Goal: Information Seeking & Learning: Learn about a topic

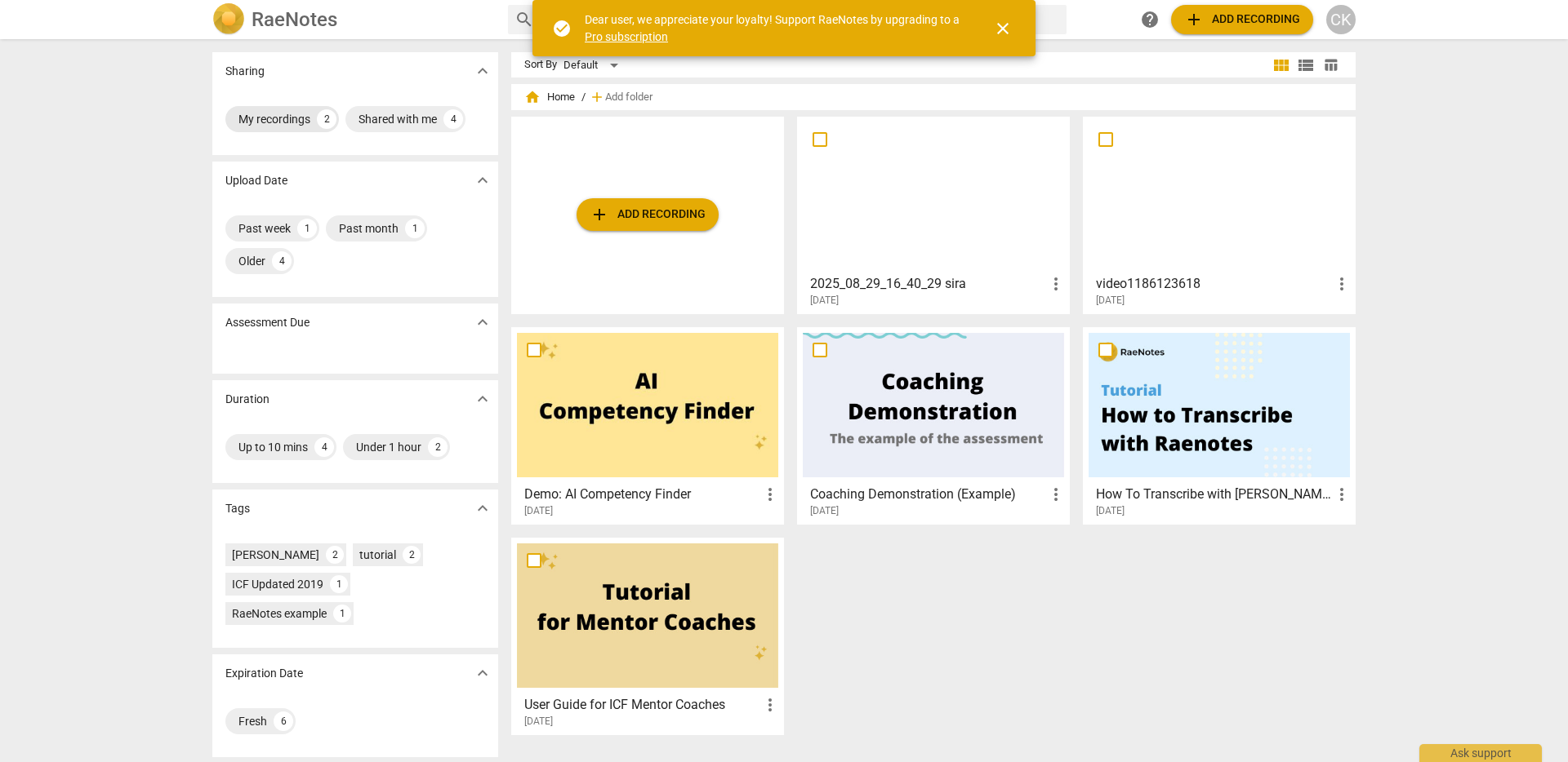
click at [279, 111] on div "My recordings" at bounding box center [274, 119] width 72 height 17
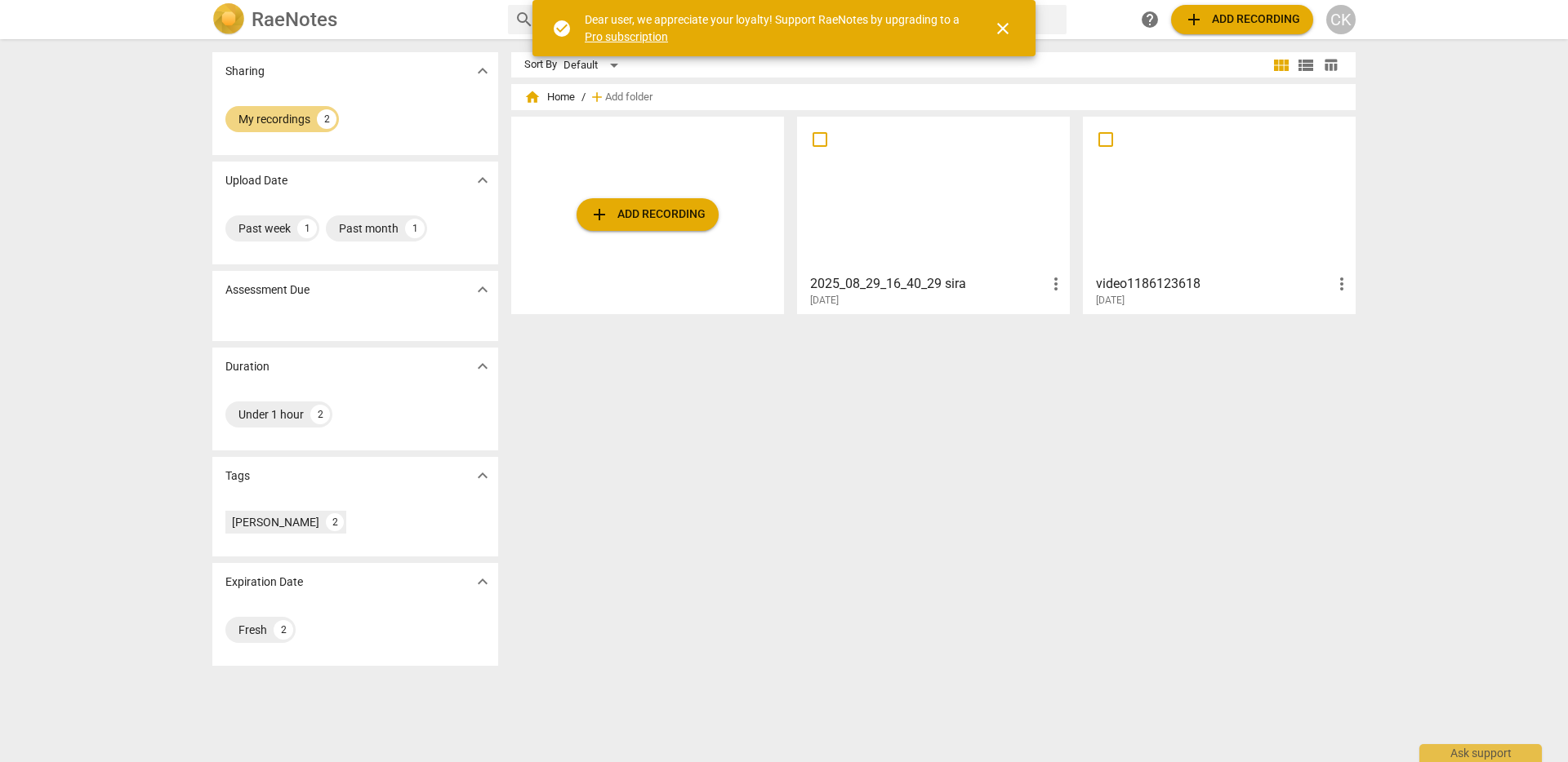
click at [978, 250] on div at bounding box center [933, 194] width 261 height 144
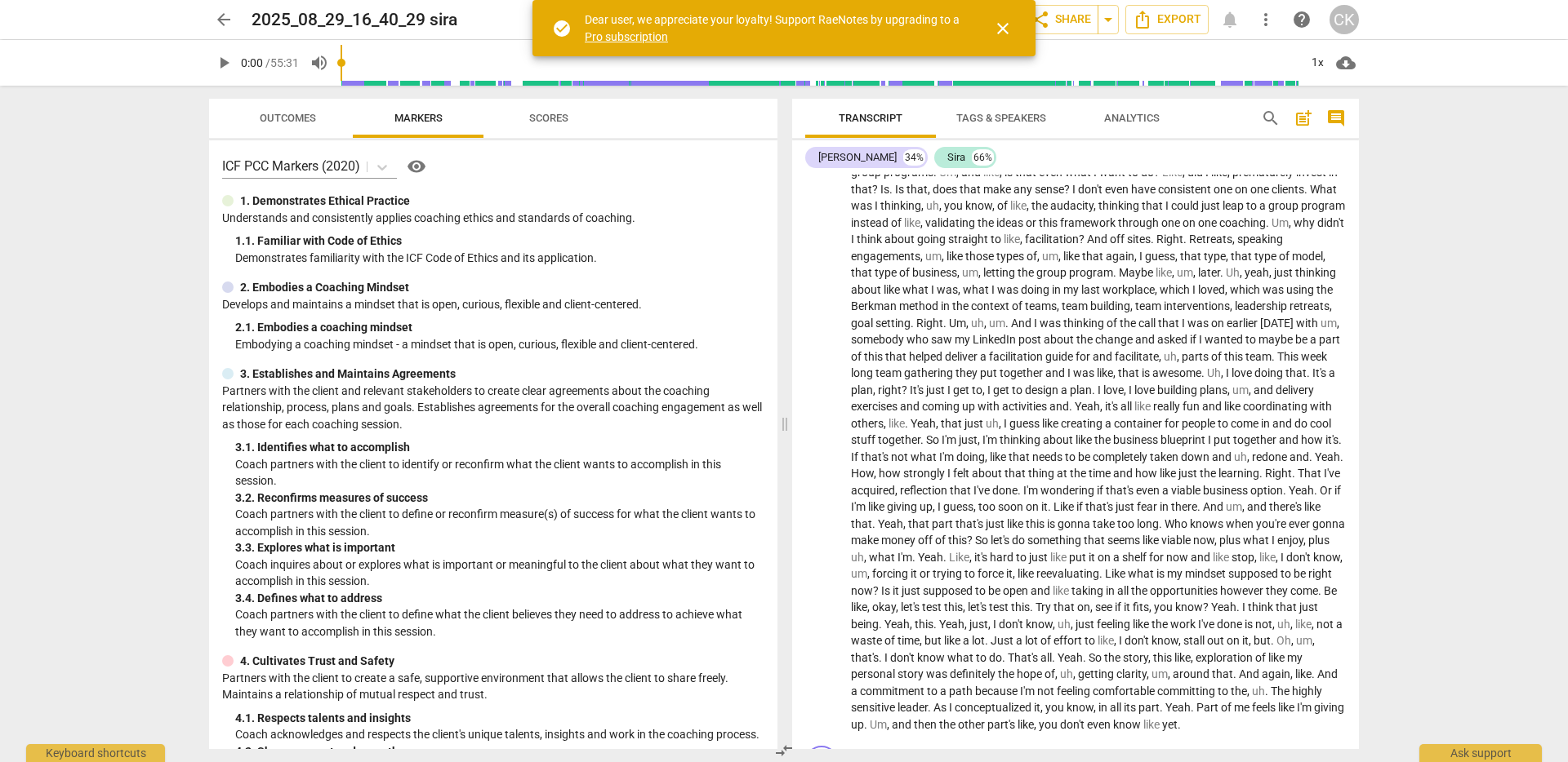
scroll to position [7537, 0]
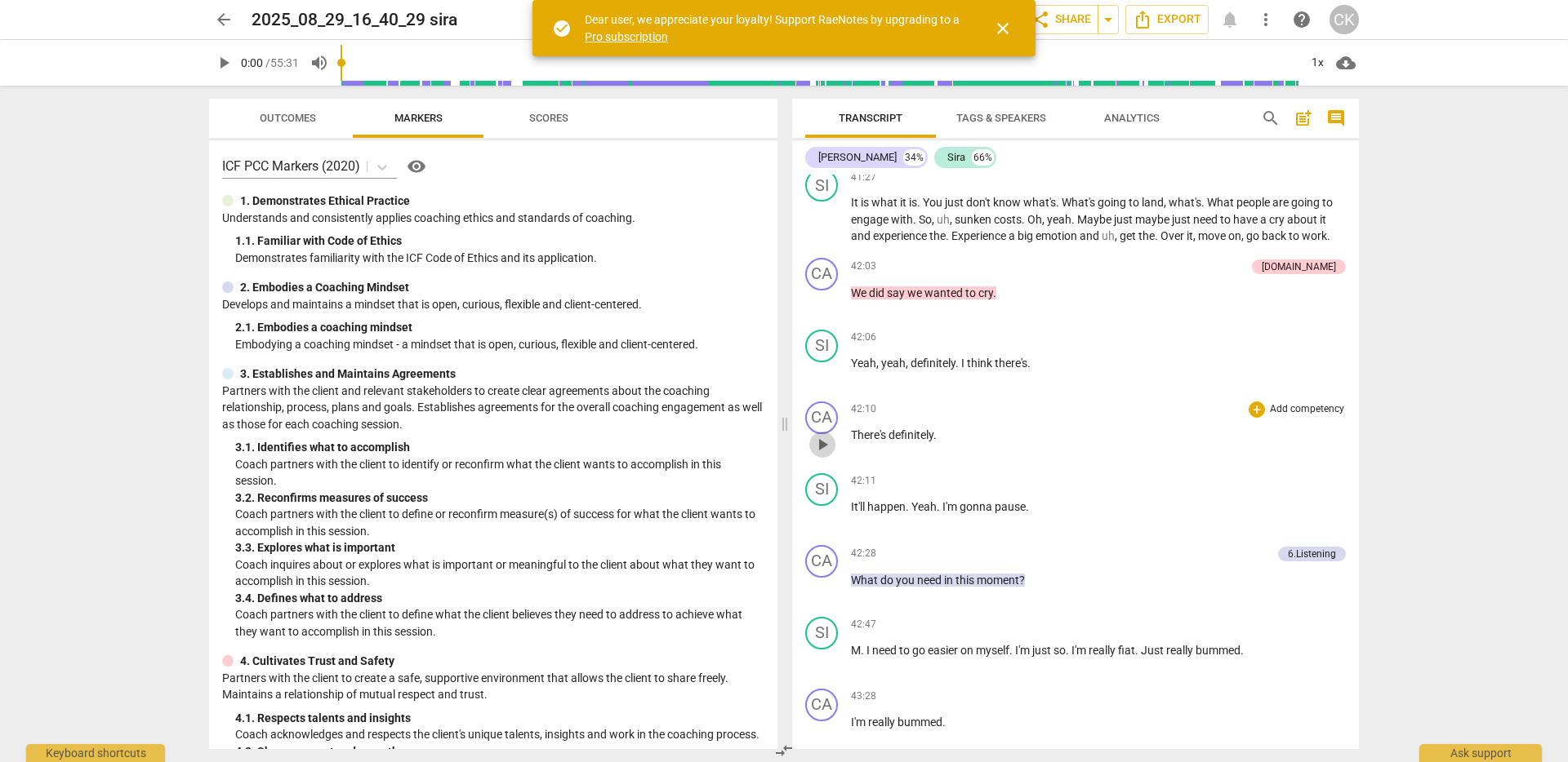
click at [822, 454] on span "play_arrow" at bounding box center [822, 445] width 19 height 19
click at [881, 370] on span "yeah" at bounding box center [893, 363] width 24 height 13
click at [824, 383] on span "pause" at bounding box center [822, 373] width 19 height 19
click at [824, 383] on span "play_arrow" at bounding box center [822, 373] width 19 height 19
click at [824, 527] on span "pause" at bounding box center [822, 516] width 19 height 19
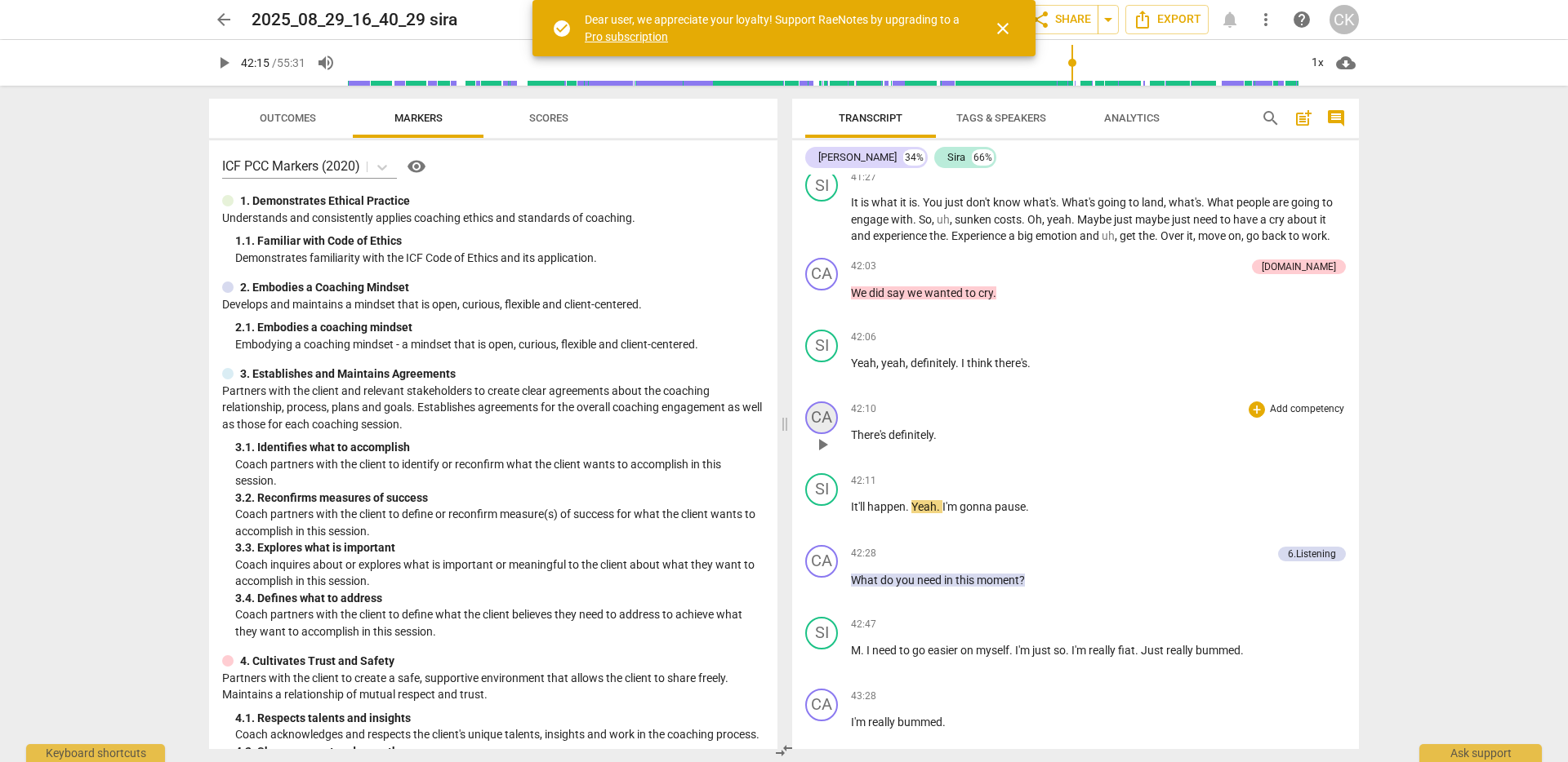
click at [817, 434] on div "CA" at bounding box center [821, 418] width 32 height 32
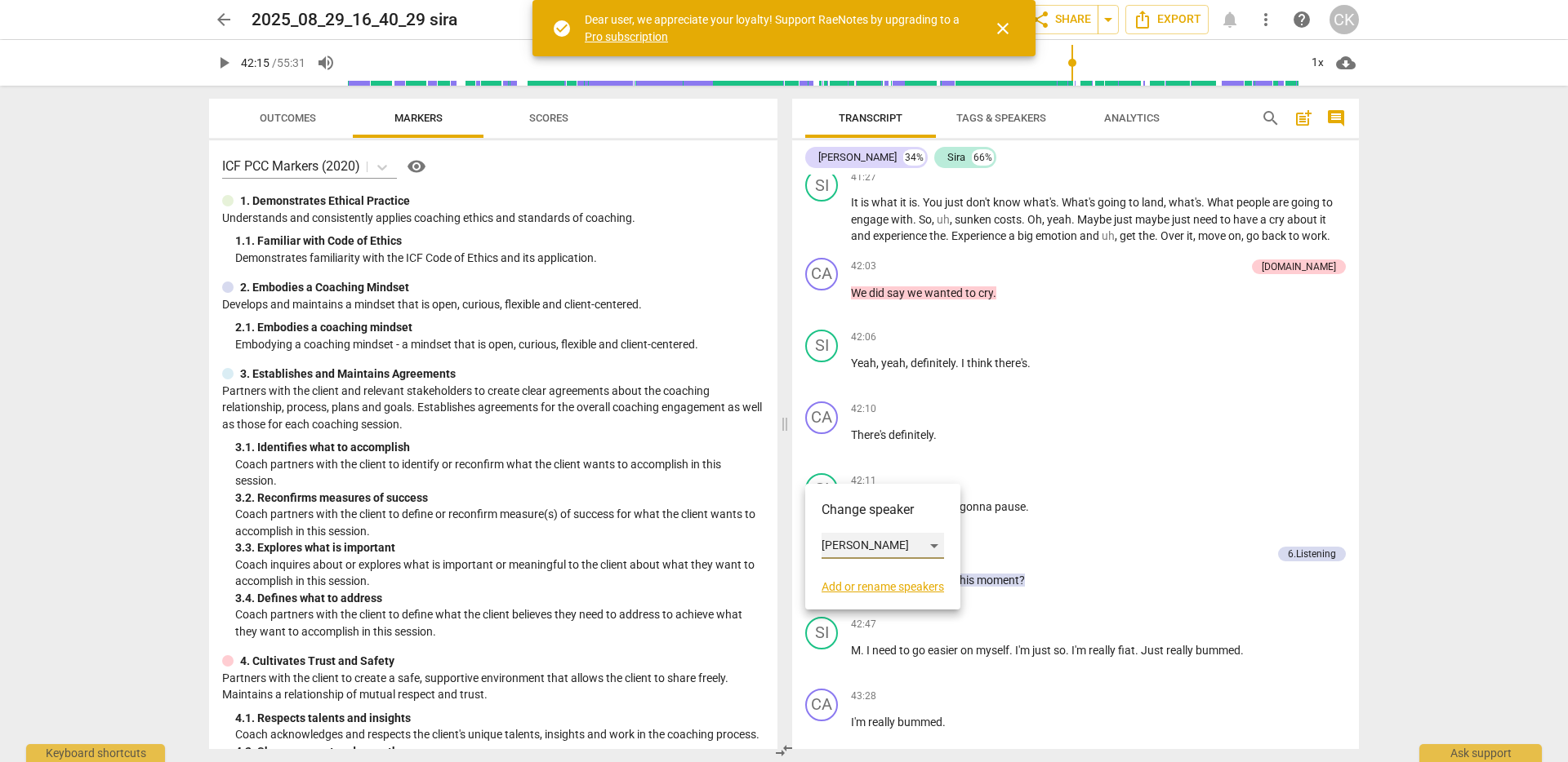
click at [940, 546] on div "[PERSON_NAME]" at bounding box center [883, 546] width 122 height 26
click at [888, 580] on li "Sira" at bounding box center [884, 577] width 124 height 31
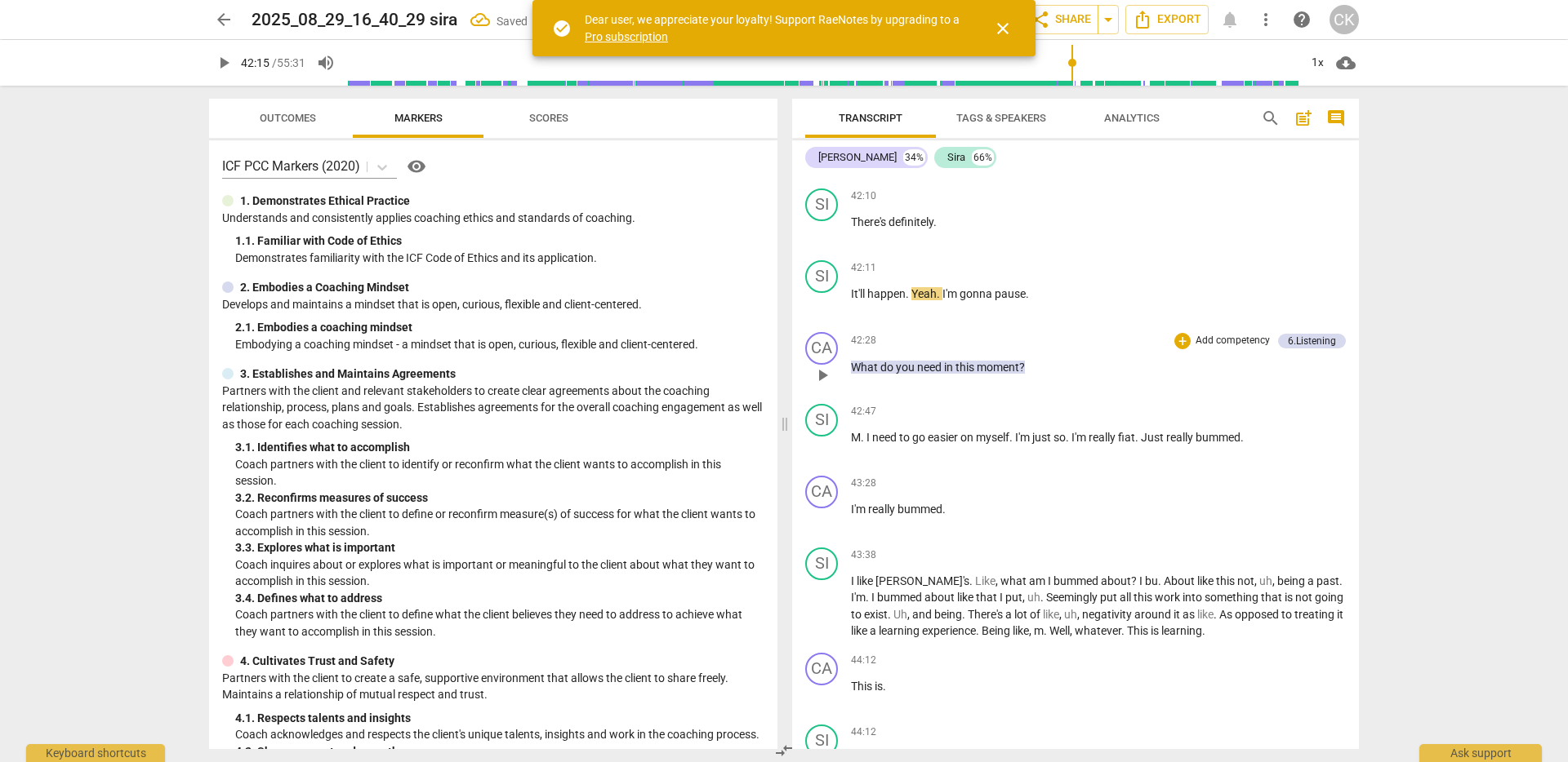
scroll to position [7752, 0]
click at [826, 527] on span "play_arrow" at bounding box center [822, 516] width 19 height 19
click at [826, 527] on span "pause" at bounding box center [822, 516] width 19 height 19
click at [829, 506] on div "CA" at bounding box center [821, 489] width 32 height 32
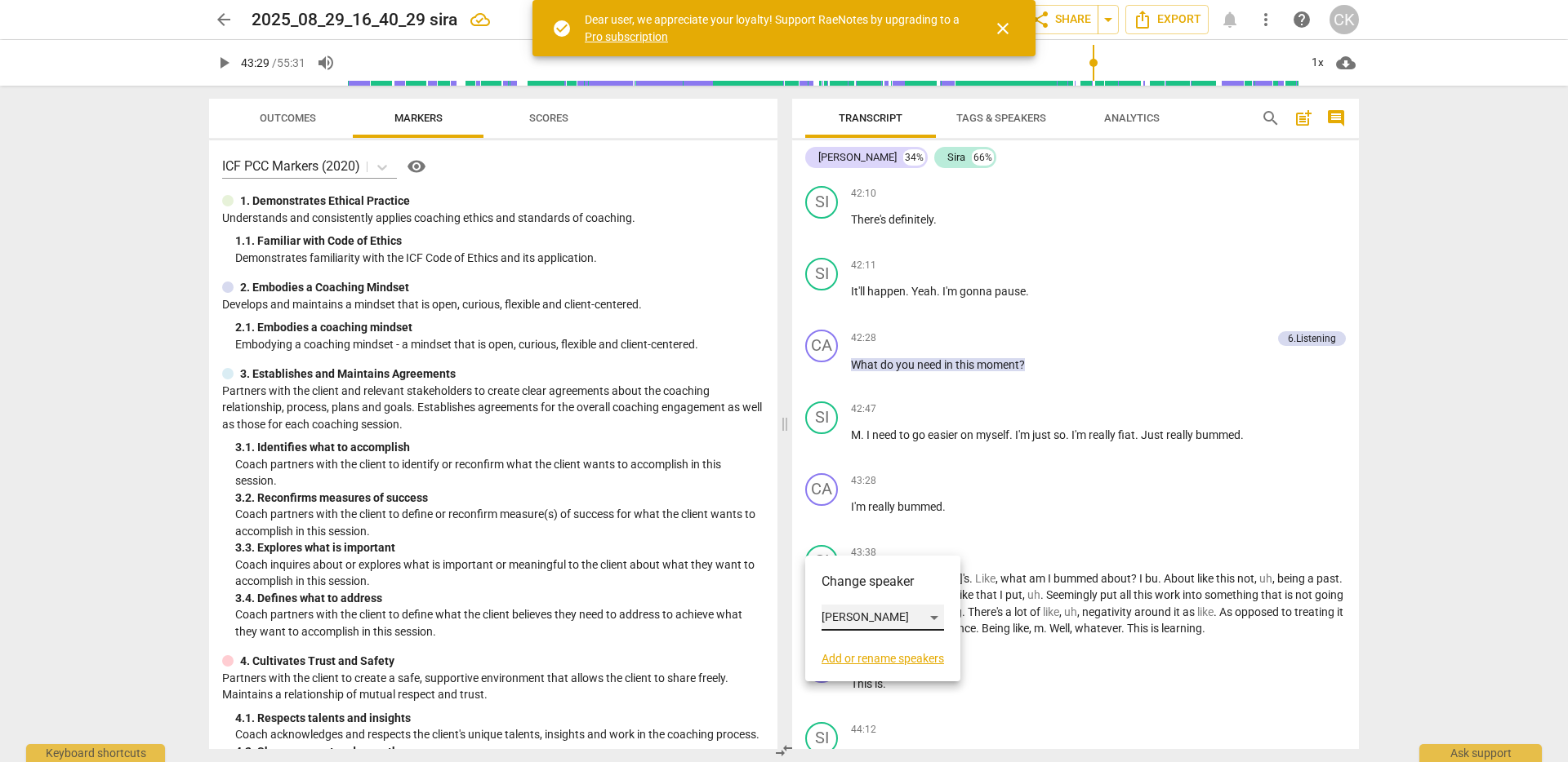
click at [877, 624] on div "[PERSON_NAME]" at bounding box center [883, 618] width 122 height 26
click at [874, 648] on li "Sira" at bounding box center [884, 648] width 124 height 31
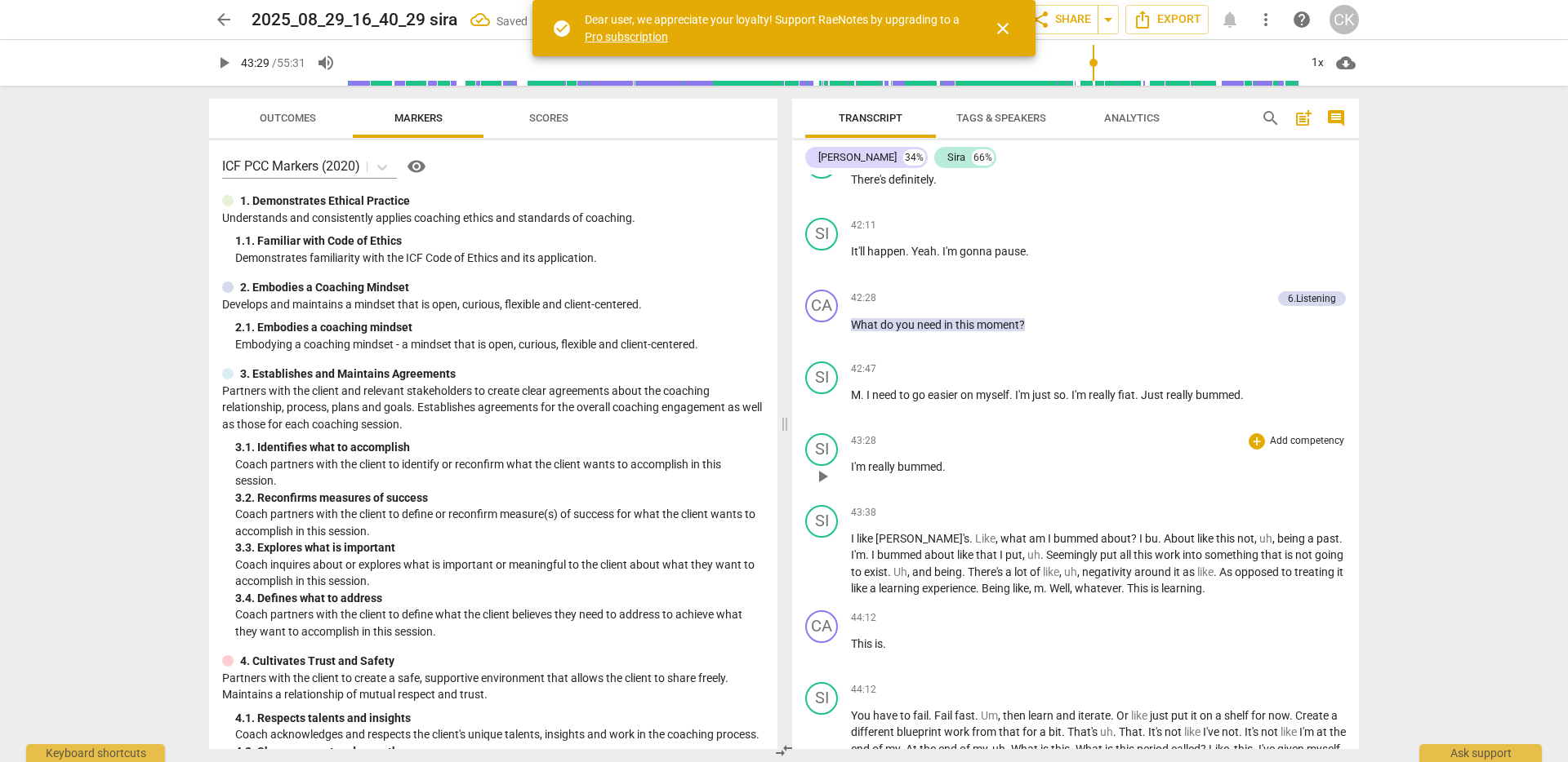
scroll to position [7832, 0]
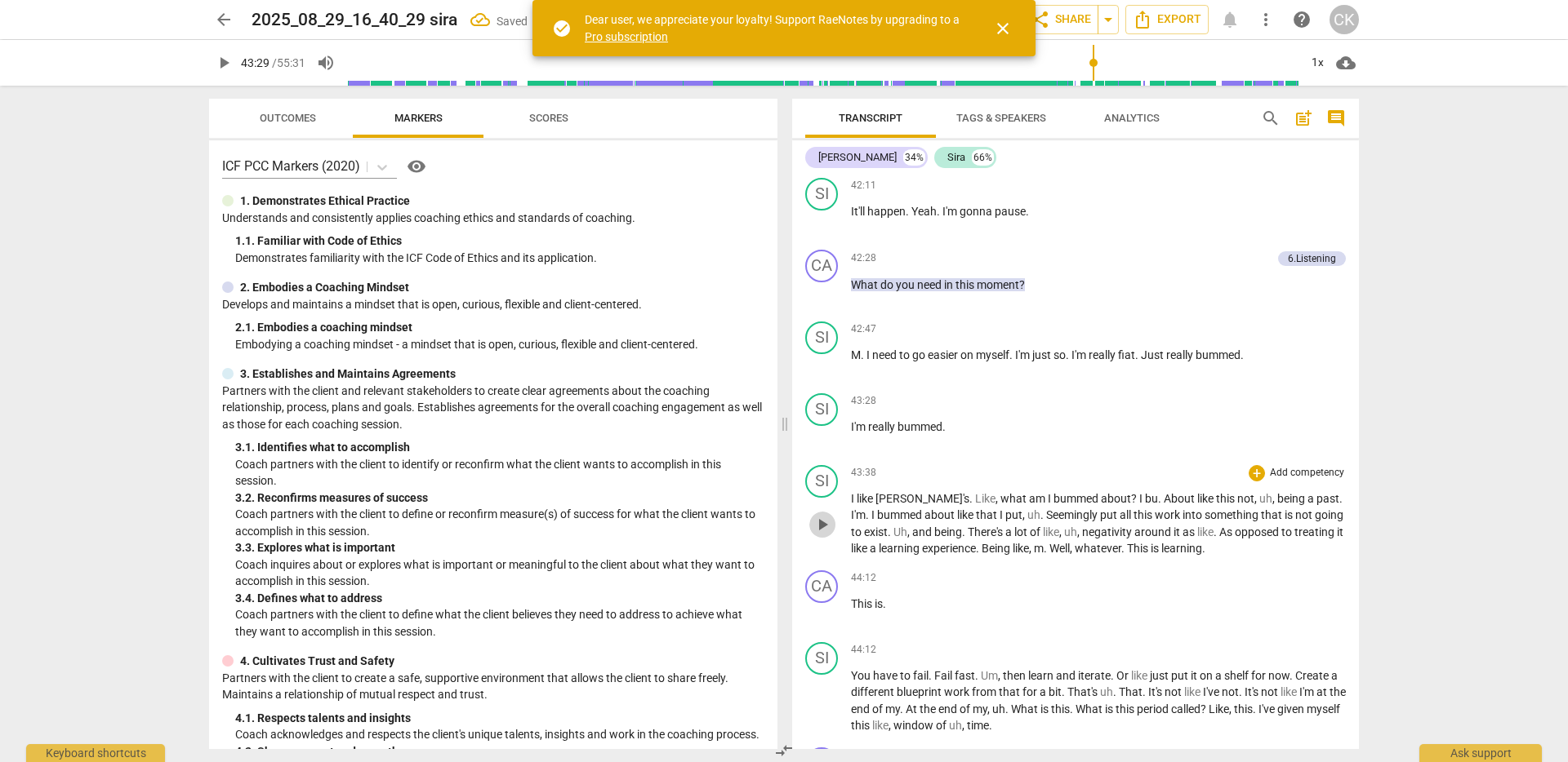
click at [825, 535] on span "play_arrow" at bounding box center [822, 524] width 19 height 19
click at [825, 535] on span "pause" at bounding box center [822, 524] width 19 height 19
click at [825, 624] on span "play_arrow" at bounding box center [822, 613] width 19 height 19
click at [825, 624] on span "pause" at bounding box center [822, 613] width 19 height 19
click at [828, 603] on div "CA" at bounding box center [821, 586] width 32 height 32
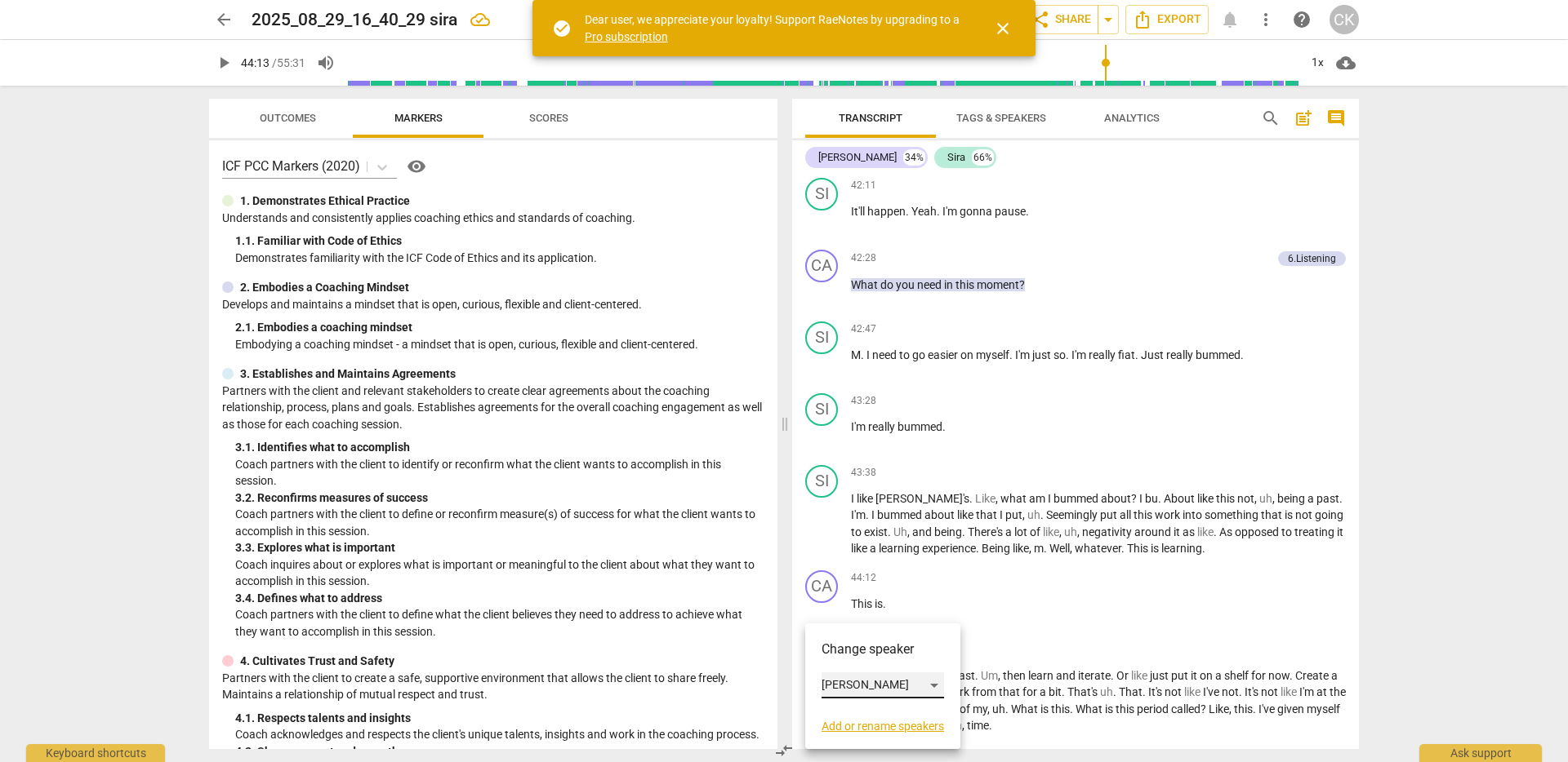
click at [861, 689] on div "[PERSON_NAME]" at bounding box center [883, 686] width 122 height 26
click at [869, 715] on li "Sira" at bounding box center [884, 716] width 124 height 31
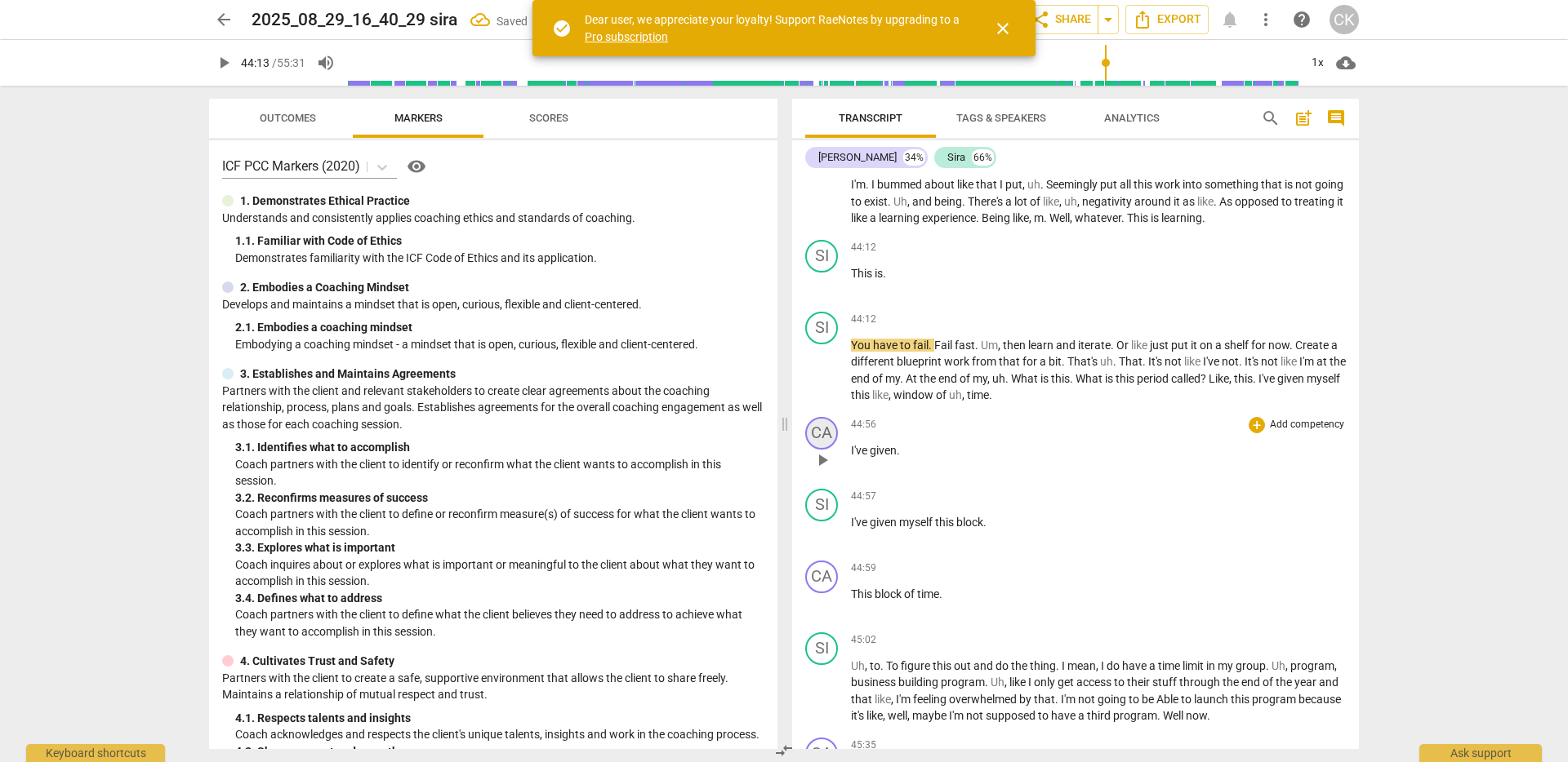
scroll to position [8164, 0]
click at [824, 468] on span "play_arrow" at bounding box center [822, 459] width 19 height 19
click at [824, 468] on span "pause" at bounding box center [822, 459] width 19 height 19
click at [824, 448] on div "CA" at bounding box center [821, 431] width 32 height 32
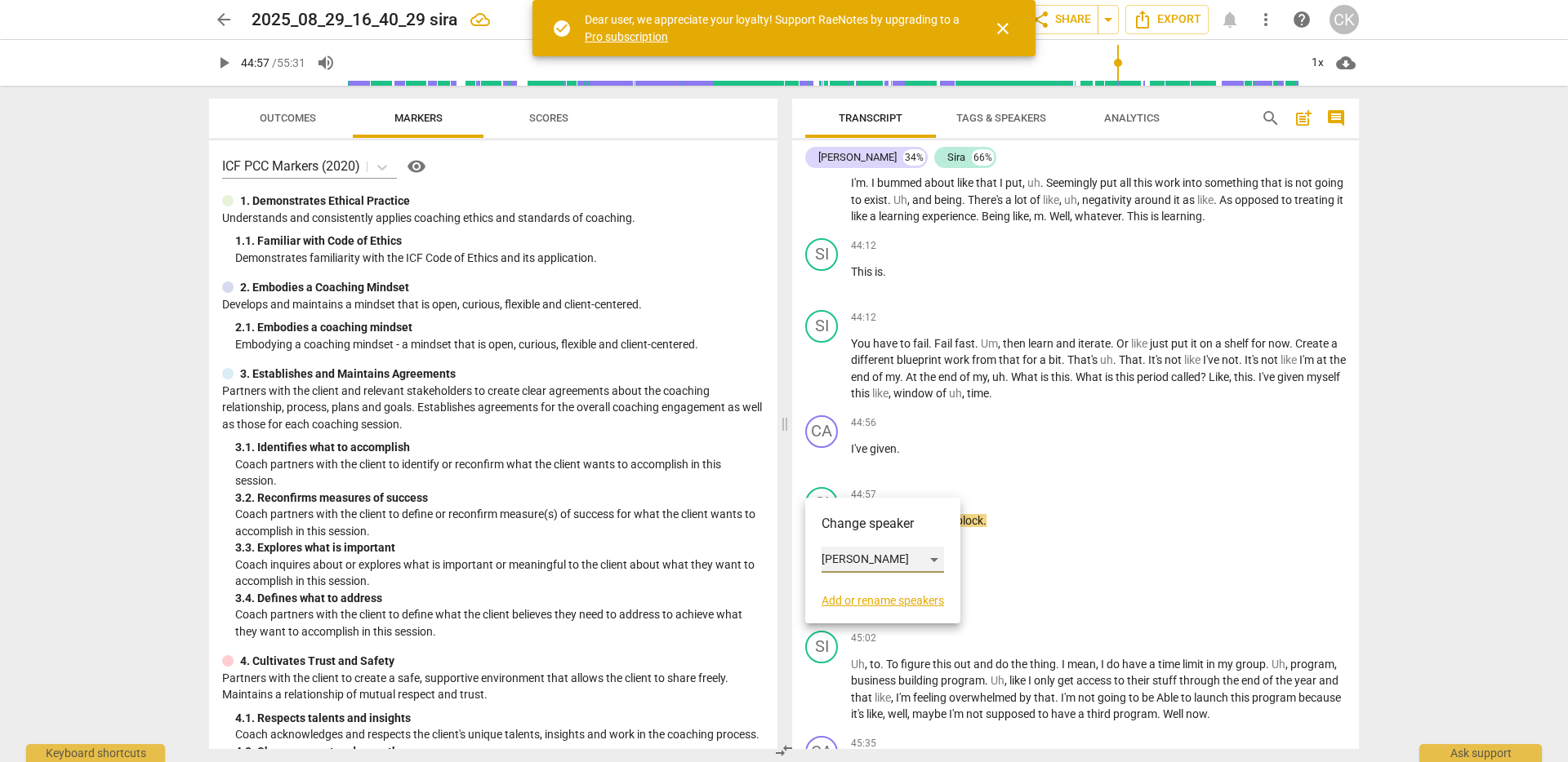
click at [861, 563] on div "[PERSON_NAME]" at bounding box center [883, 560] width 122 height 26
click at [867, 594] on li "Sira" at bounding box center [884, 591] width 124 height 31
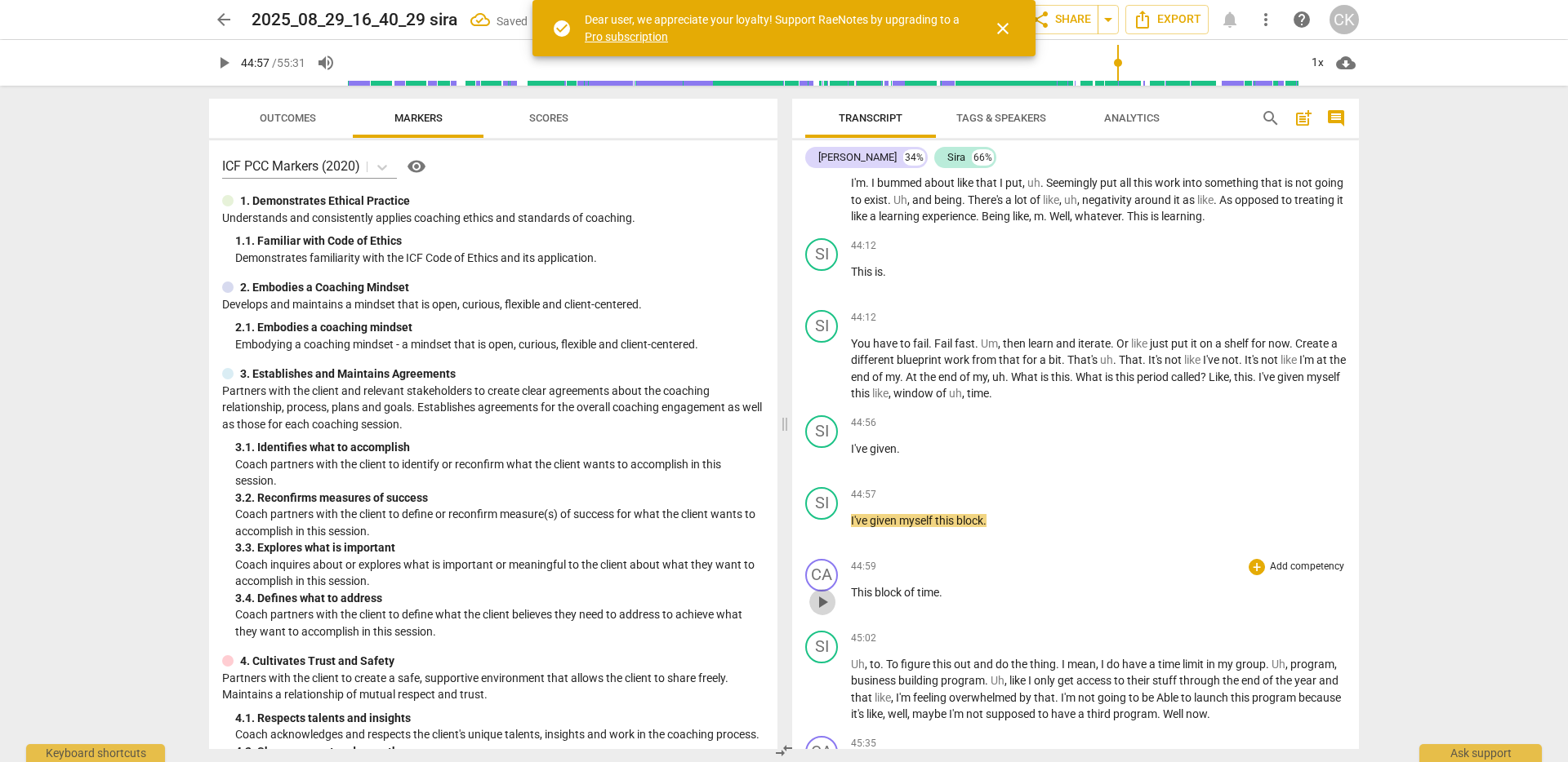
click at [825, 613] on span "play_arrow" at bounding box center [822, 602] width 19 height 19
click at [0, 0] on span "pause" at bounding box center [0, 0] width 0 height 0
click at [821, 592] on div "CA" at bounding box center [821, 575] width 32 height 32
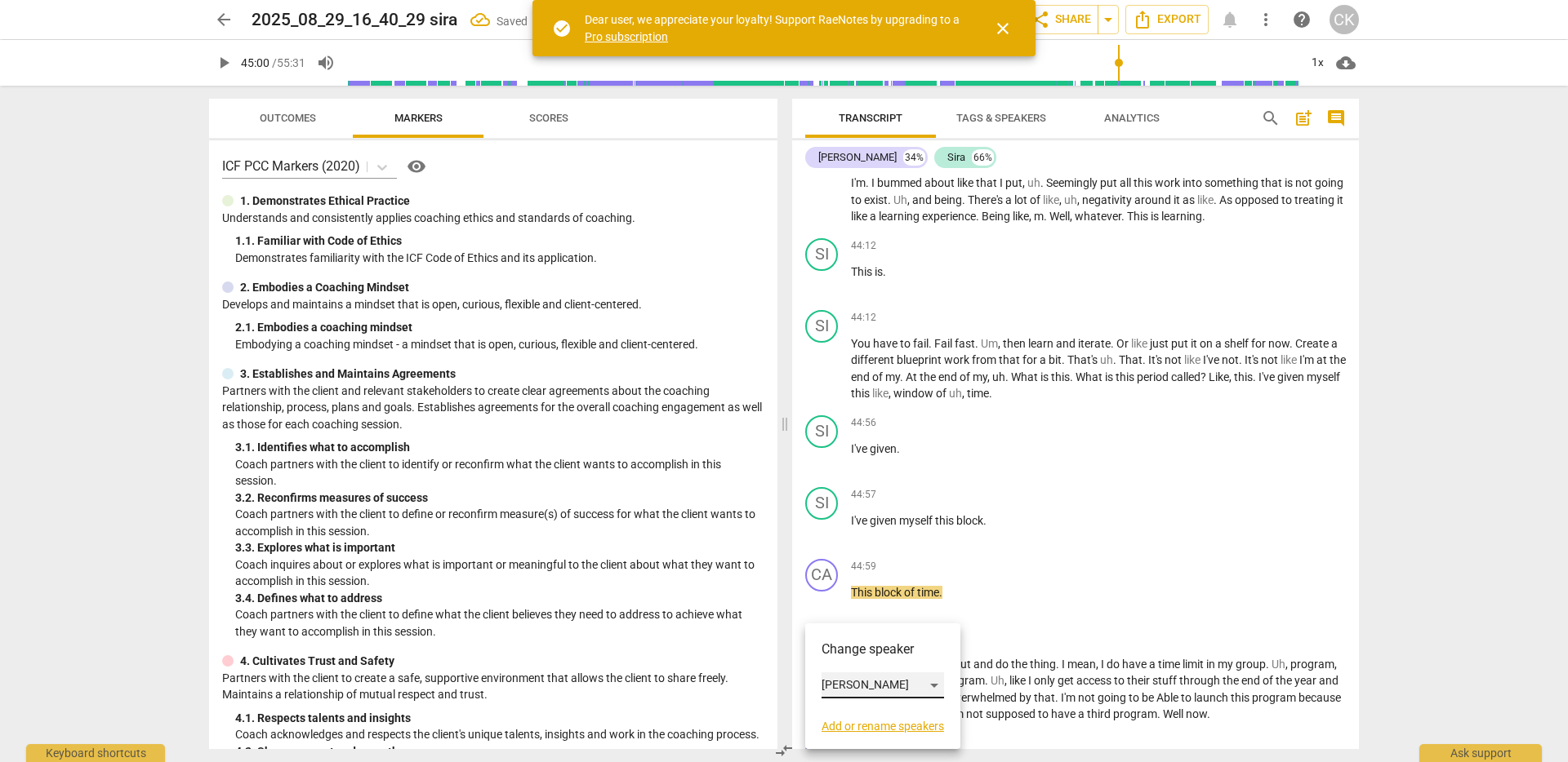
click at [842, 688] on div "[PERSON_NAME]" at bounding box center [883, 686] width 122 height 26
click at [849, 712] on li "Sira" at bounding box center [884, 716] width 124 height 31
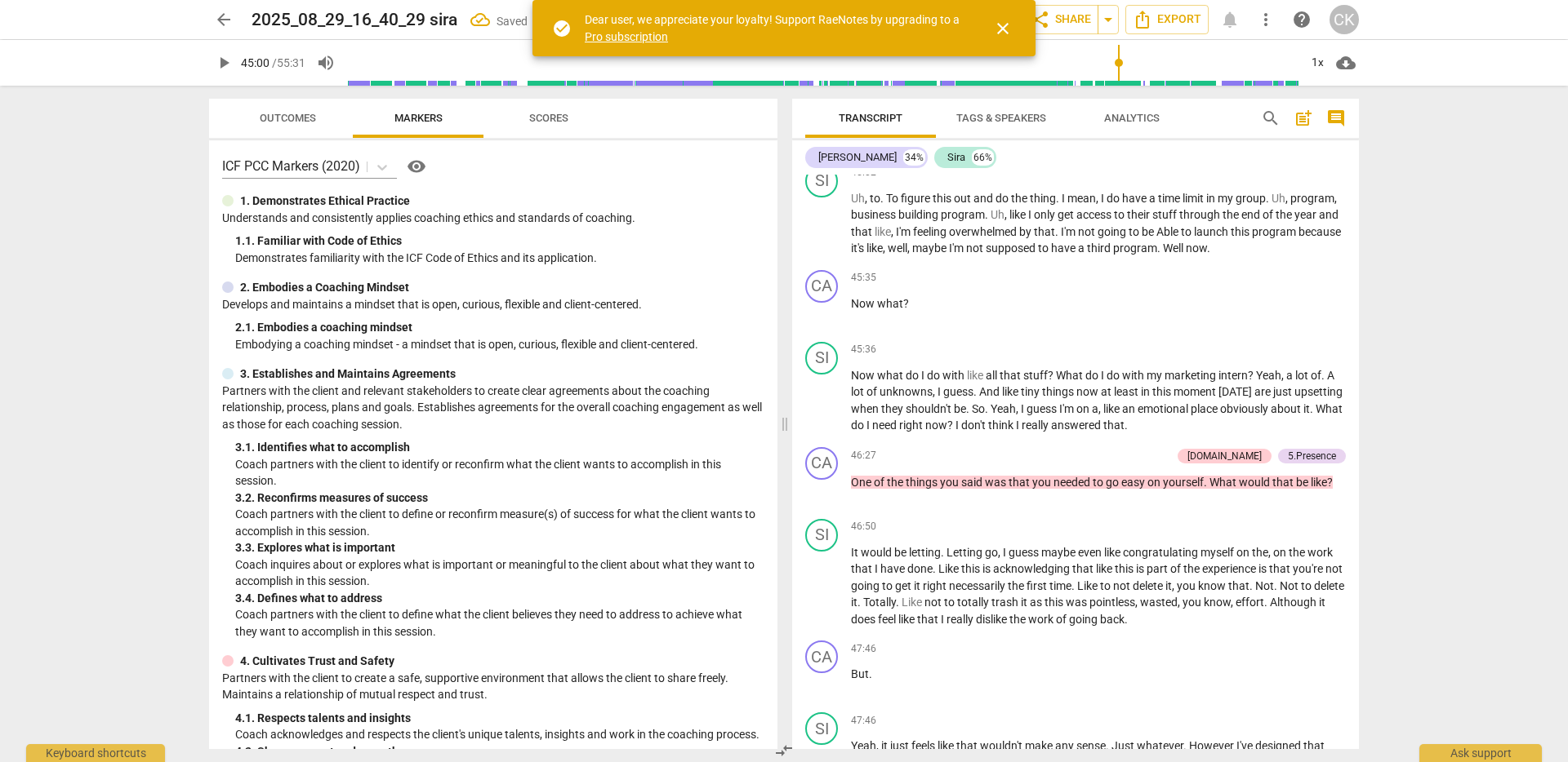
scroll to position [8667, 0]
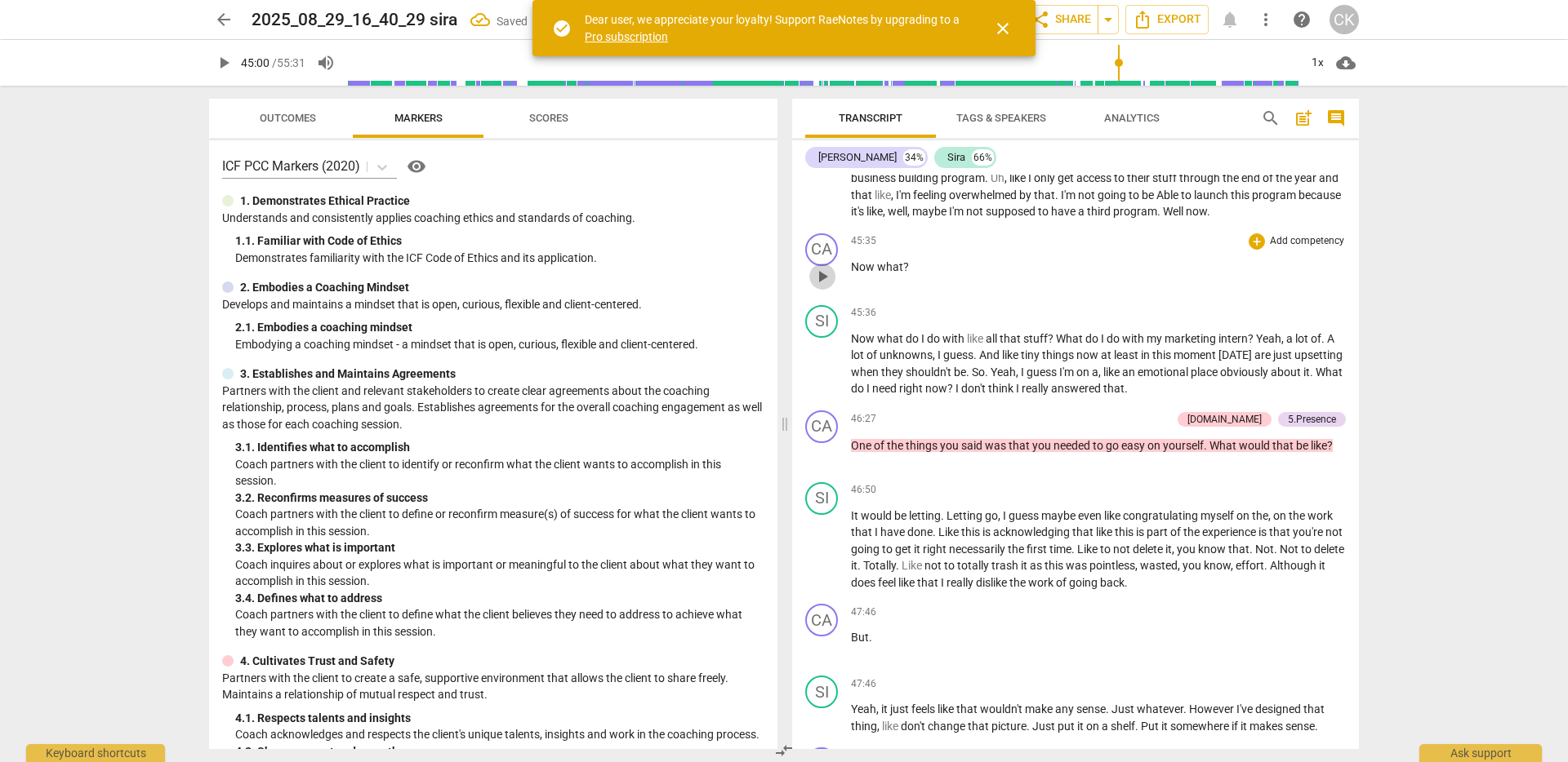
click at [823, 287] on span "play_arrow" at bounding box center [822, 276] width 19 height 19
click at [823, 287] on span "pause" at bounding box center [822, 276] width 19 height 19
click at [822, 267] on div "CA" at bounding box center [821, 249] width 32 height 32
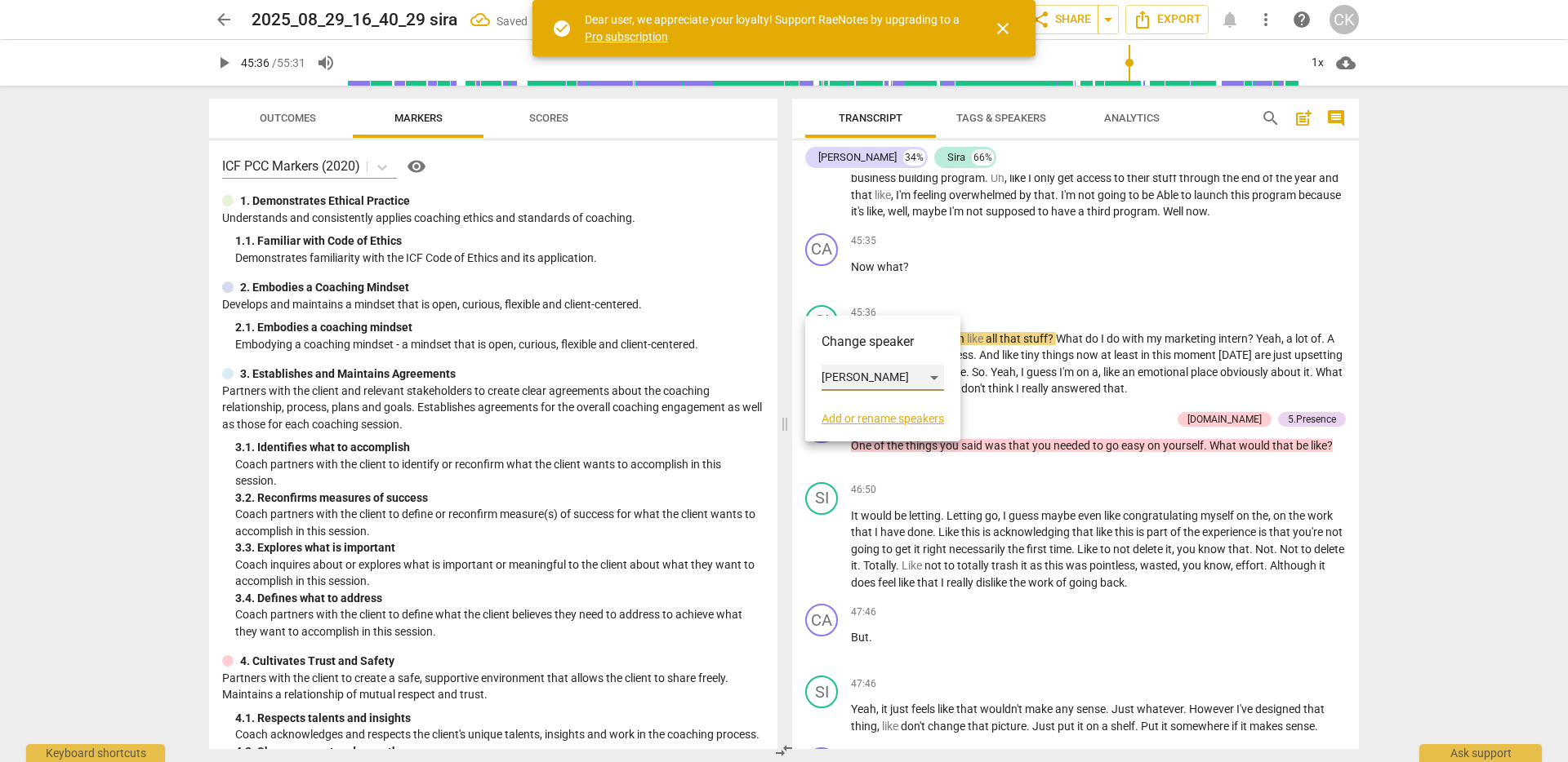
click at [852, 373] on div "[PERSON_NAME]" at bounding box center [883, 378] width 122 height 26
click at [863, 411] on li "Sira" at bounding box center [884, 408] width 124 height 31
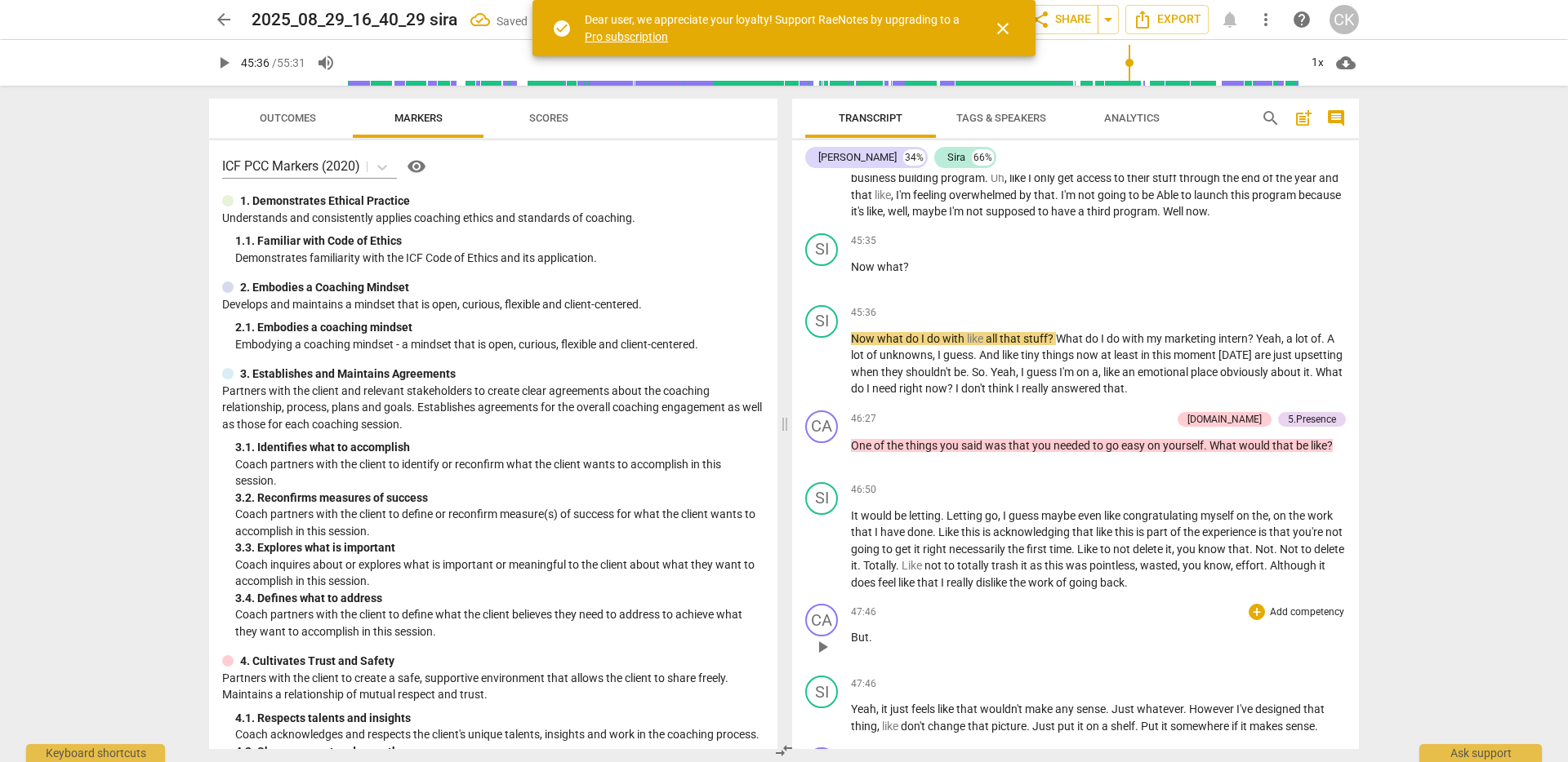
click at [824, 657] on span "play_arrow" at bounding box center [822, 648] width 19 height 19
click at [824, 657] on span "pause" at bounding box center [822, 648] width 19 height 19
click at [822, 637] on div "CA" at bounding box center [821, 620] width 32 height 32
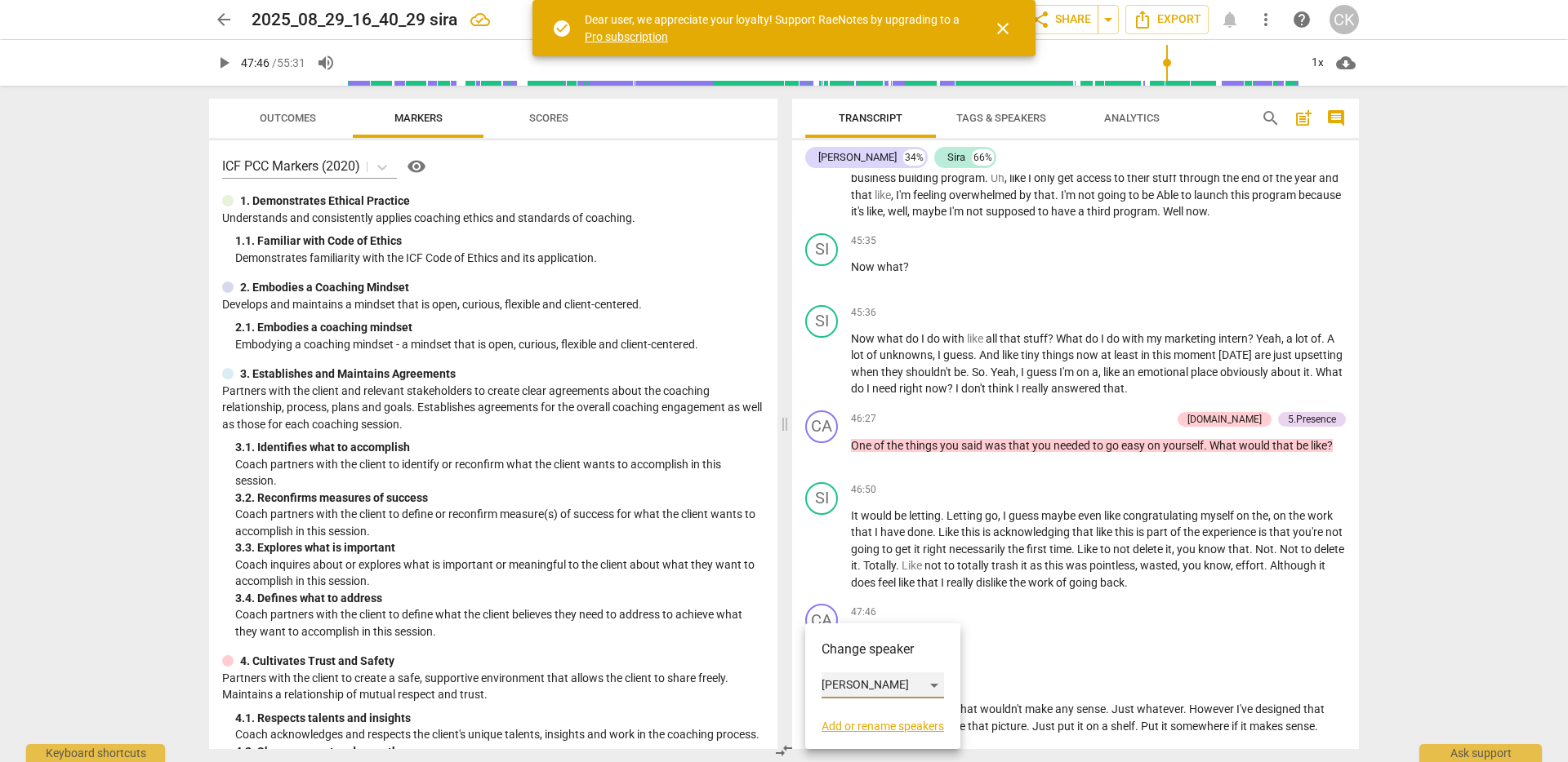
click at [836, 686] on div "[PERSON_NAME]" at bounding box center [883, 686] width 122 height 26
click at [864, 713] on li "Sira" at bounding box center [884, 716] width 124 height 31
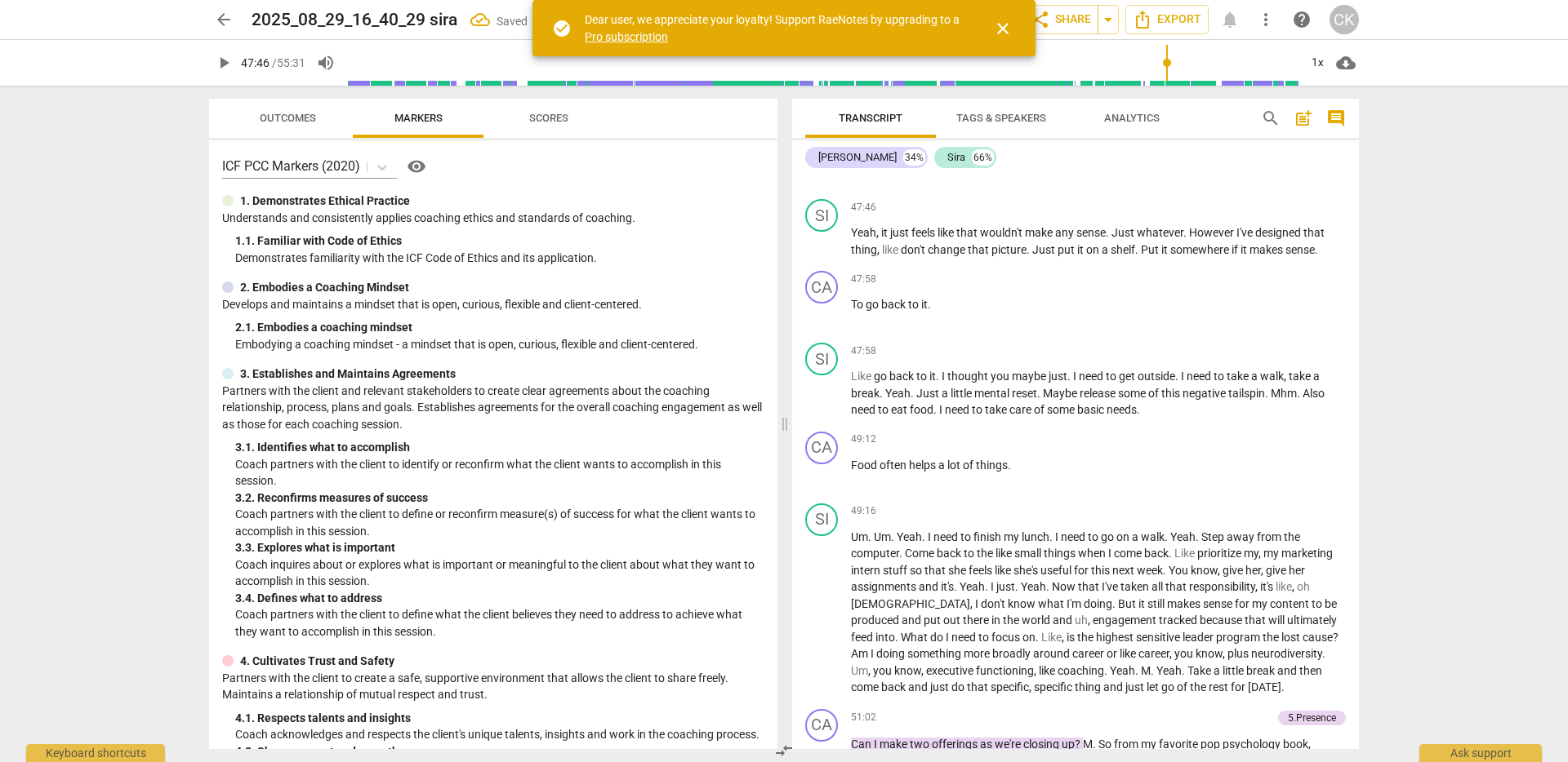
scroll to position [9164, 0]
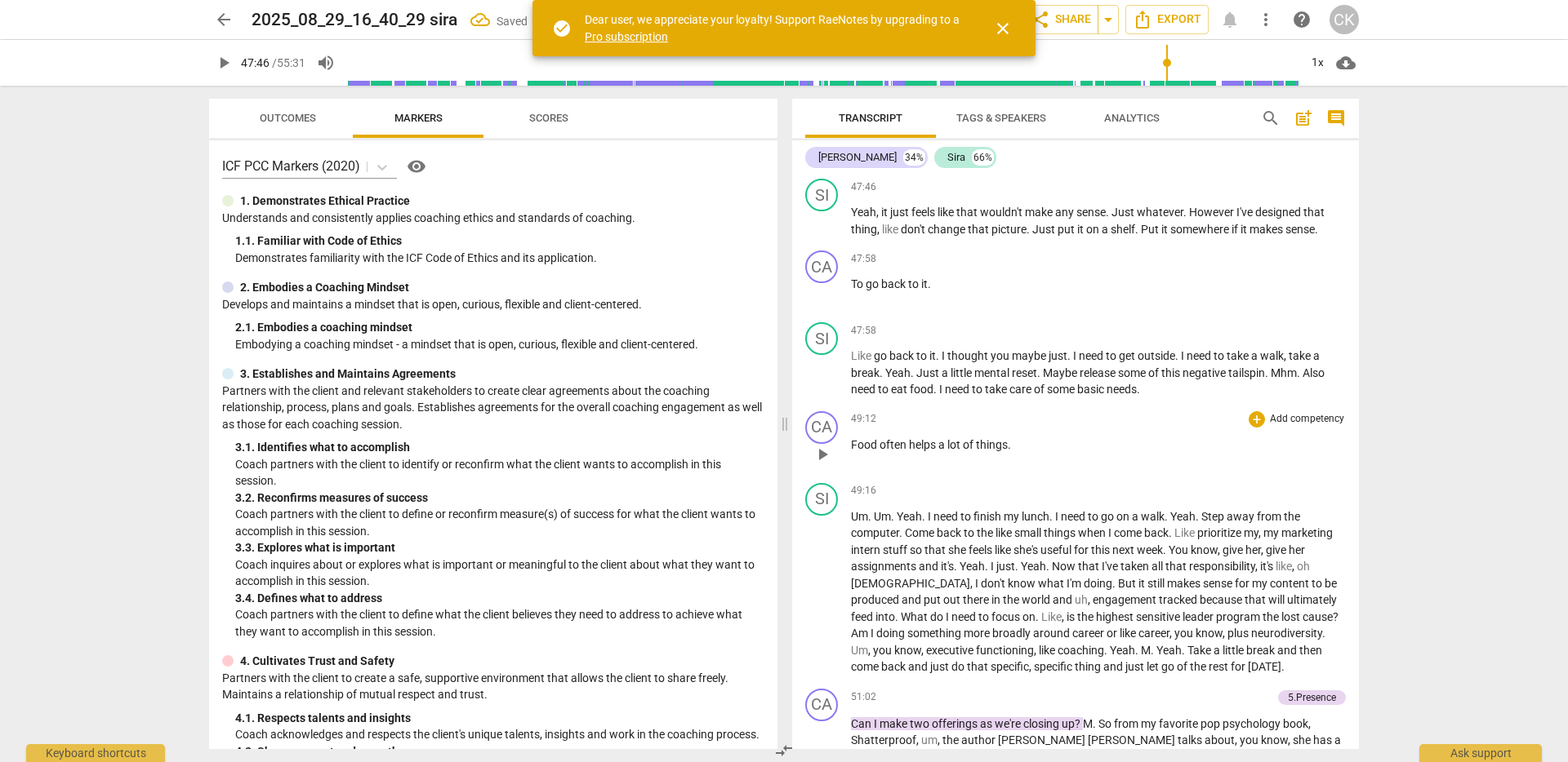
click at [830, 465] on span "play_arrow" at bounding box center [822, 454] width 19 height 19
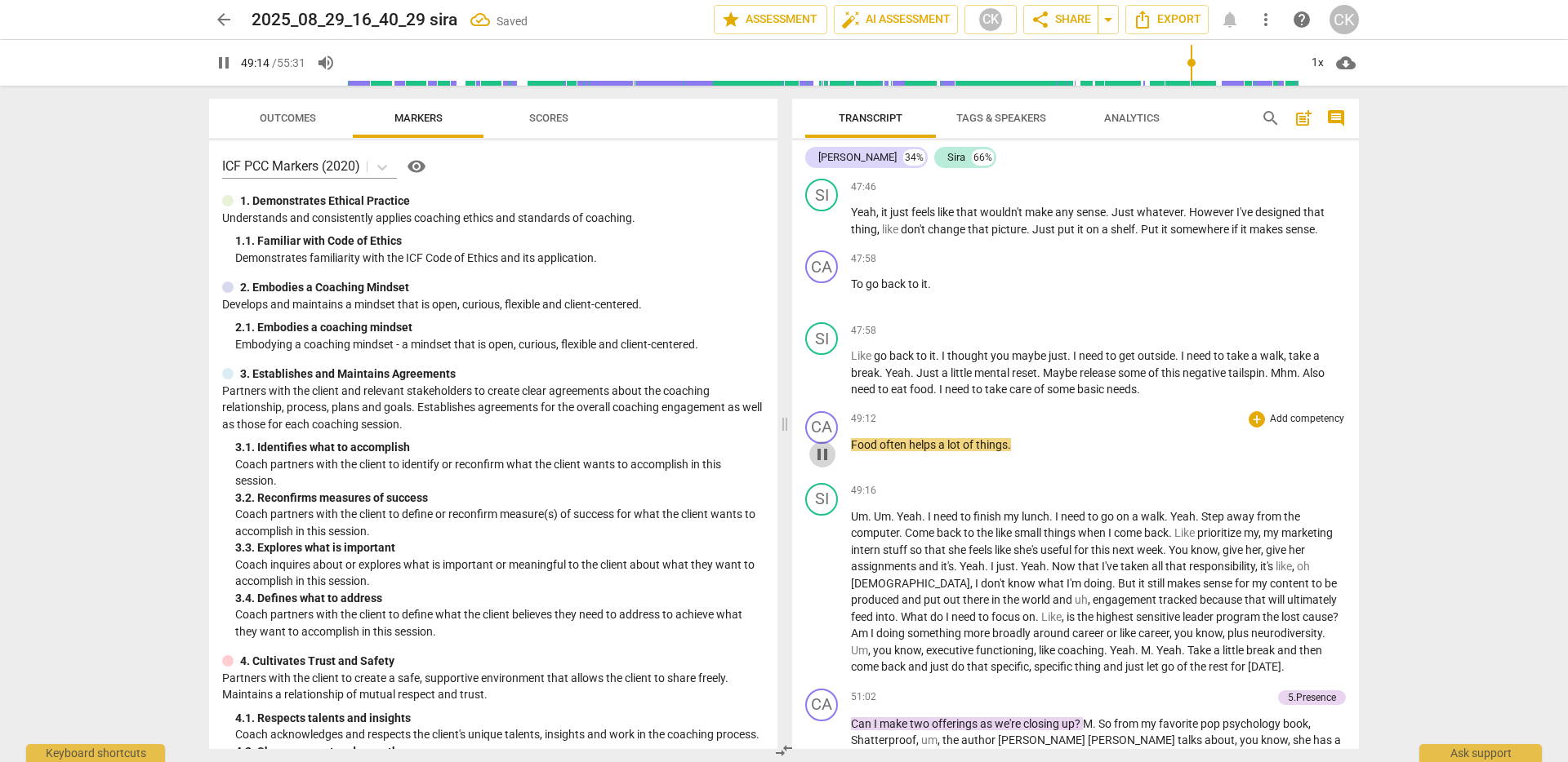
click at [829, 465] on span "pause" at bounding box center [822, 454] width 19 height 19
click at [825, 303] on span "play_arrow" at bounding box center [822, 294] width 19 height 19
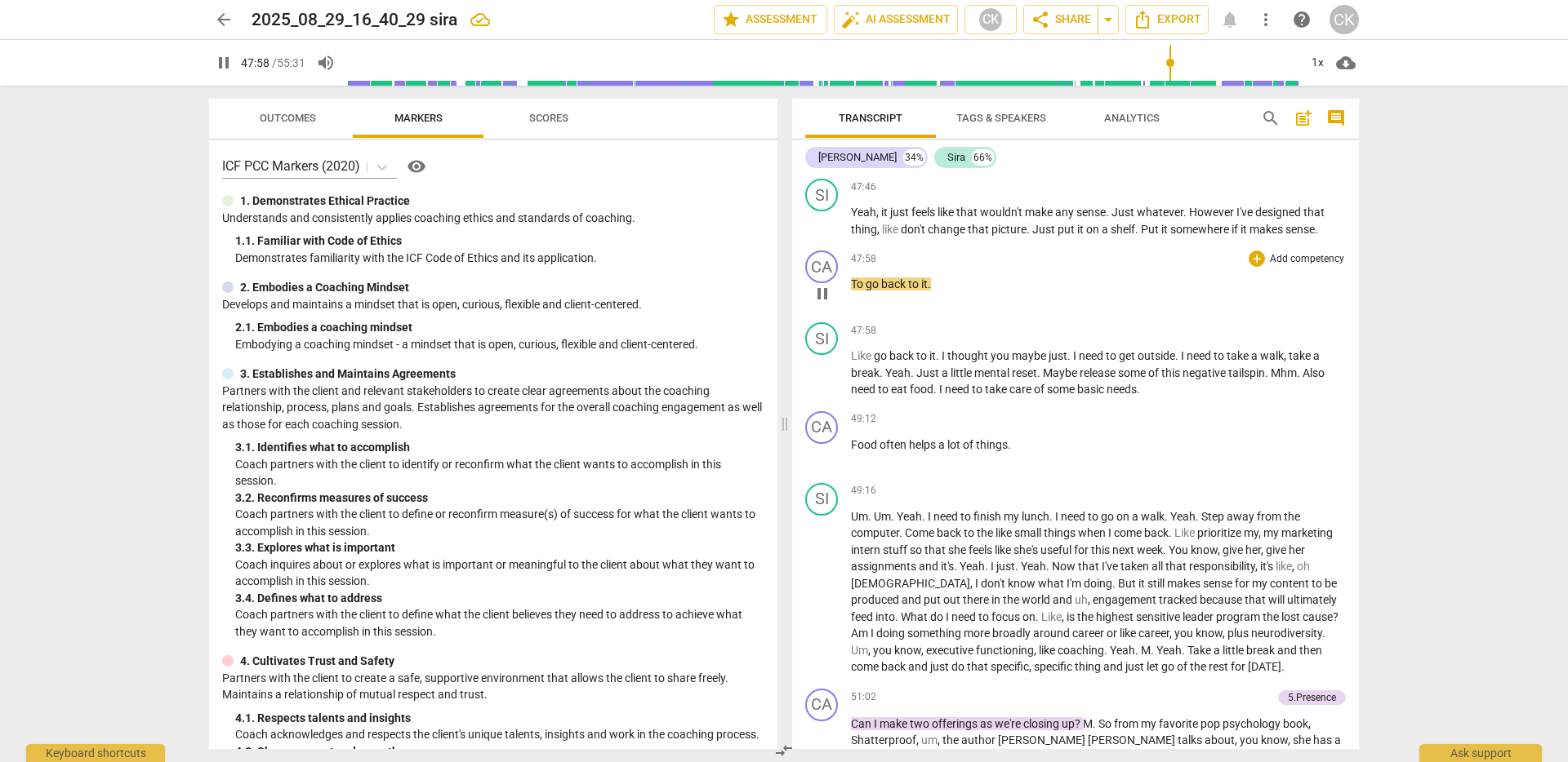
click at [825, 303] on span "pause" at bounding box center [822, 294] width 19 height 19
click at [825, 283] on div "CA" at bounding box center [821, 267] width 32 height 32
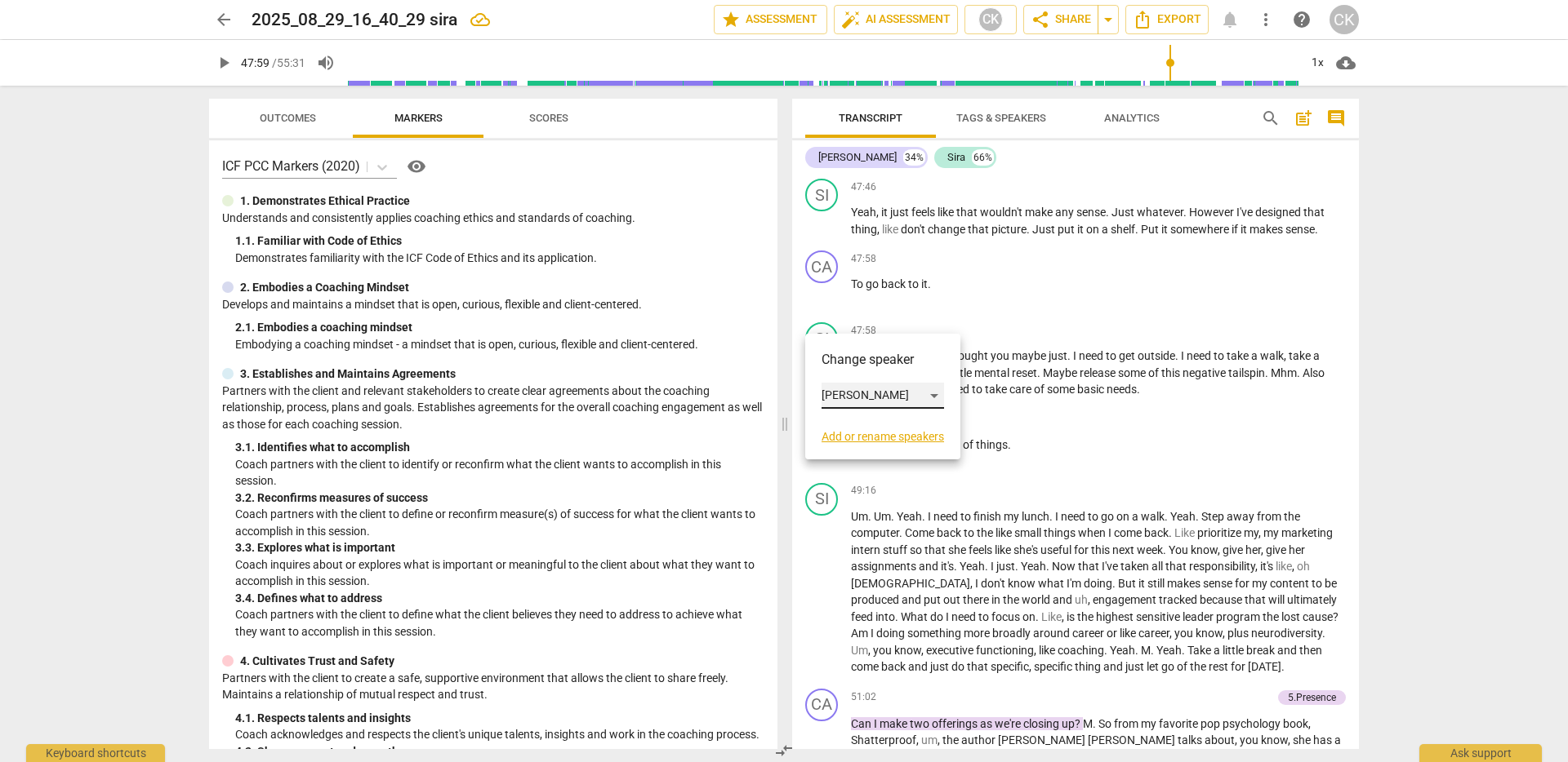
click at [857, 398] on div "[PERSON_NAME]" at bounding box center [883, 396] width 122 height 26
click at [874, 429] on li "Sira" at bounding box center [884, 426] width 124 height 31
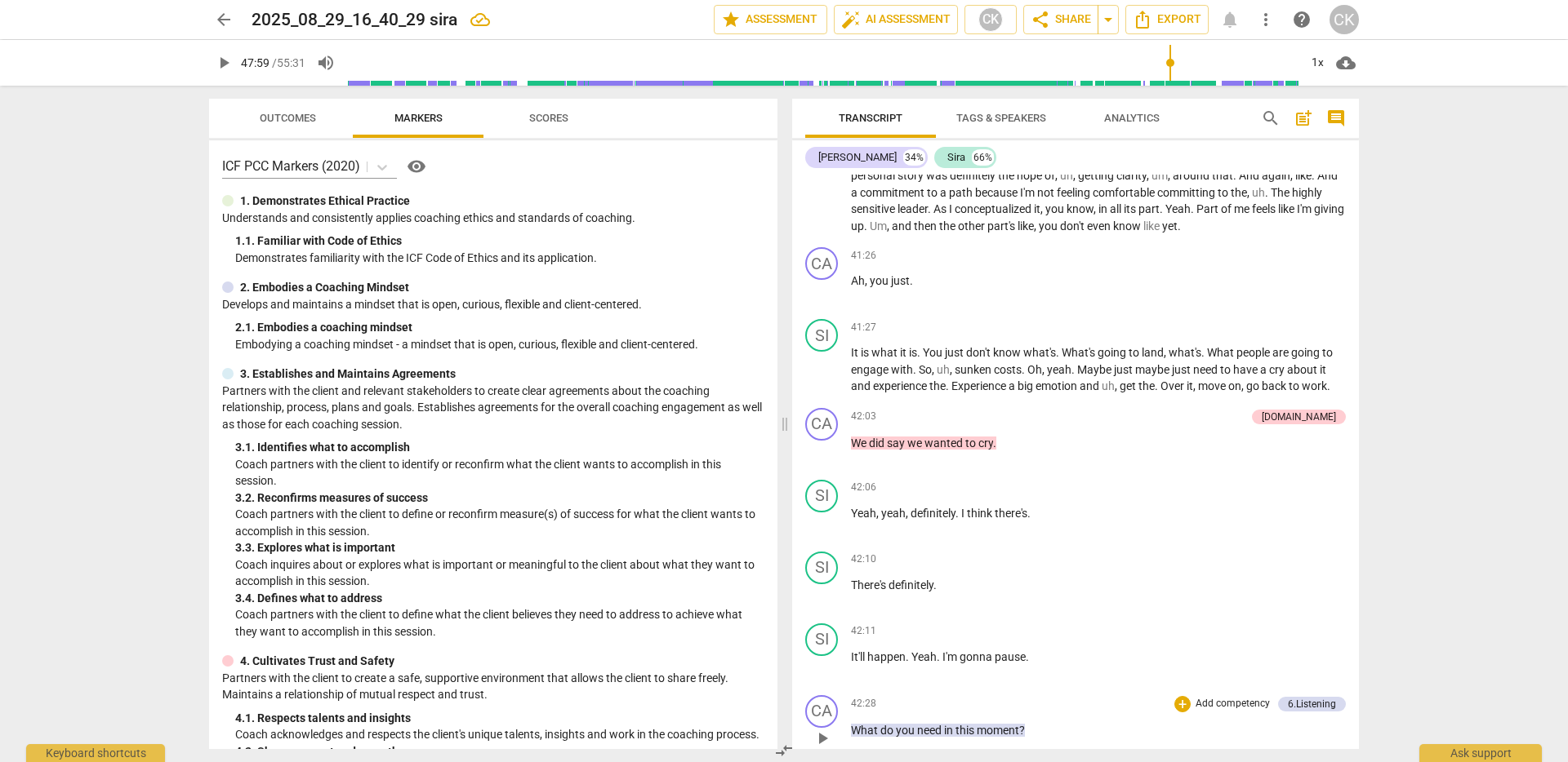
scroll to position [7355, 0]
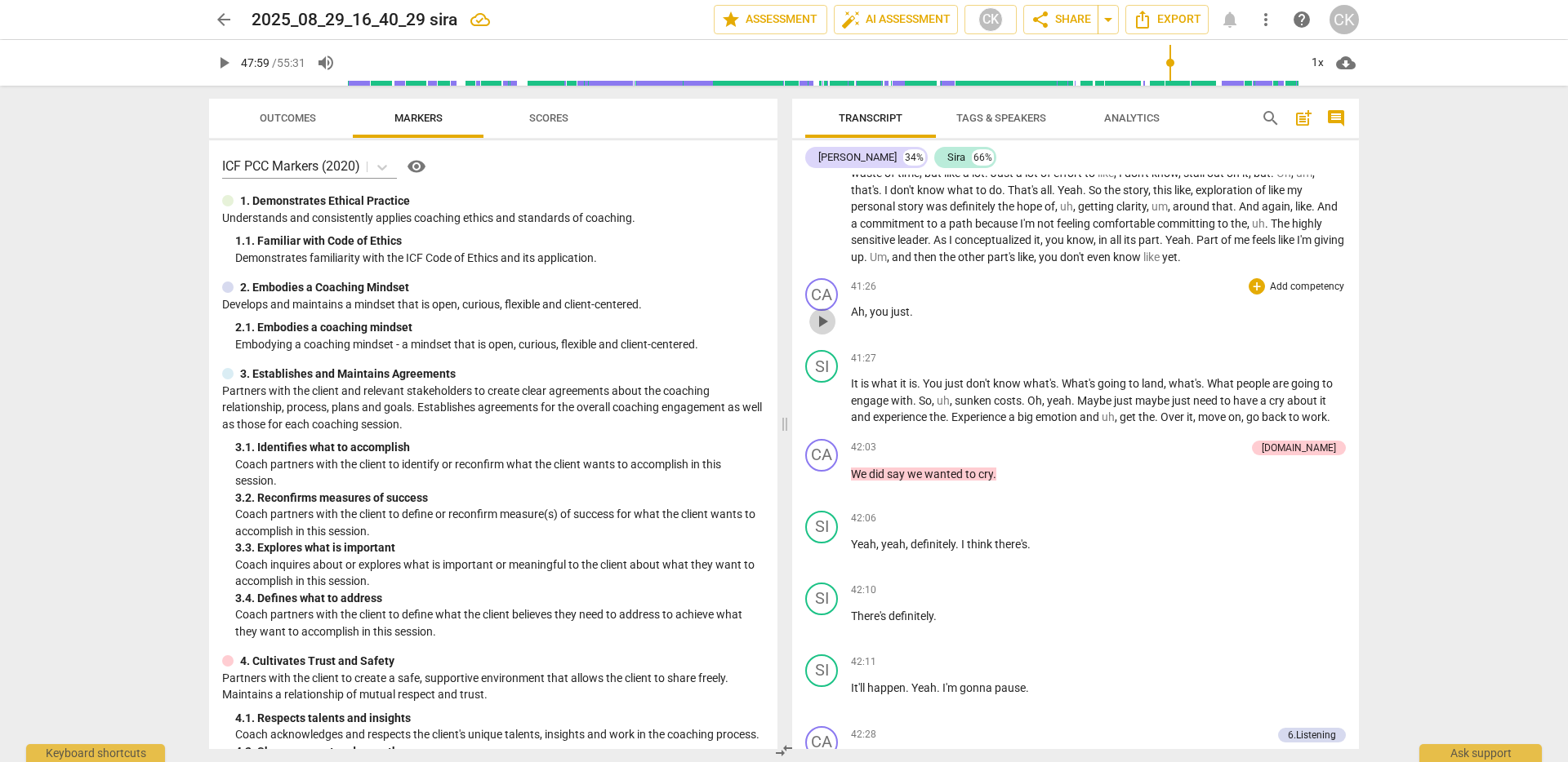
click at [829, 331] on span "play_arrow" at bounding box center [822, 322] width 19 height 19
click at [829, 331] on span "pause" at bounding box center [822, 322] width 19 height 19
click at [824, 311] on div "CA" at bounding box center [821, 294] width 32 height 32
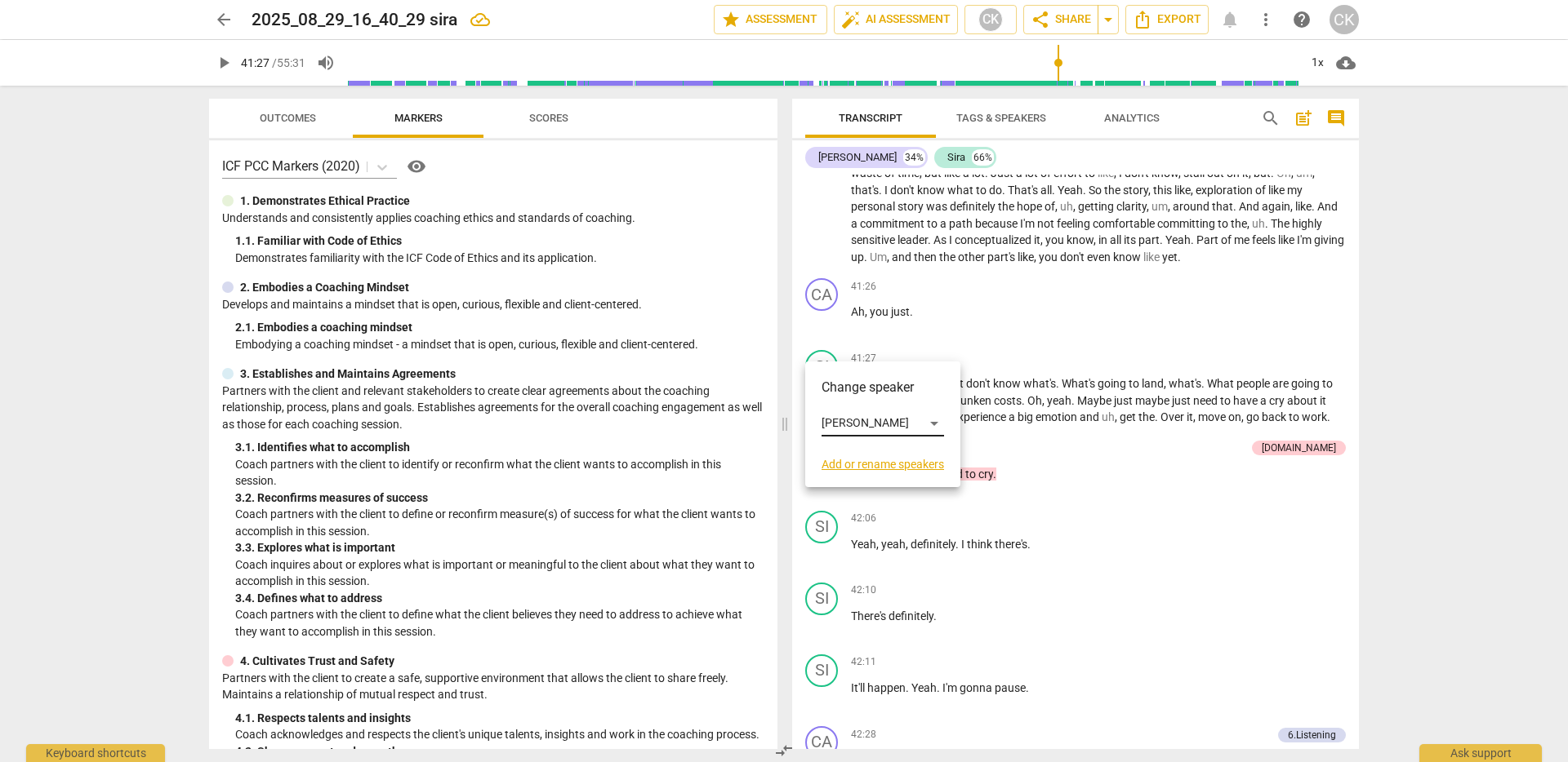
click at [853, 433] on div "Change speaker [PERSON_NAME] Add or rename speakers" at bounding box center [883, 424] width 122 height 93
click at [853, 418] on div "[PERSON_NAME]" at bounding box center [883, 424] width 122 height 26
click at [859, 453] on li "Sira" at bounding box center [884, 454] width 124 height 31
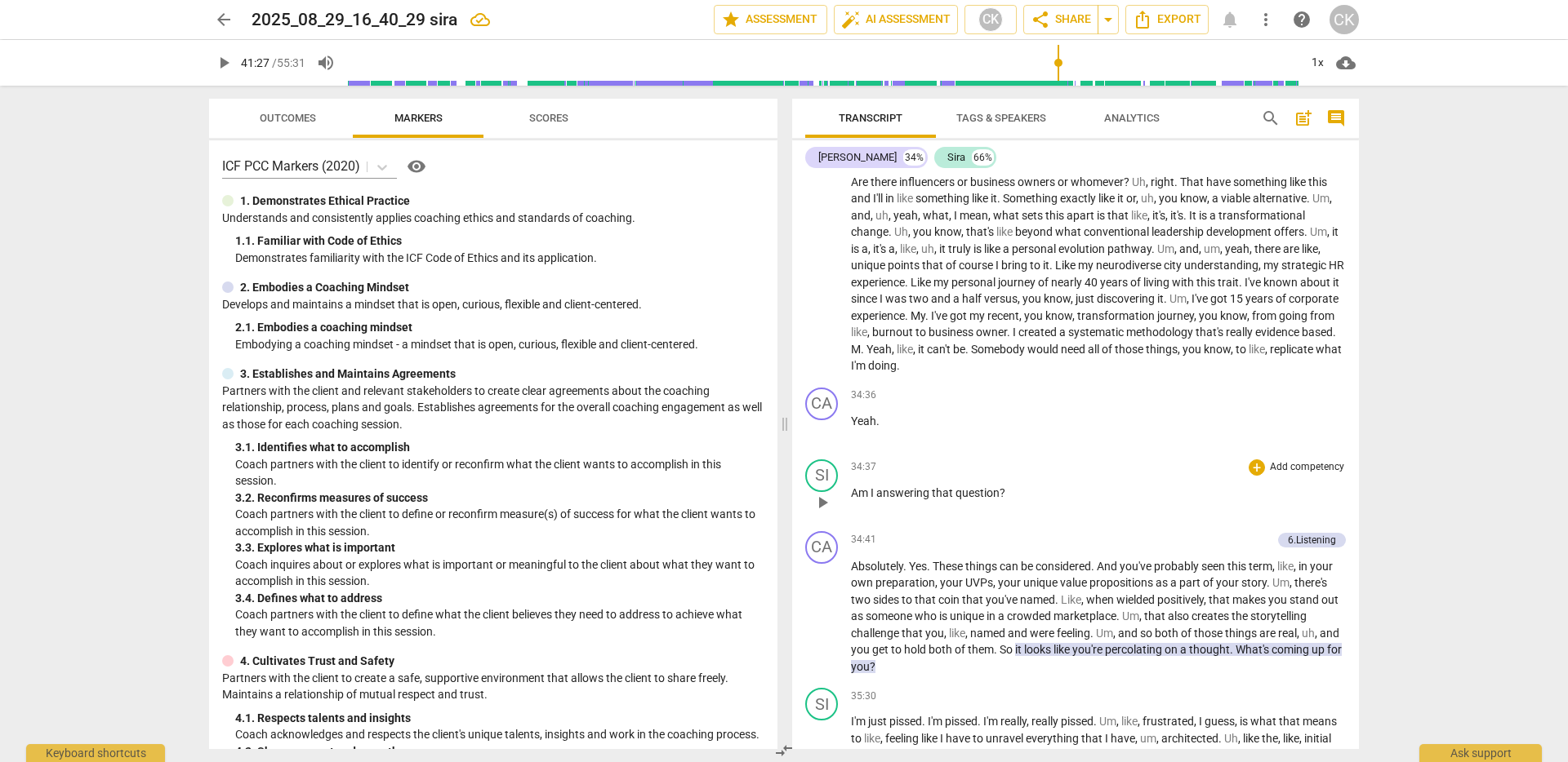
scroll to position [6257, 0]
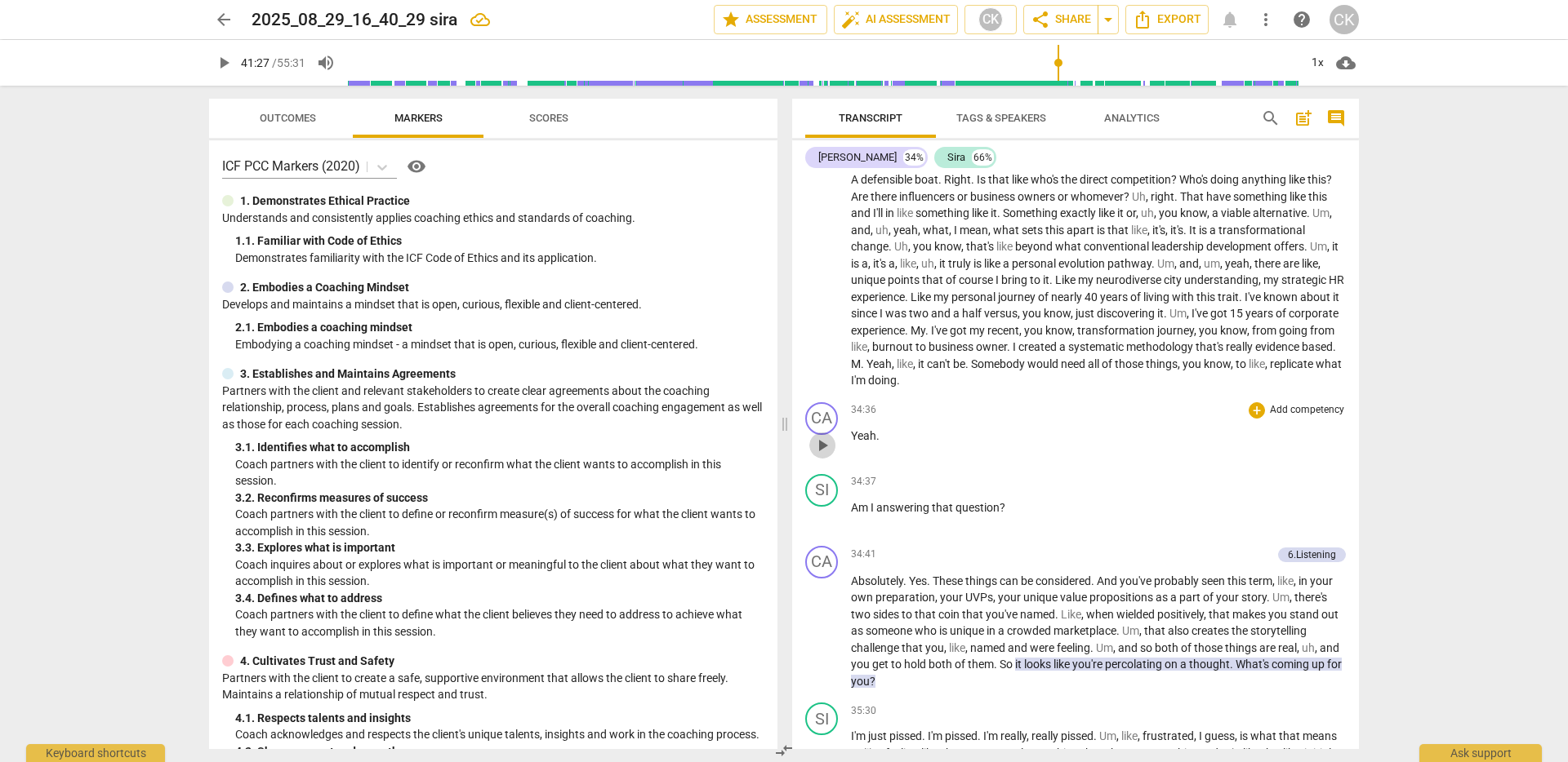
click at [818, 455] on span "play_arrow" at bounding box center [822, 446] width 19 height 19
click at [818, 455] on span "pause" at bounding box center [822, 446] width 19 height 19
click at [822, 435] on div "CA" at bounding box center [821, 419] width 32 height 32
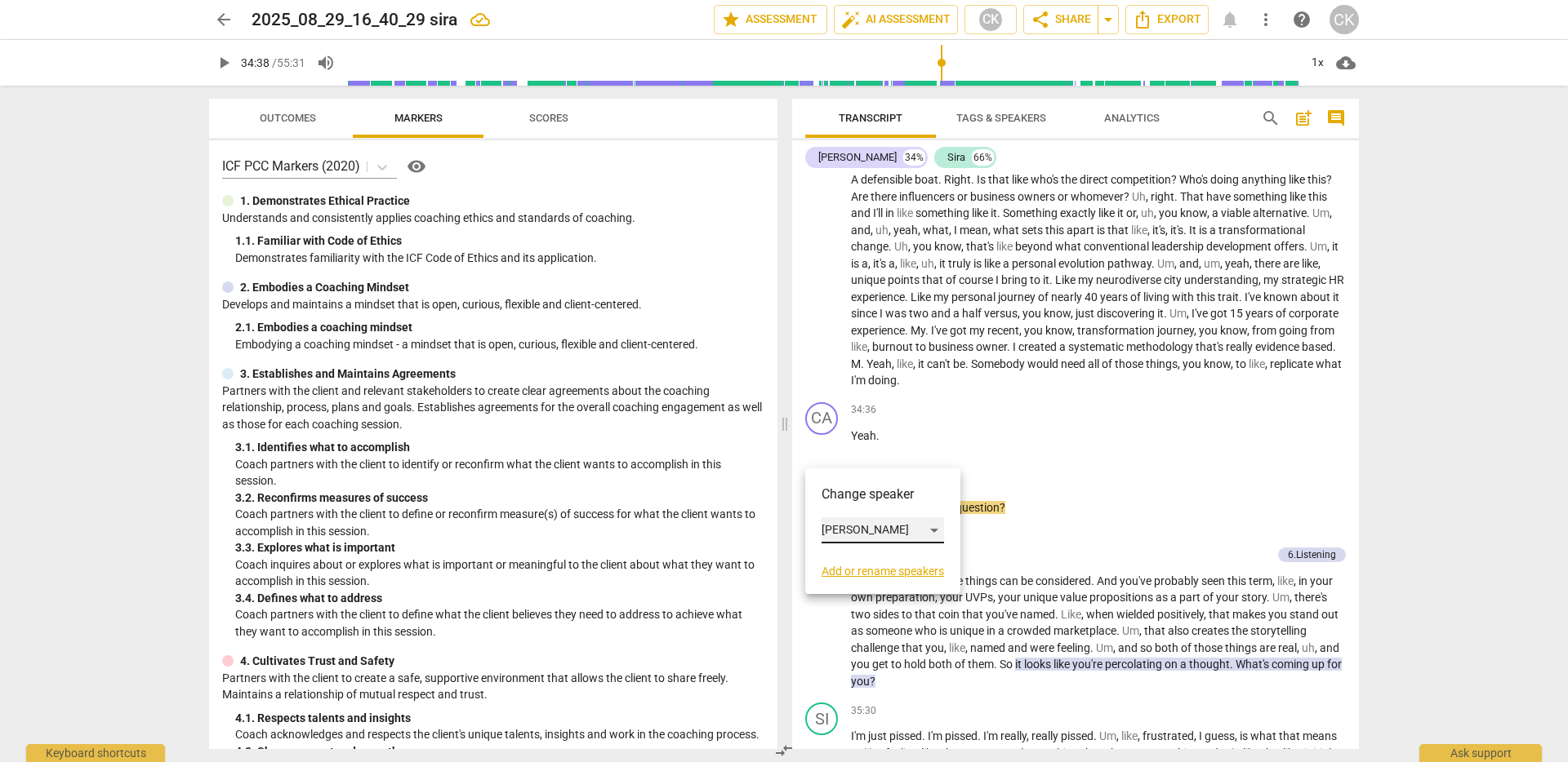
click at [857, 537] on div "[PERSON_NAME]" at bounding box center [883, 530] width 122 height 26
click at [865, 565] on li "Sira" at bounding box center [884, 561] width 124 height 31
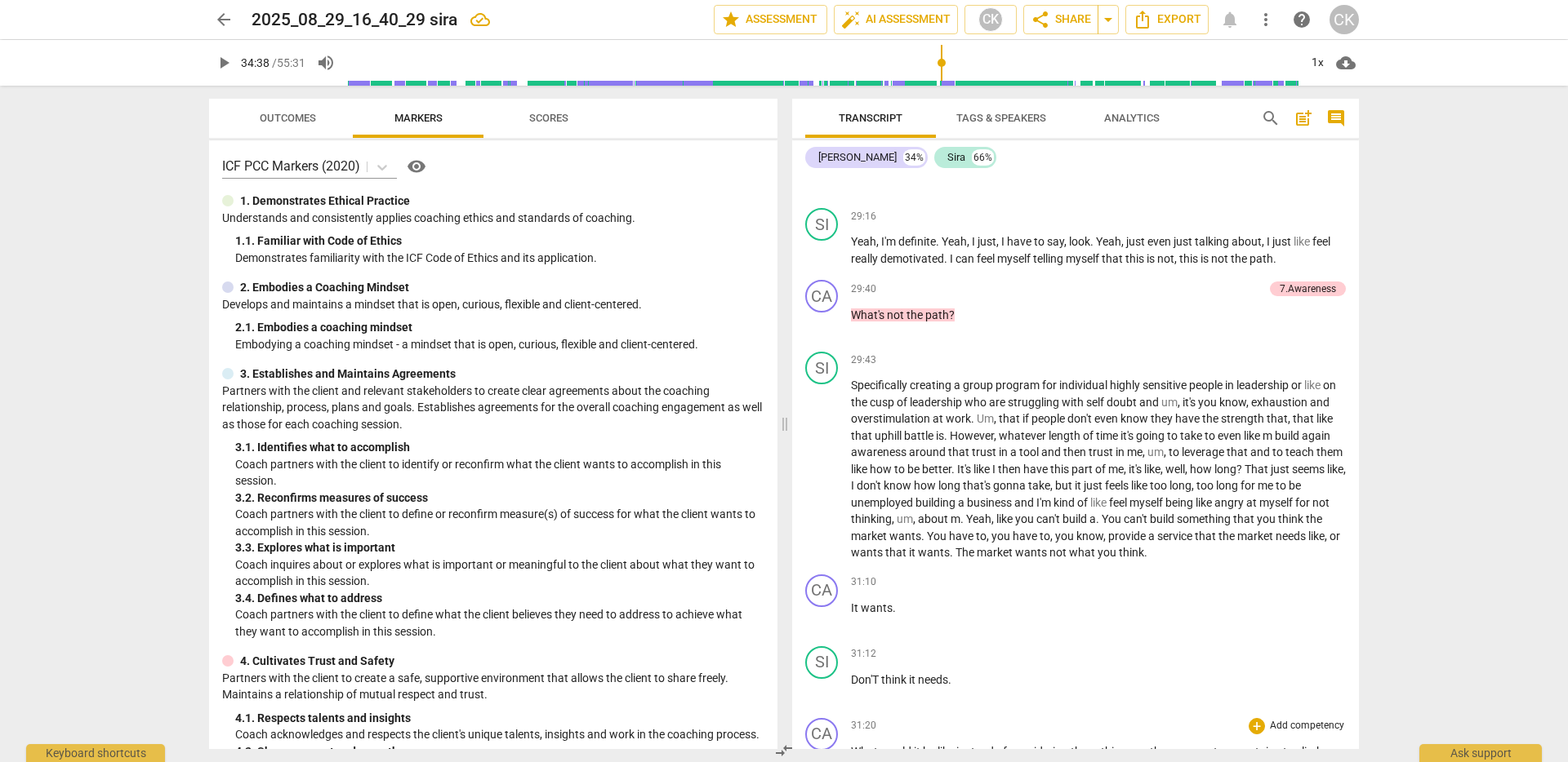
scroll to position [5346, 0]
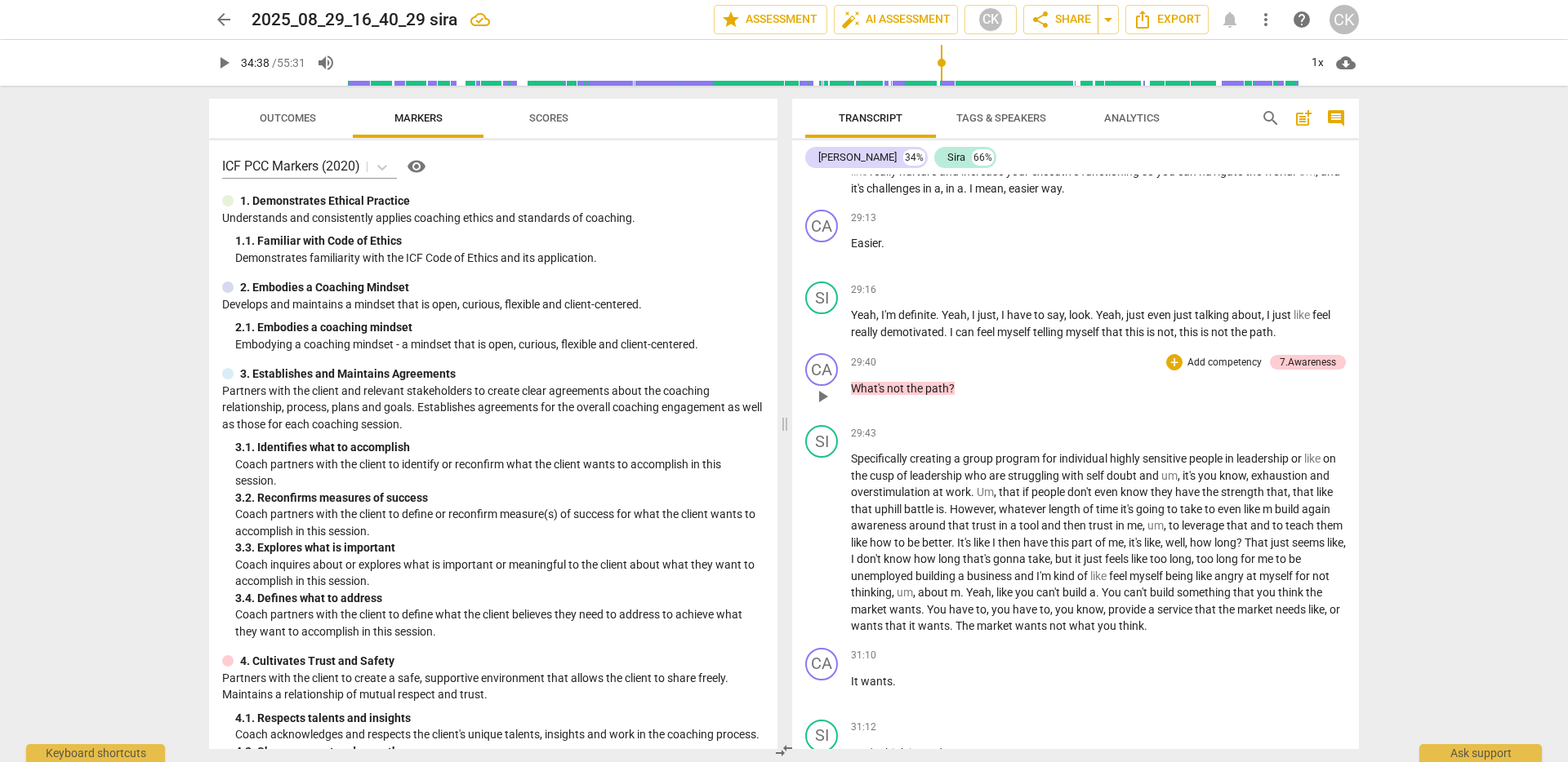
click at [829, 406] on span "play_arrow" at bounding box center [822, 397] width 19 height 19
click at [828, 406] on span "pause" at bounding box center [822, 397] width 19 height 19
click at [824, 263] on span "play_arrow" at bounding box center [822, 253] width 19 height 19
click at [824, 263] on span "pause" at bounding box center [822, 253] width 19 height 19
click at [822, 242] on div "CA" at bounding box center [821, 225] width 32 height 32
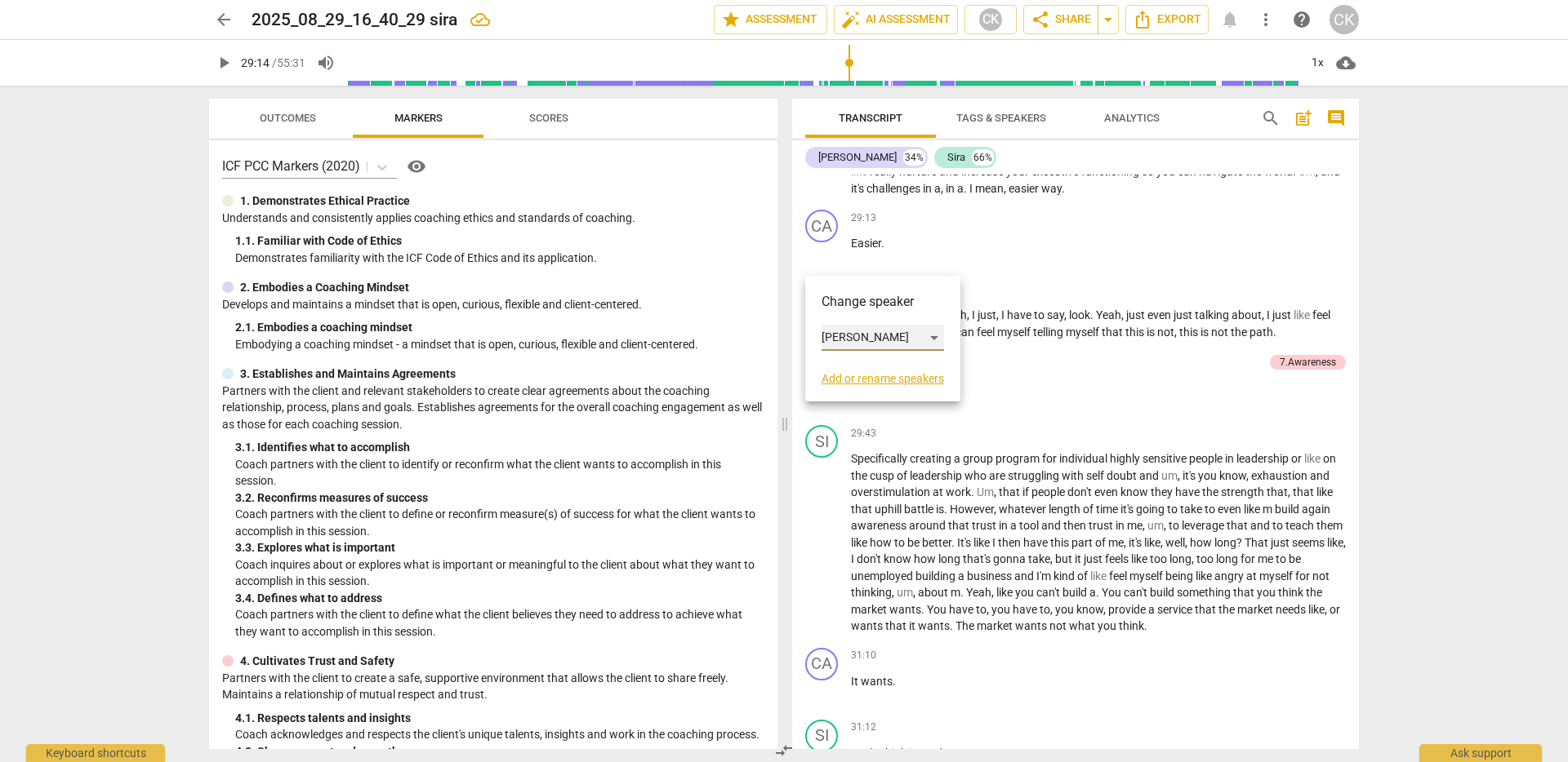
click at [855, 335] on div "[PERSON_NAME]" at bounding box center [883, 338] width 122 height 26
drag, startPoint x: 855, startPoint y: 376, endPoint x: 868, endPoint y: 391, distance: 19.8
click at [854, 376] on li "Sira" at bounding box center [884, 368] width 124 height 31
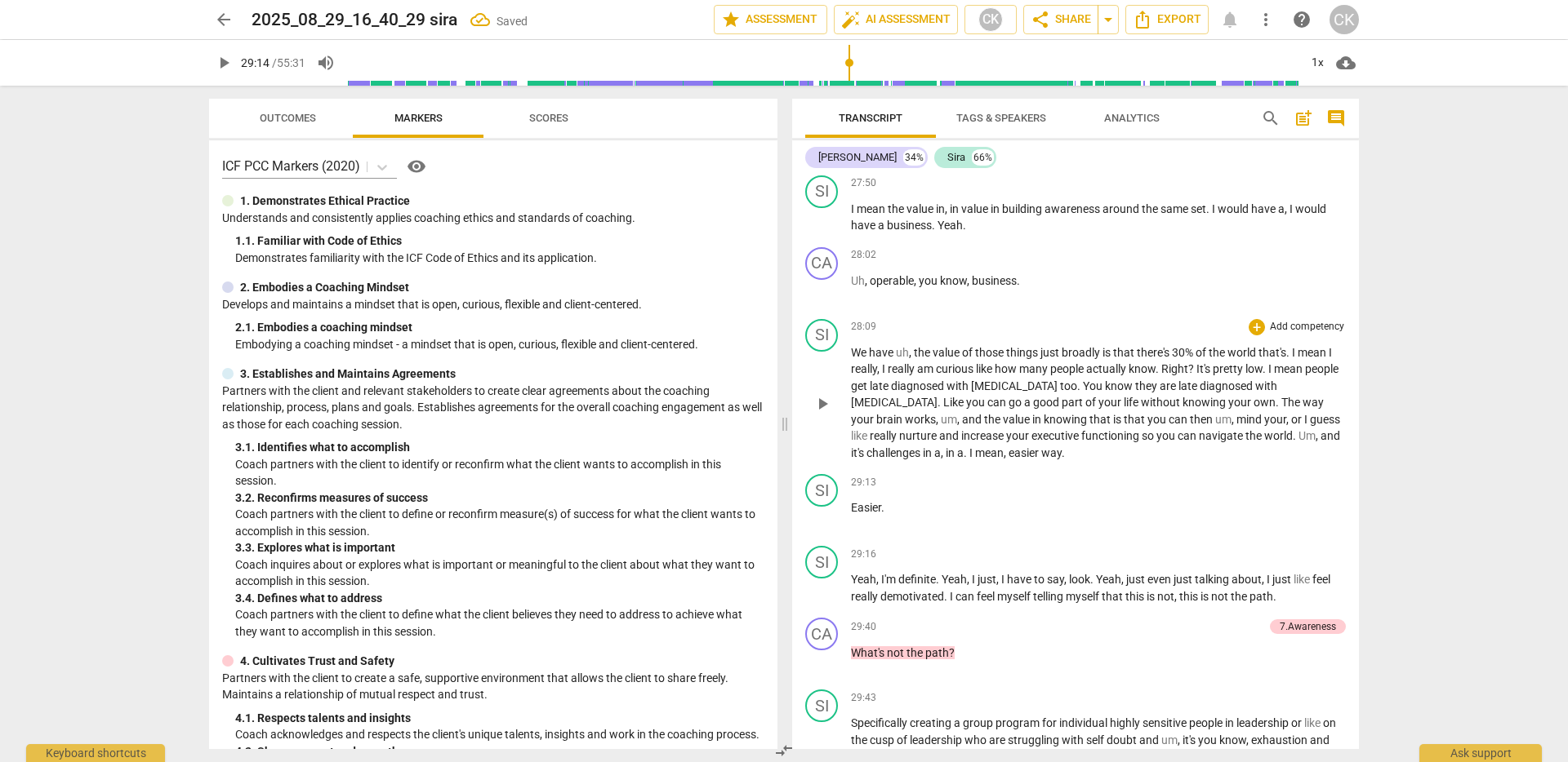
scroll to position [4861, 0]
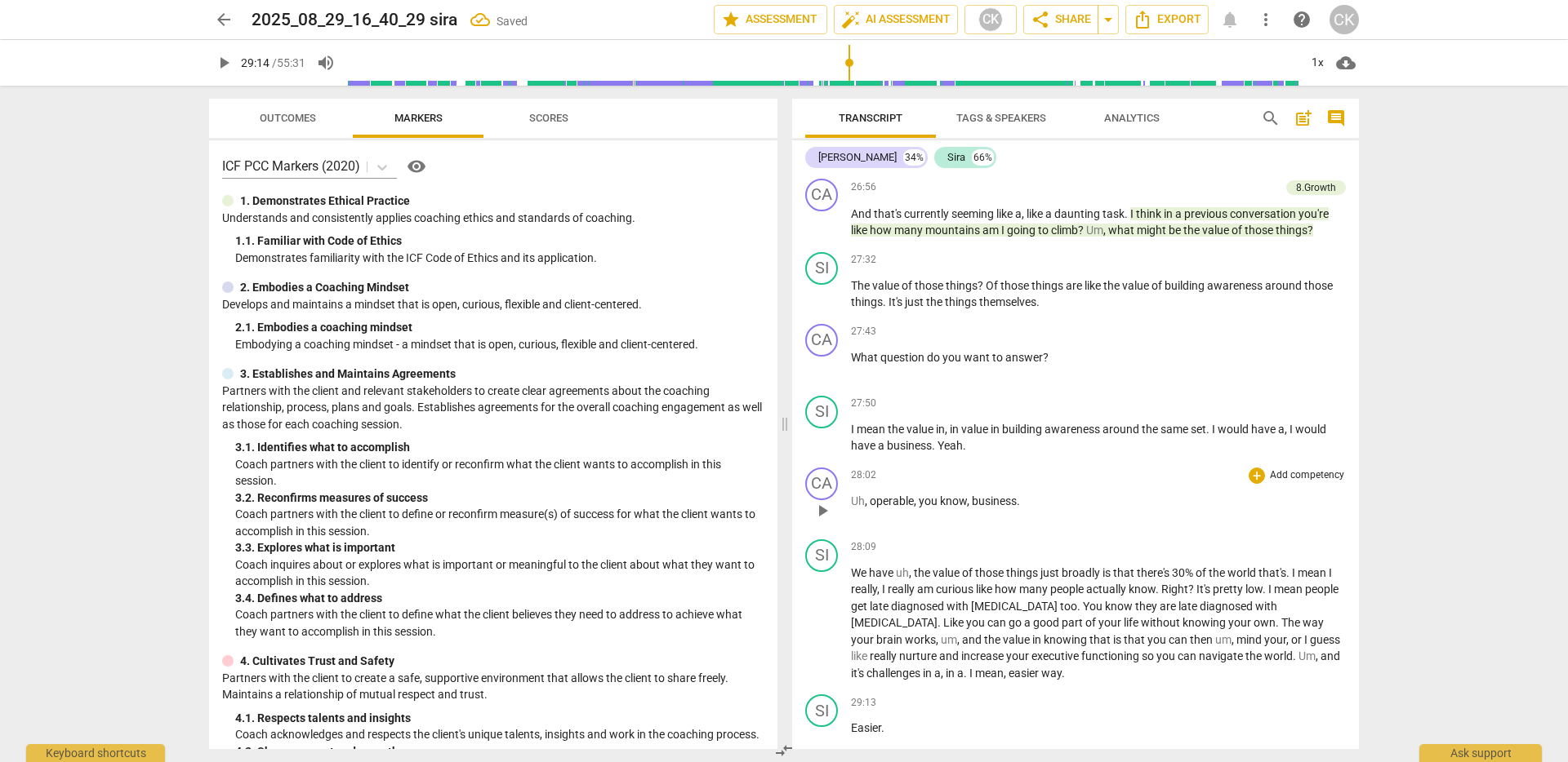
click at [823, 521] on span "play_arrow" at bounding box center [822, 511] width 19 height 19
click at [823, 521] on span "pause" at bounding box center [822, 511] width 19 height 19
click at [826, 501] on div "CA" at bounding box center [821, 483] width 32 height 32
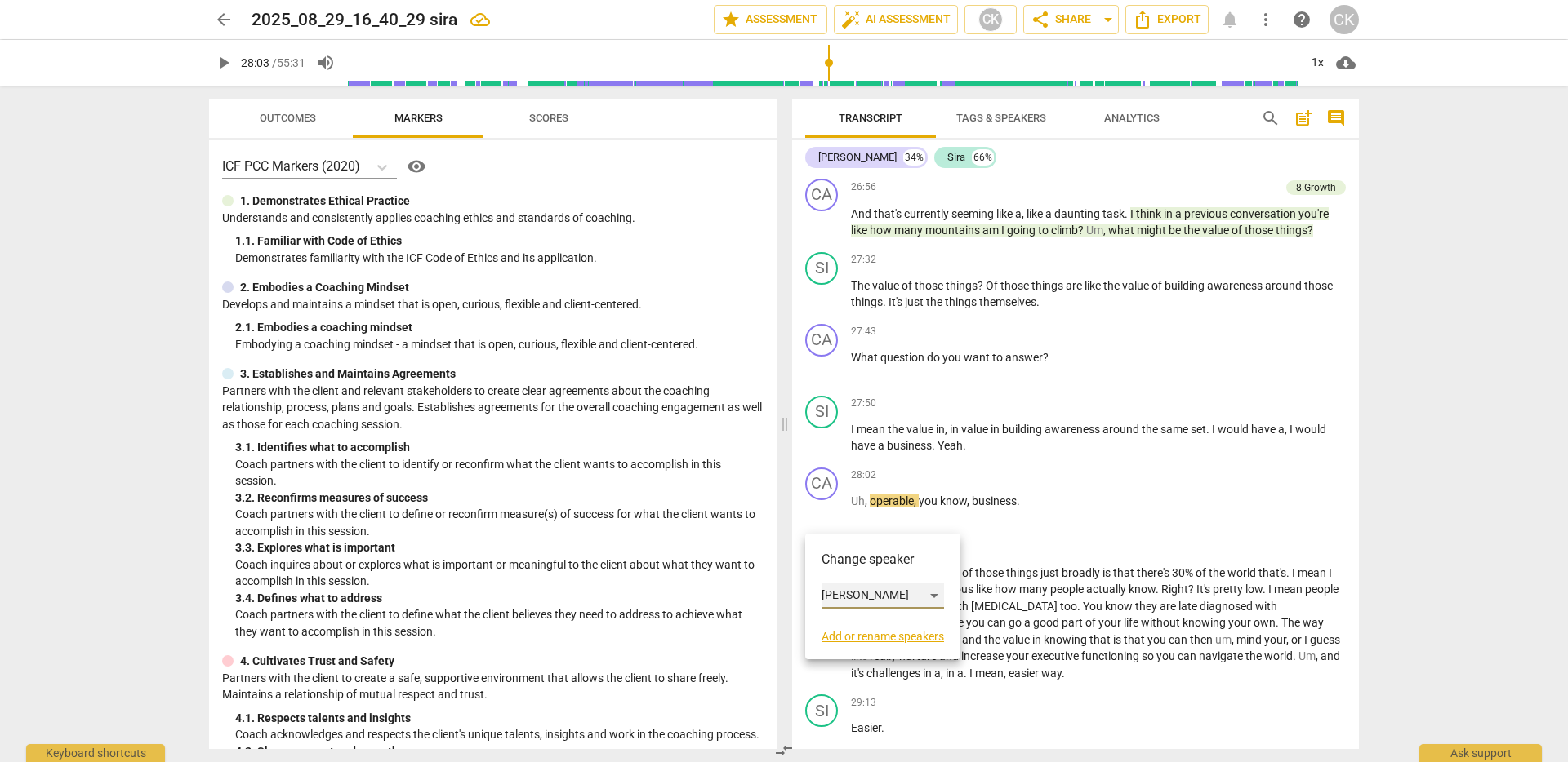
click at [849, 595] on div "[PERSON_NAME]" at bounding box center [883, 596] width 122 height 26
click at [861, 621] on li "Sira" at bounding box center [884, 627] width 124 height 31
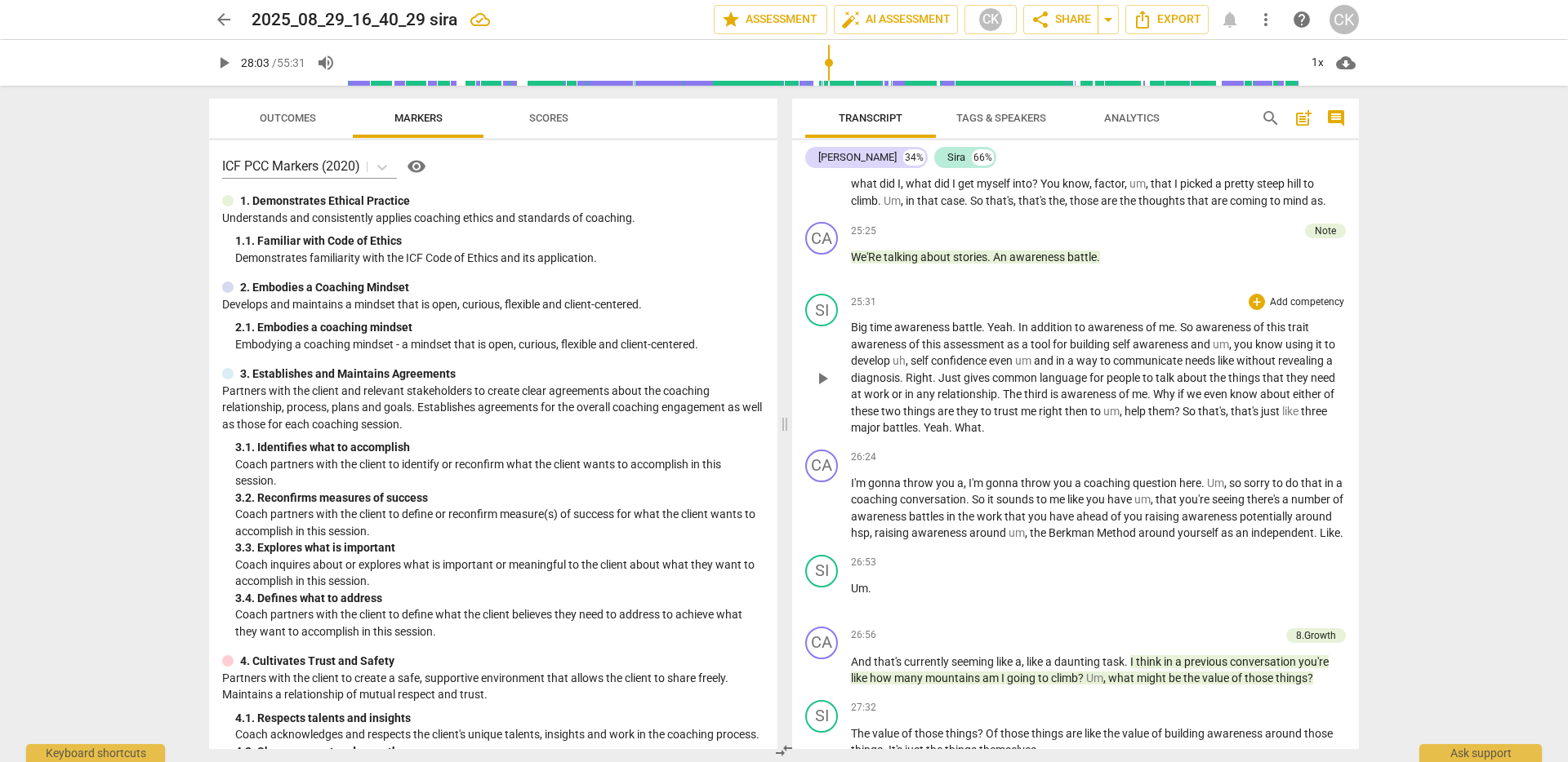
scroll to position [4264, 0]
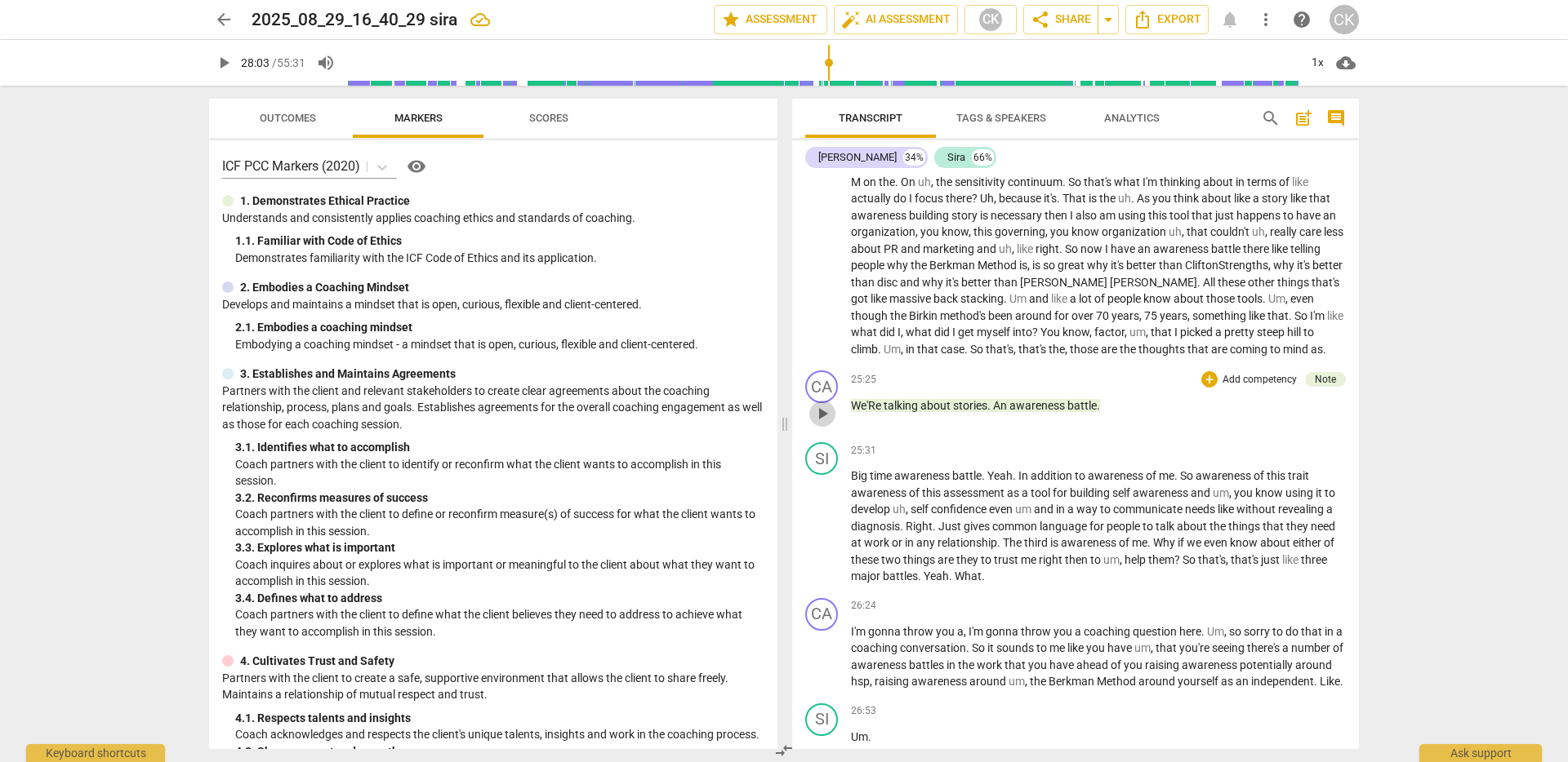
click at [827, 424] on span "play_arrow" at bounding box center [822, 413] width 19 height 19
click at [827, 424] on span "pause" at bounding box center [822, 413] width 19 height 19
click at [824, 399] on div "CA" at bounding box center [821, 386] width 32 height 32
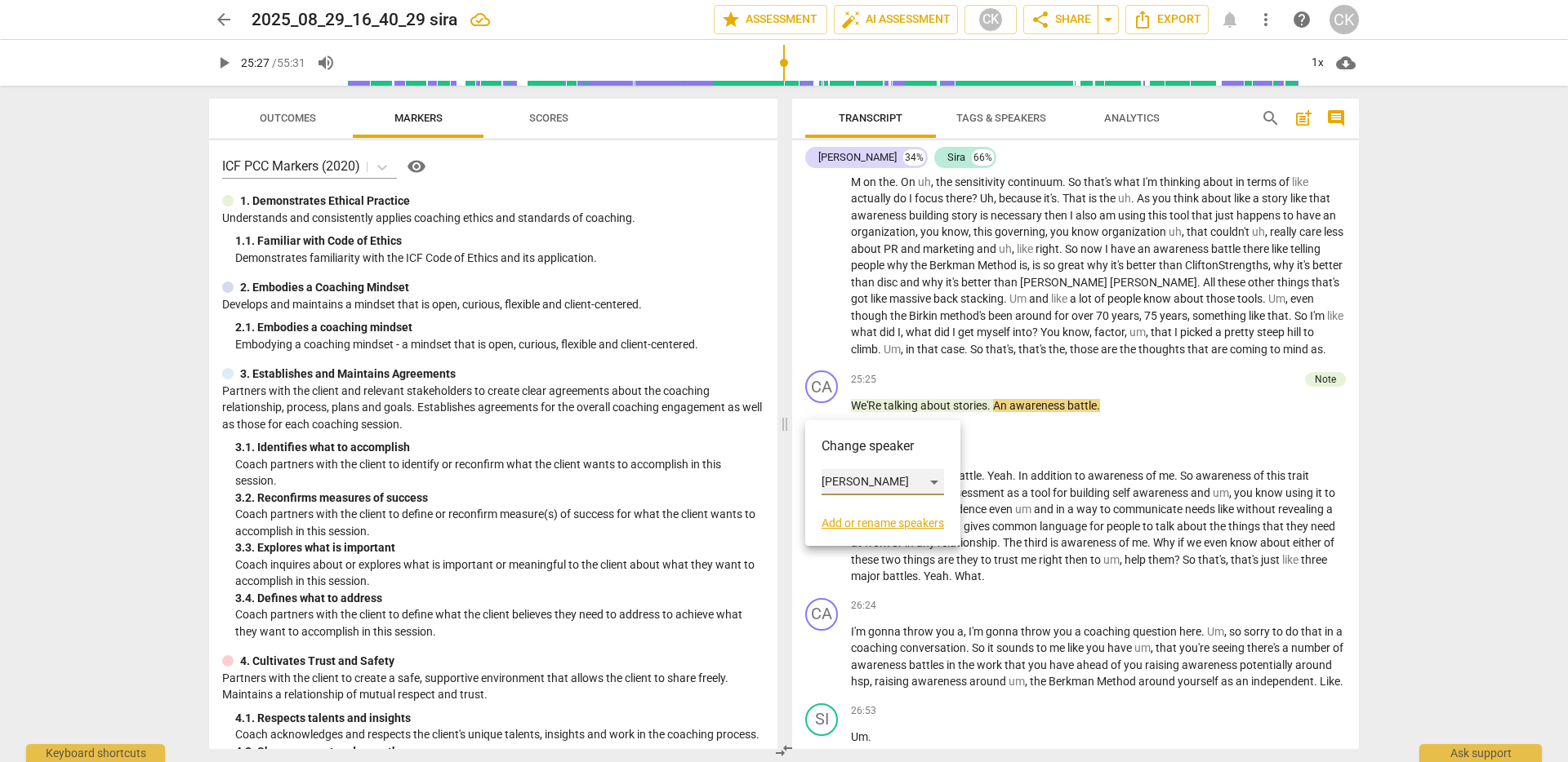
click at [862, 480] on div "[PERSON_NAME]" at bounding box center [883, 482] width 122 height 26
click at [869, 509] on li "Sira" at bounding box center [884, 513] width 124 height 31
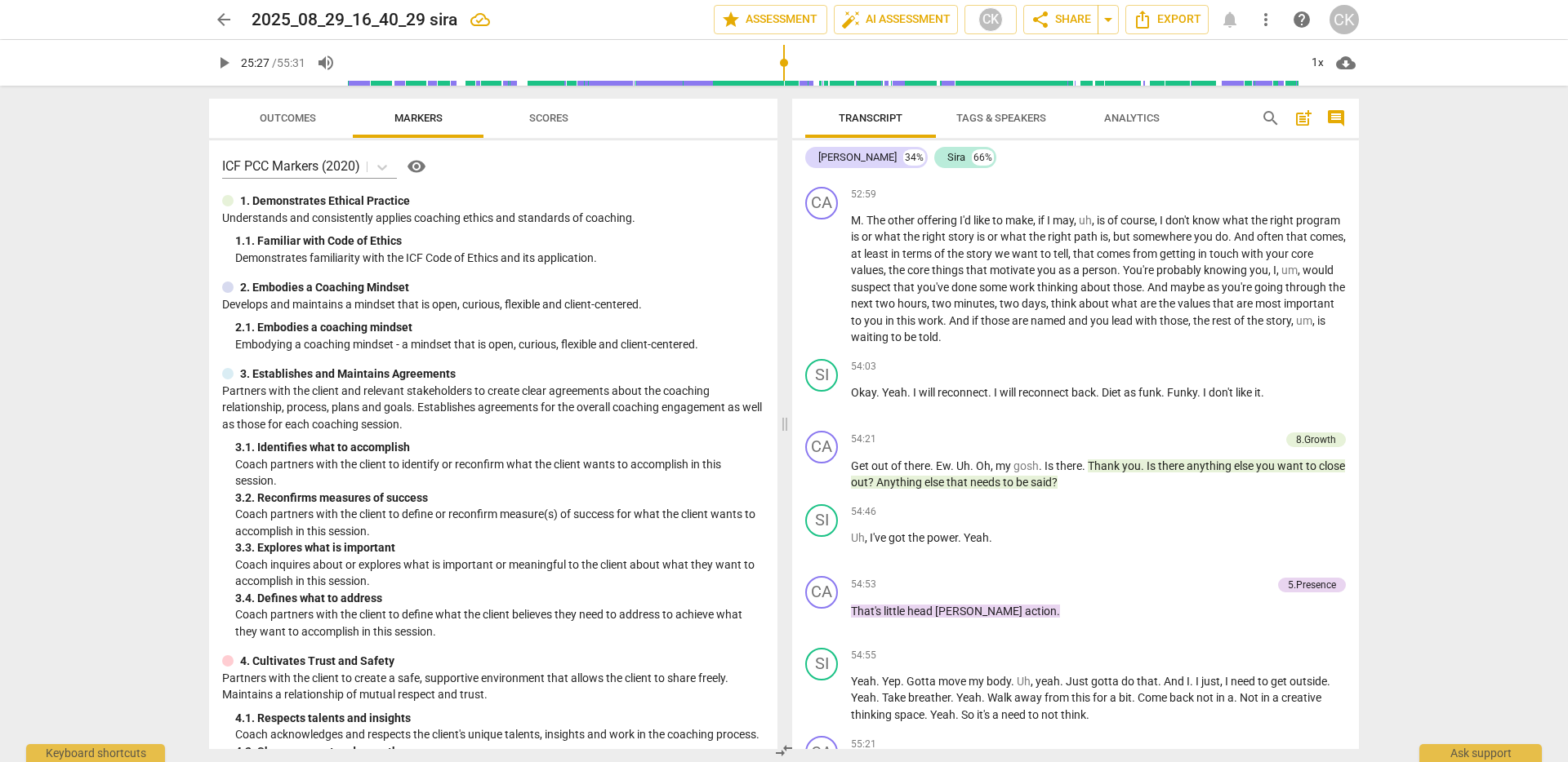
scroll to position [10278, 0]
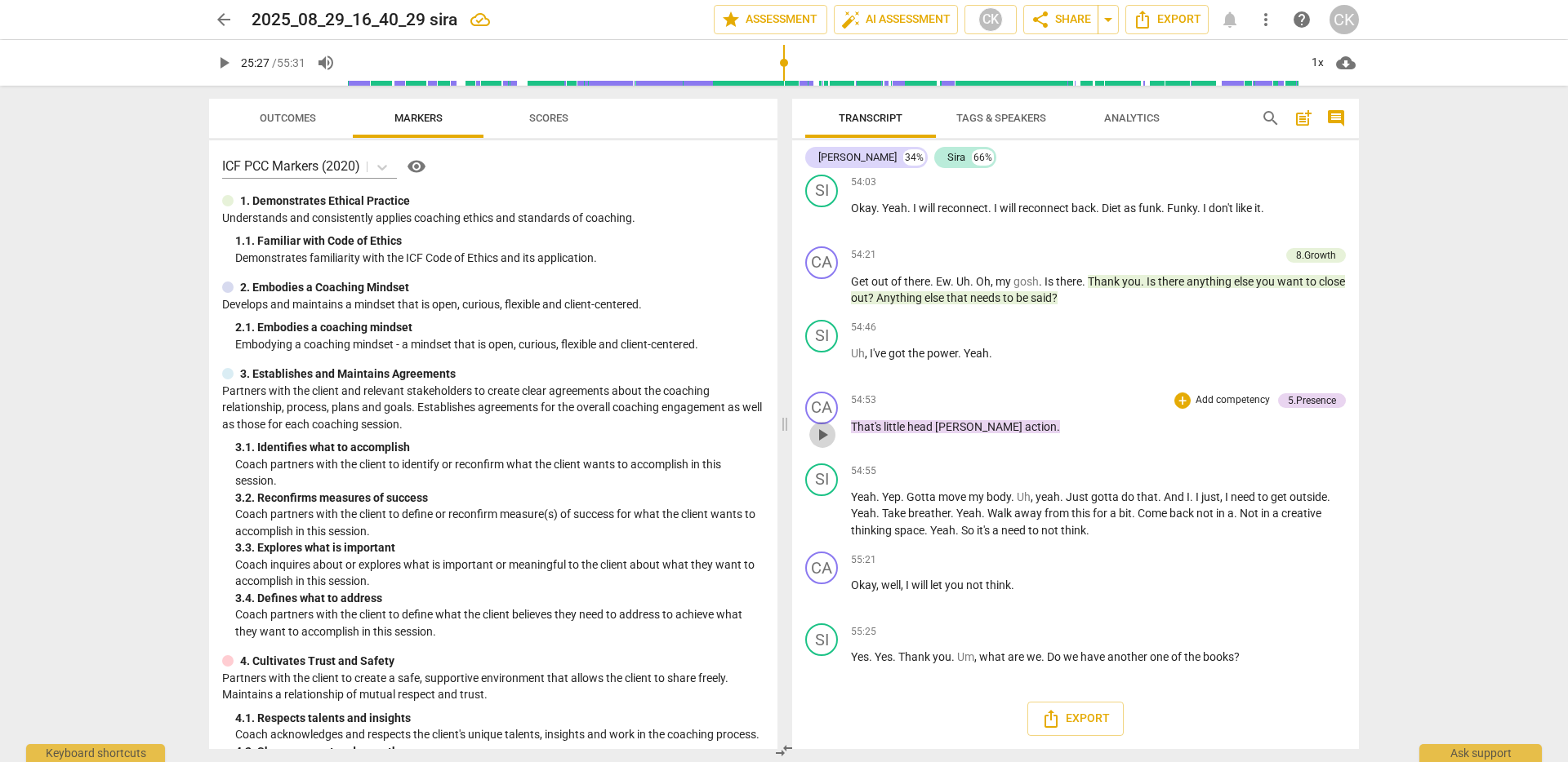
click at [822, 445] on span "play_arrow" at bounding box center [822, 435] width 19 height 19
click at [822, 445] on span "pause" at bounding box center [822, 435] width 19 height 19
click at [821, 445] on span "play_arrow" at bounding box center [822, 435] width 19 height 19
click at [822, 445] on span "pause" at bounding box center [822, 435] width 19 height 19
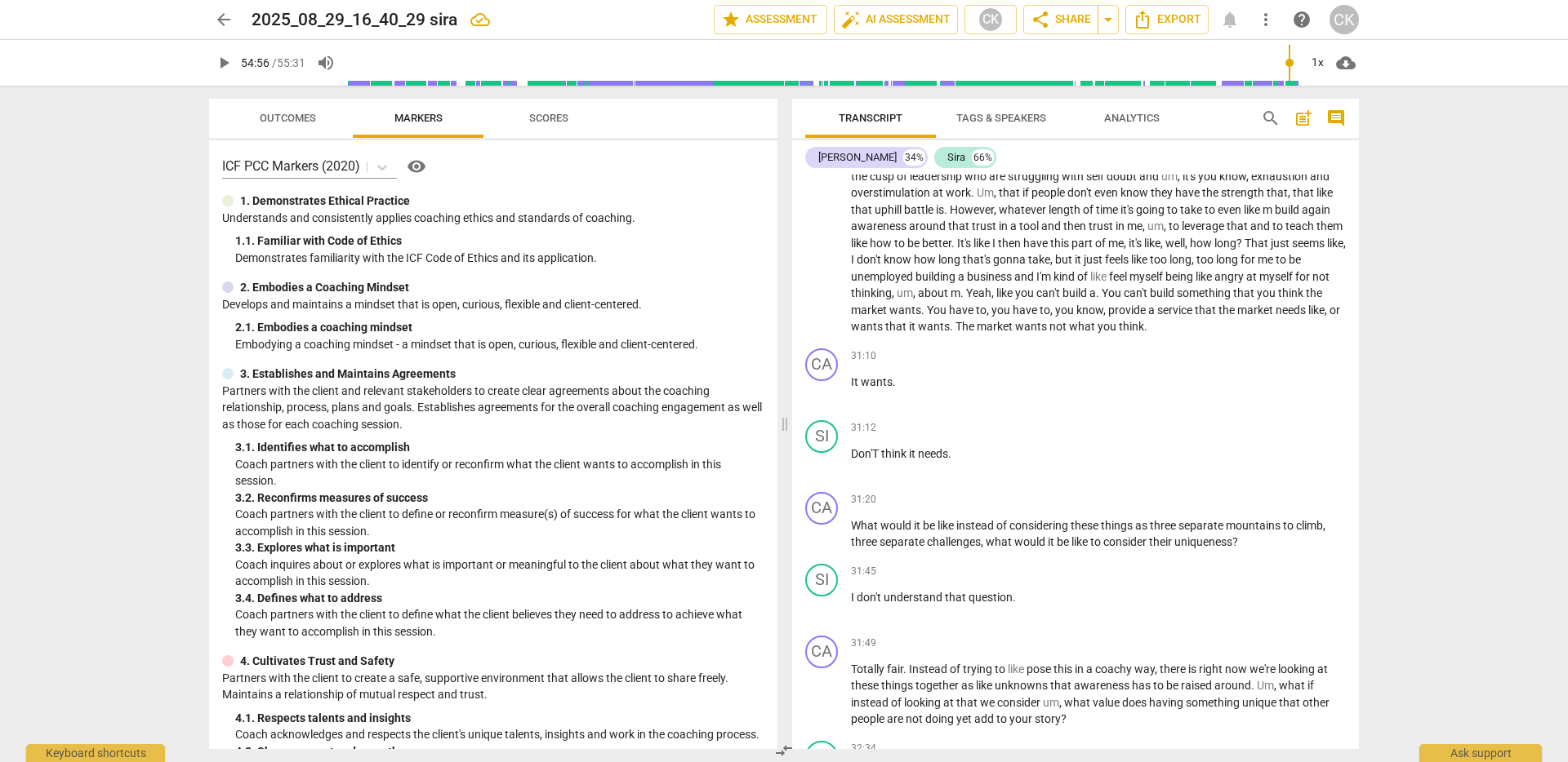
scroll to position [5644, 0]
click at [819, 403] on span "play_arrow" at bounding box center [822, 392] width 19 height 19
click at [822, 403] on span "pause" at bounding box center [822, 392] width 19 height 19
click at [822, 403] on span "play_arrow" at bounding box center [822, 392] width 19 height 19
click at [822, 403] on span "pause" at bounding box center [822, 392] width 19 height 19
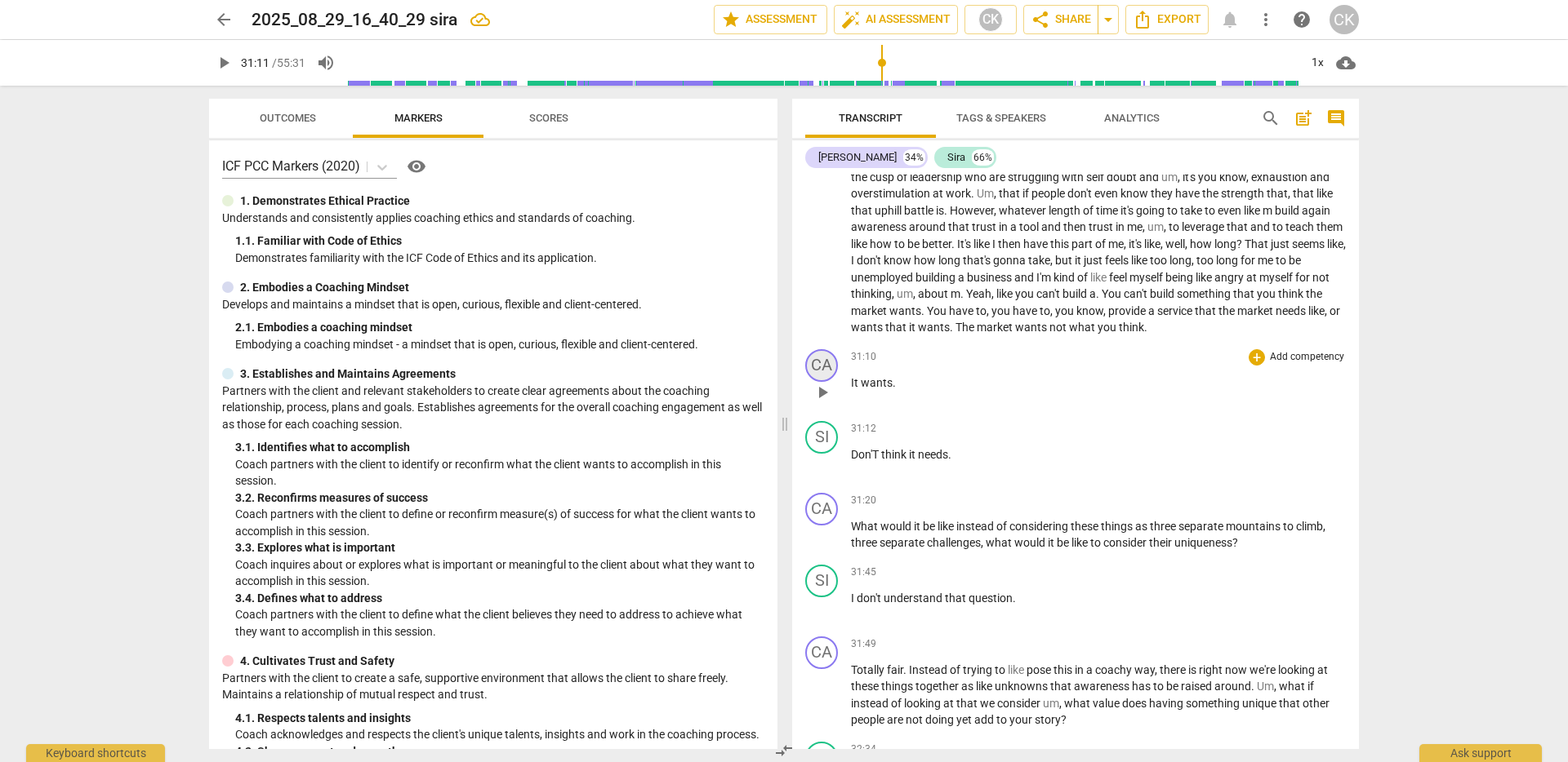
click at [825, 382] on div "CA" at bounding box center [821, 365] width 32 height 32
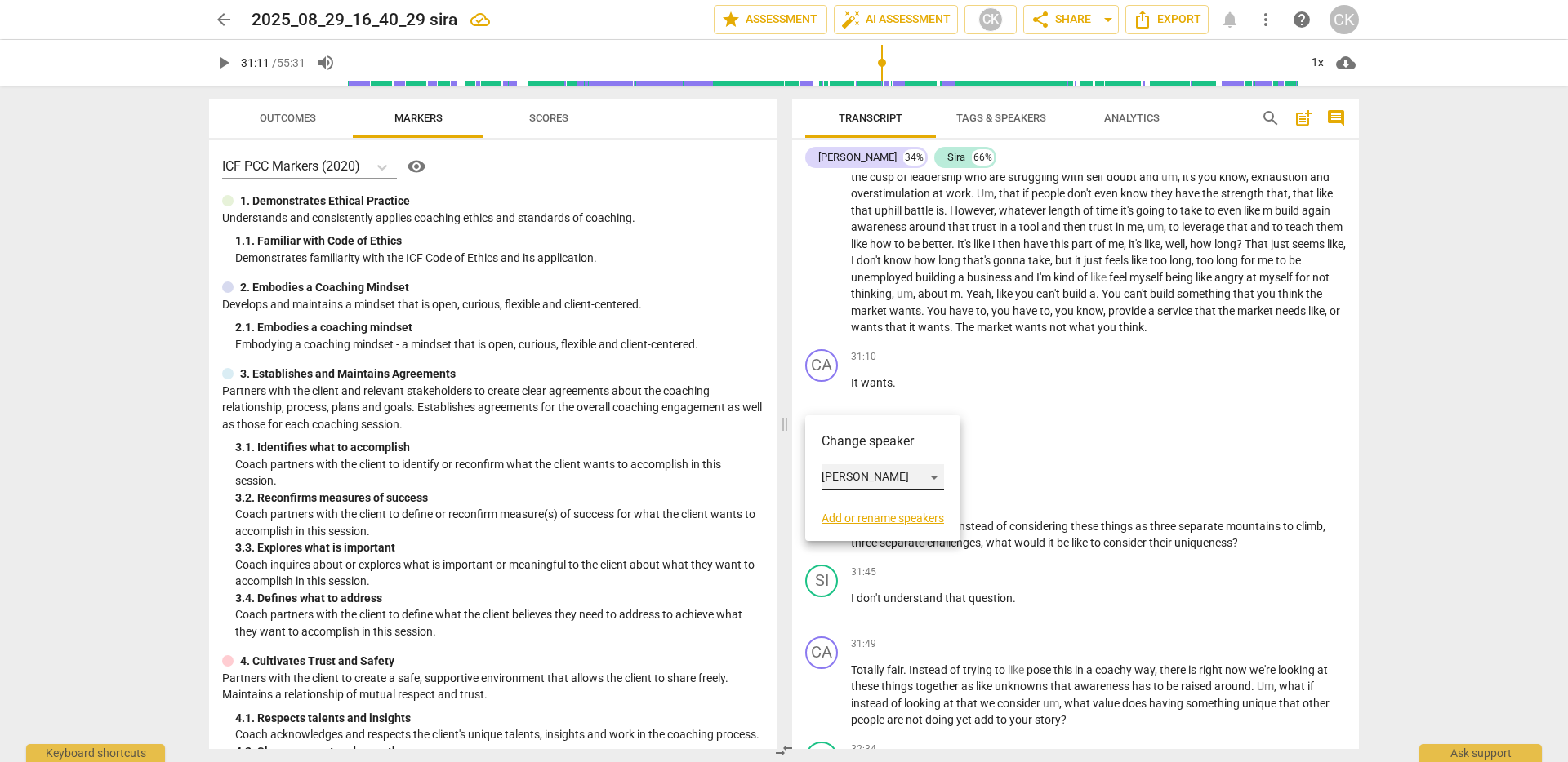
click at [850, 469] on div "[PERSON_NAME]" at bounding box center [883, 478] width 122 height 26
click at [871, 509] on li "Sira" at bounding box center [884, 508] width 124 height 31
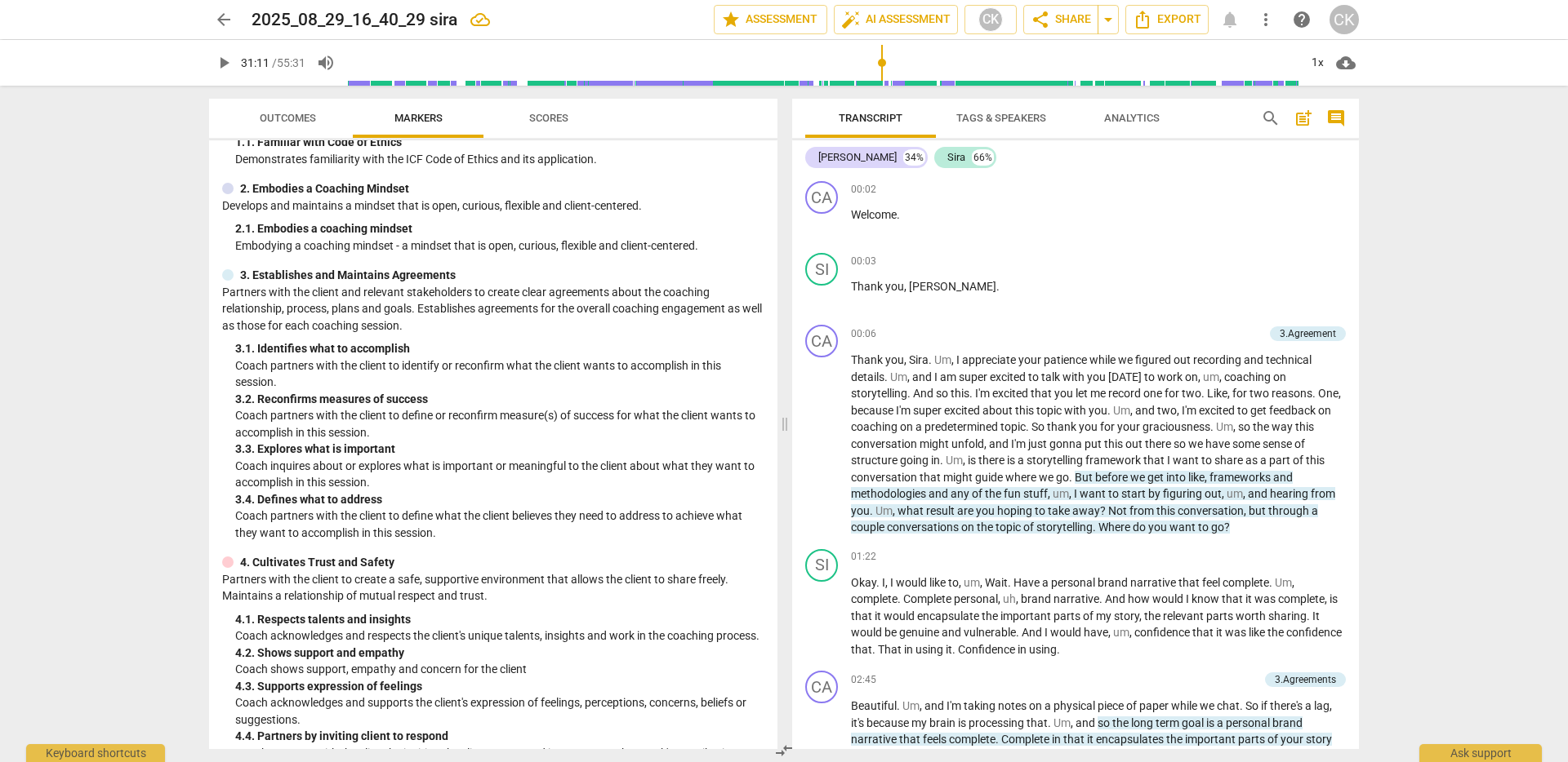
scroll to position [136, 0]
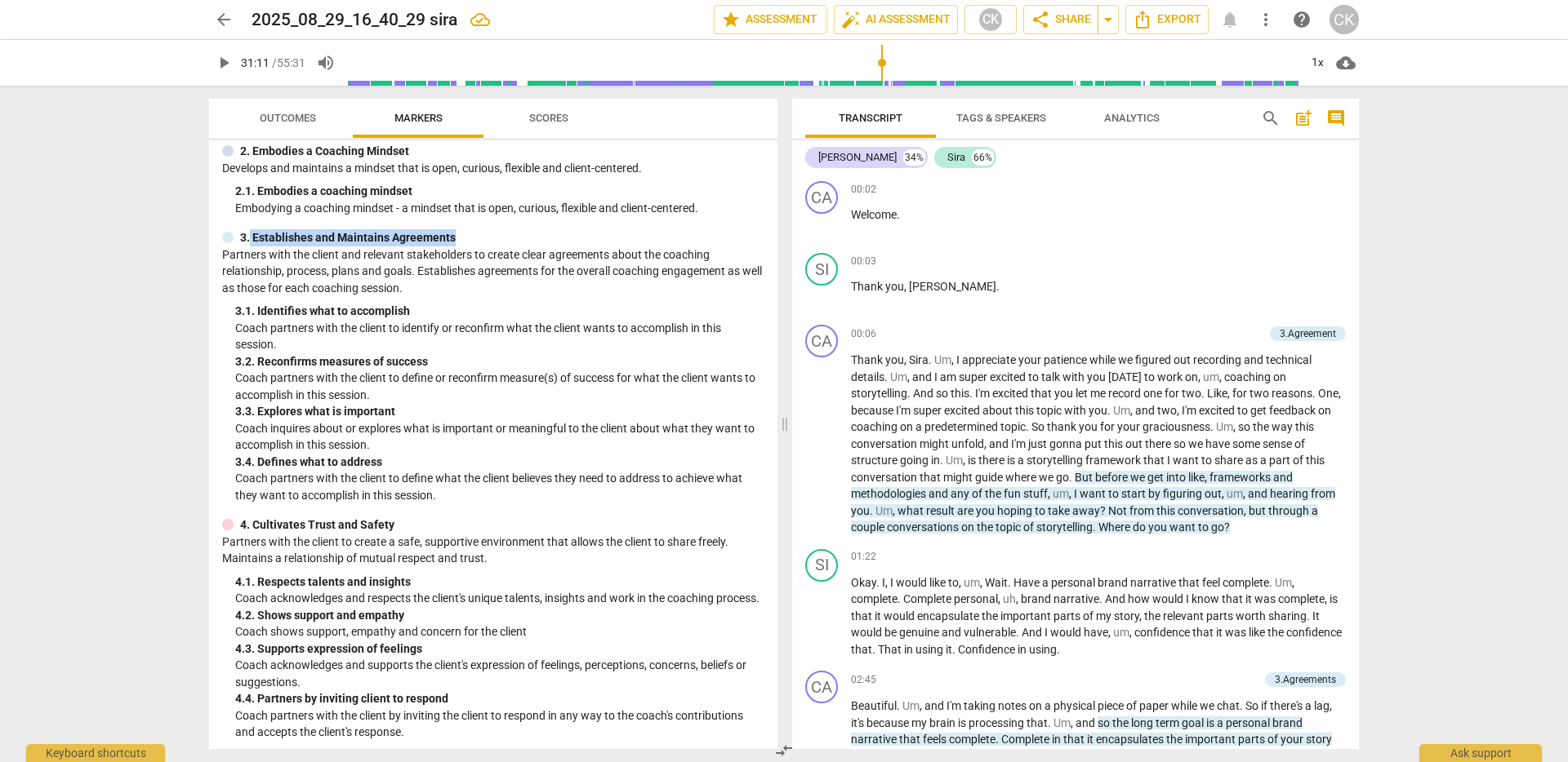
drag, startPoint x: 249, startPoint y: 239, endPoint x: 475, endPoint y: 244, distance: 226.1
click at [475, 244] on div "3. Establishes and Maintains Agreements" at bounding box center [493, 238] width 542 height 17
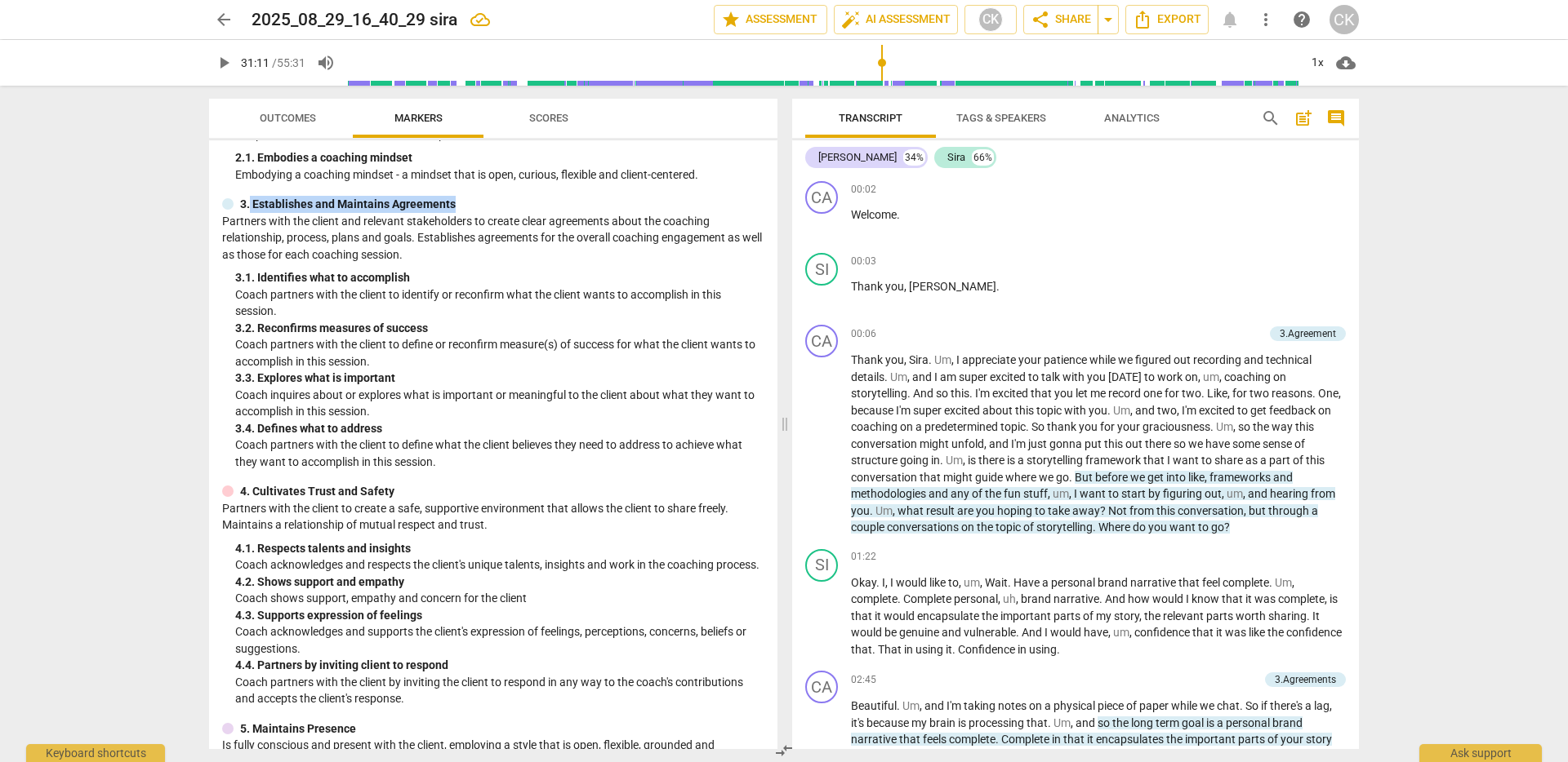
scroll to position [170, 0]
drag, startPoint x: 255, startPoint y: 279, endPoint x: 431, endPoint y: 283, distance: 176.0
click at [431, 283] on div "3. 1. Identifies what to accomplish" at bounding box center [499, 277] width 529 height 17
drag, startPoint x: 257, startPoint y: 329, endPoint x: 430, endPoint y: 329, distance: 173.0
click at [430, 329] on div "3. 2. Reconfirms measures of success" at bounding box center [499, 328] width 529 height 17
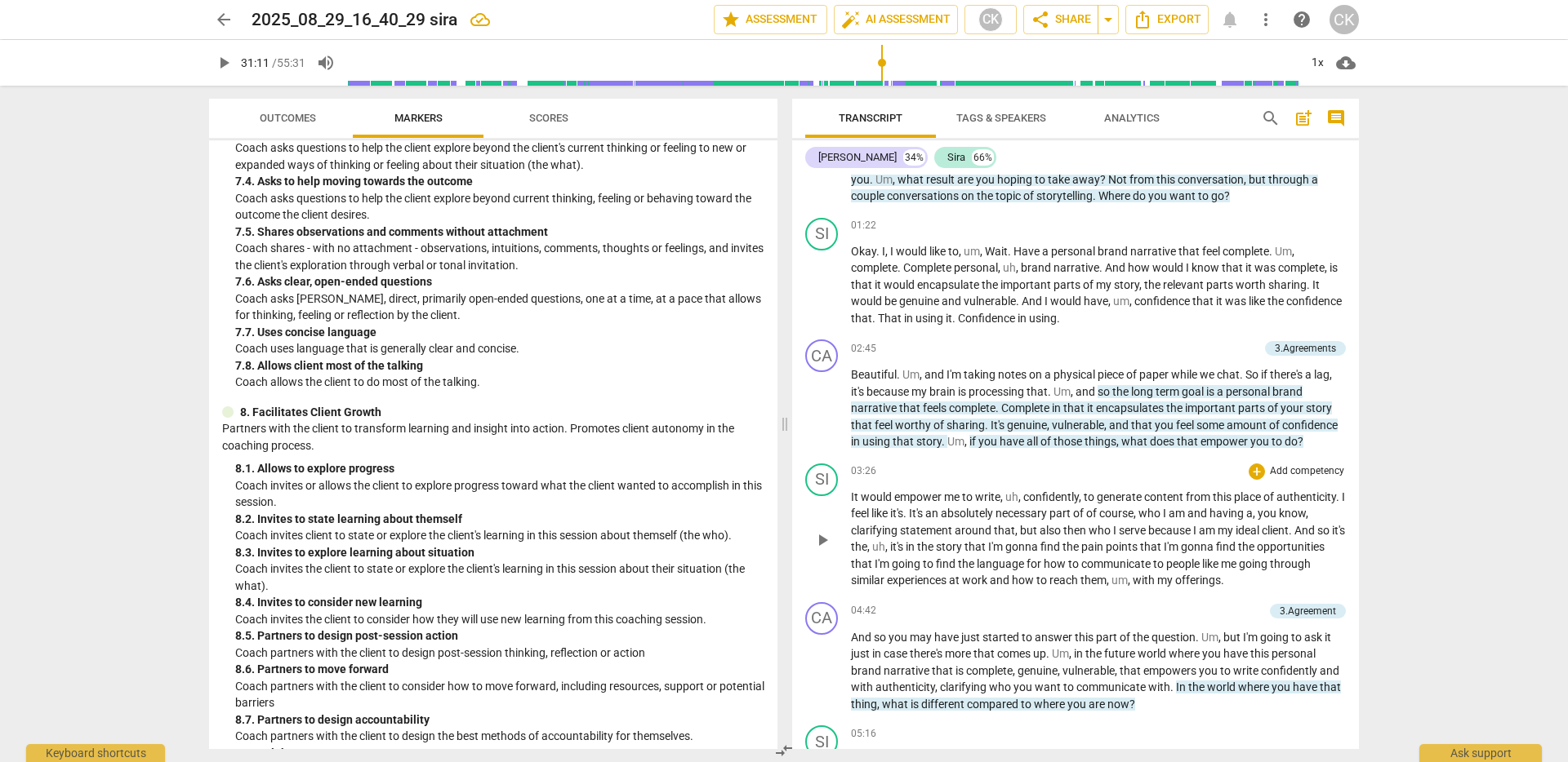
scroll to position [446, 0]
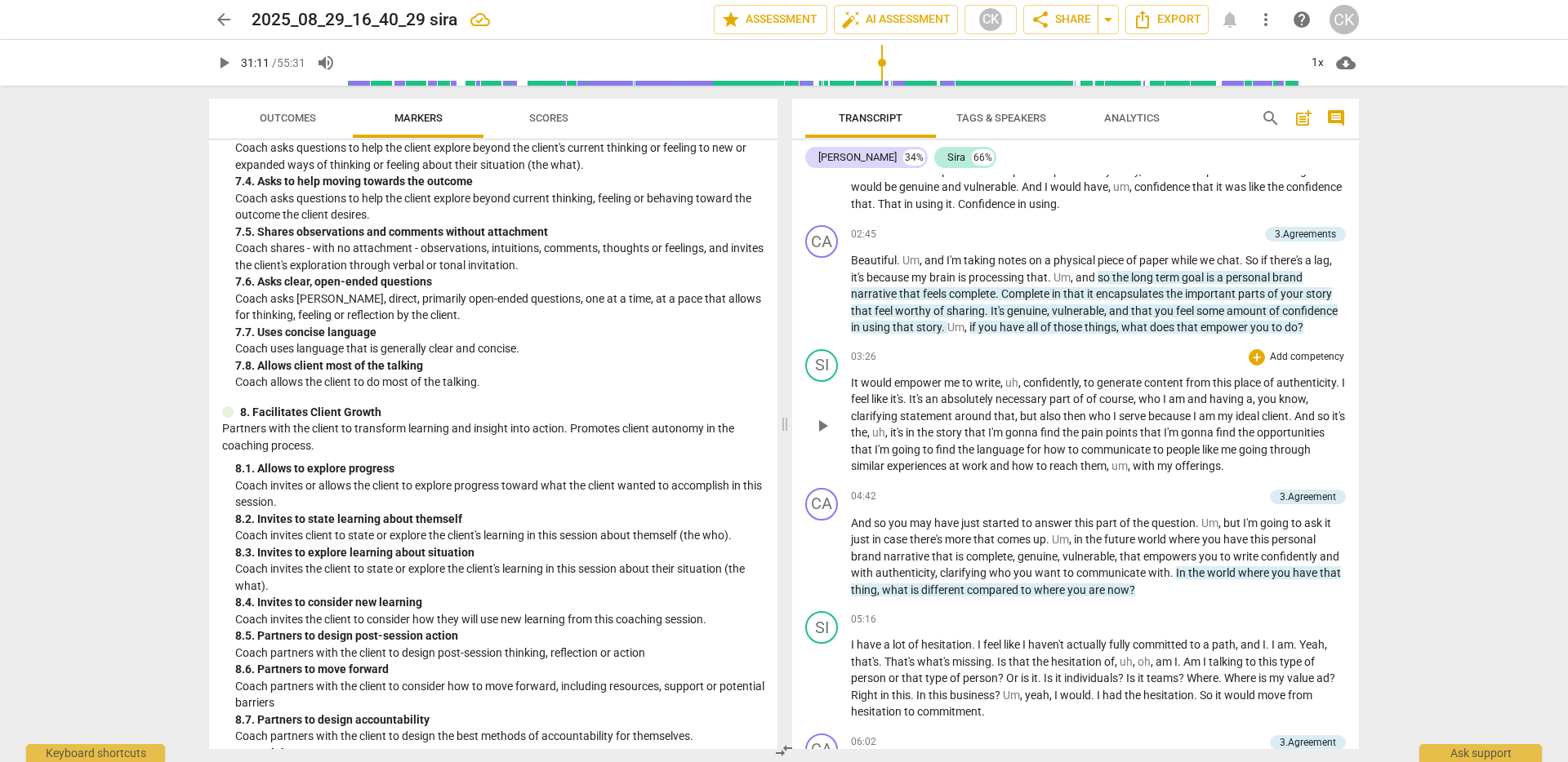
click at [1113, 410] on span "who" at bounding box center [1100, 416] width 24 height 13
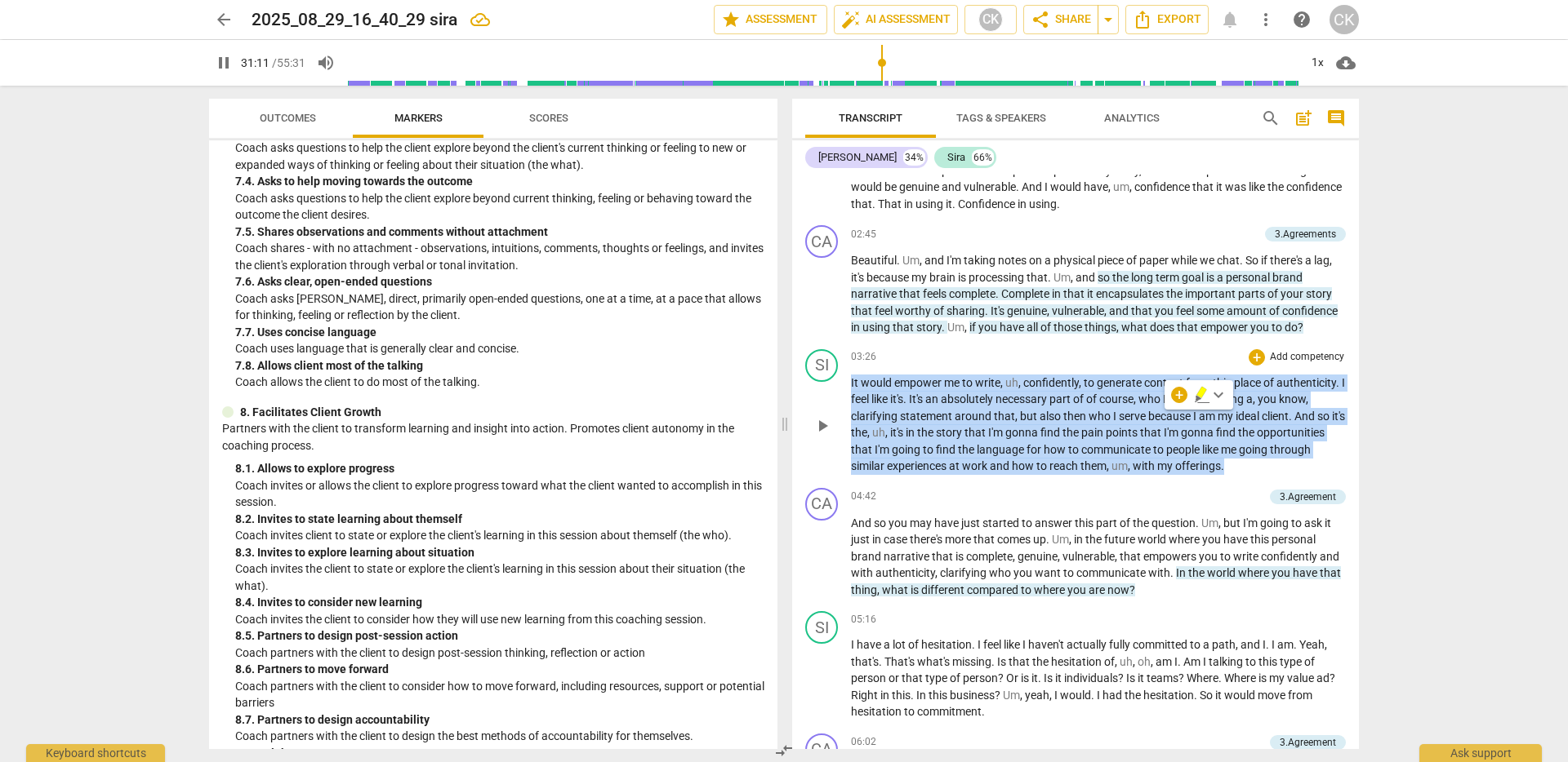
click at [1113, 410] on span "who" at bounding box center [1100, 416] width 24 height 13
click at [1049, 398] on span "necessary" at bounding box center [1023, 398] width 54 height 13
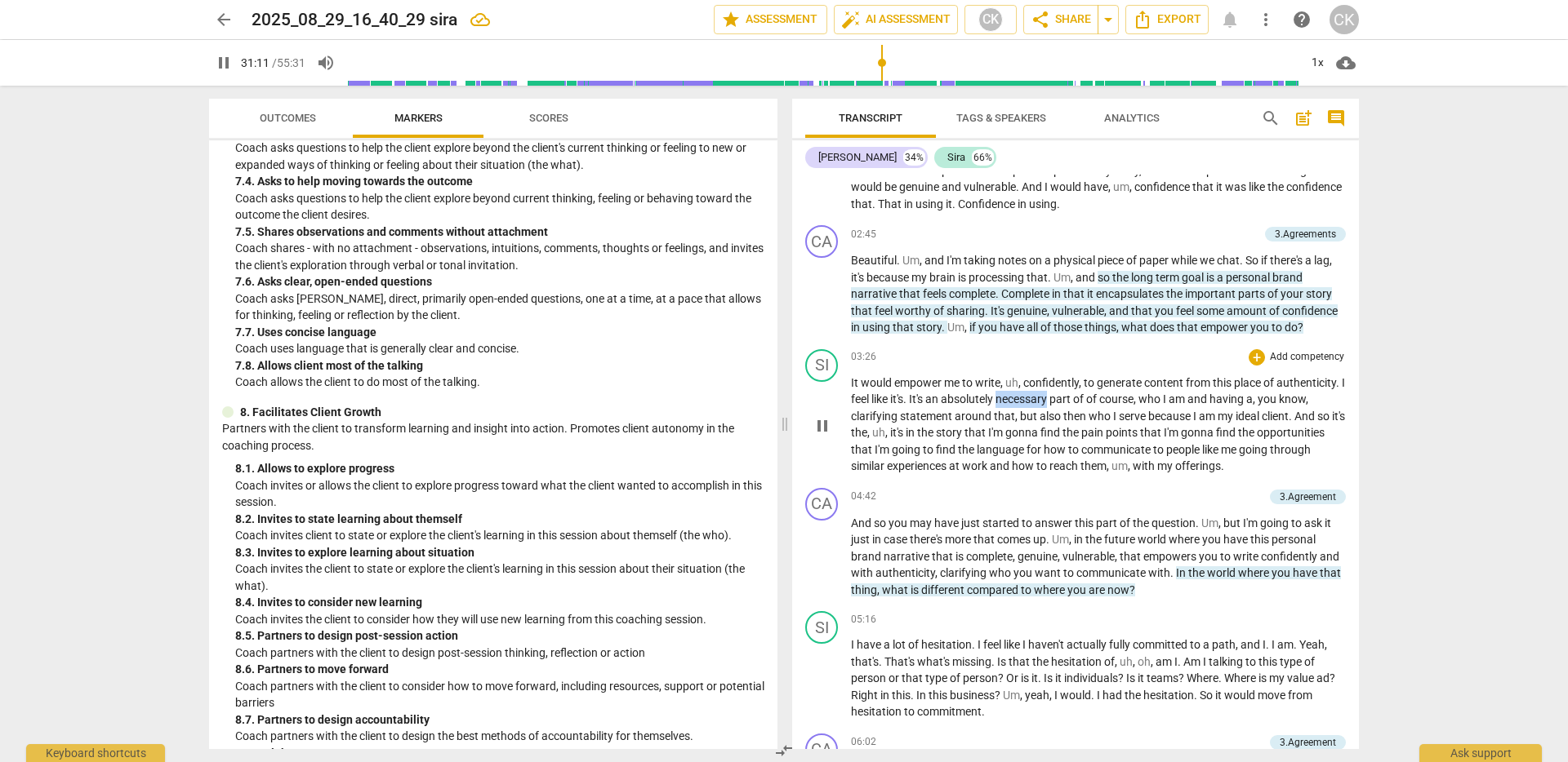
click at [1049, 398] on span "necessary" at bounding box center [1023, 398] width 54 height 13
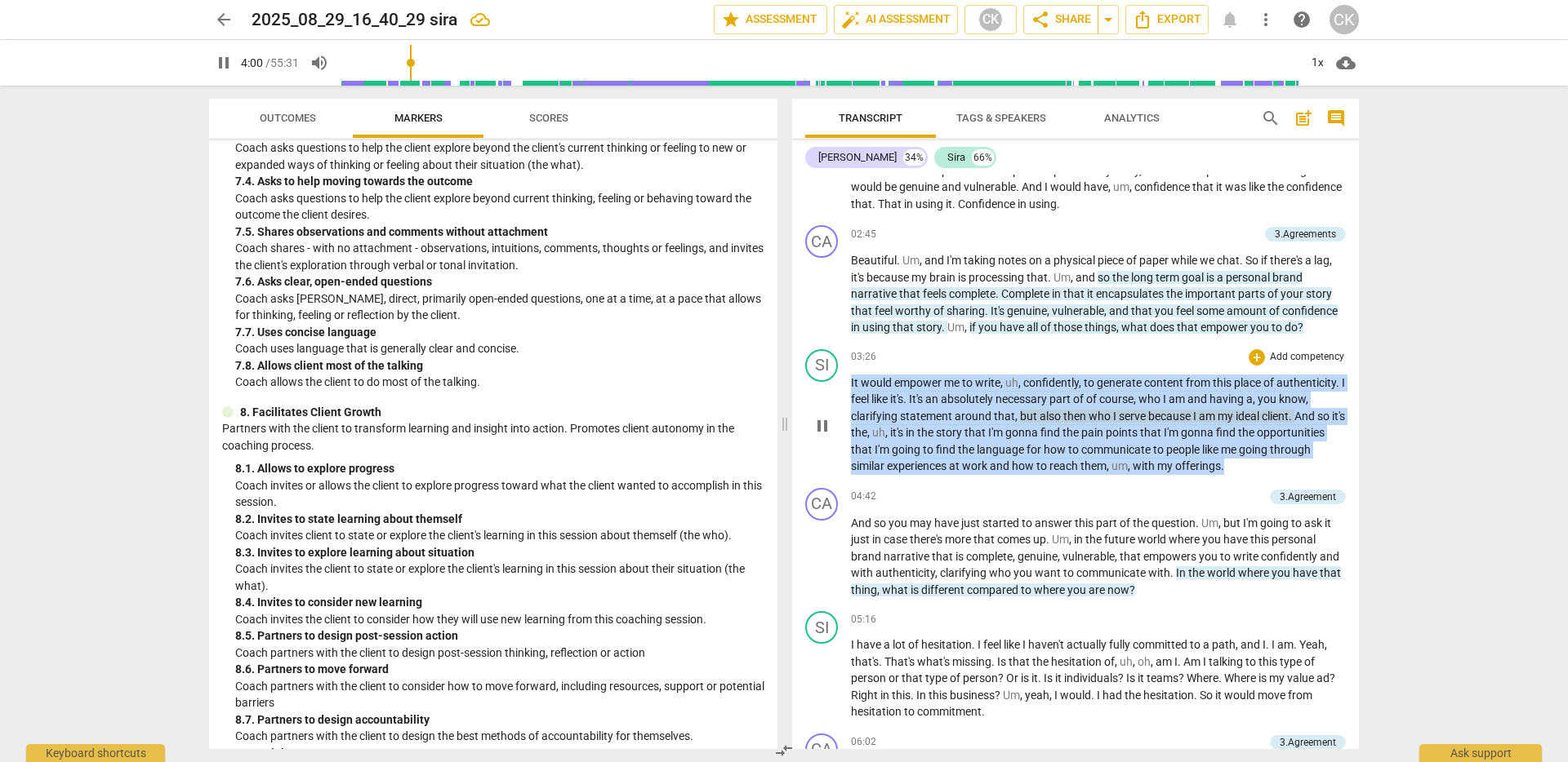
click at [1049, 398] on span "necessary" at bounding box center [1023, 398] width 54 height 13
click at [817, 426] on span "pause" at bounding box center [822, 426] width 19 height 19
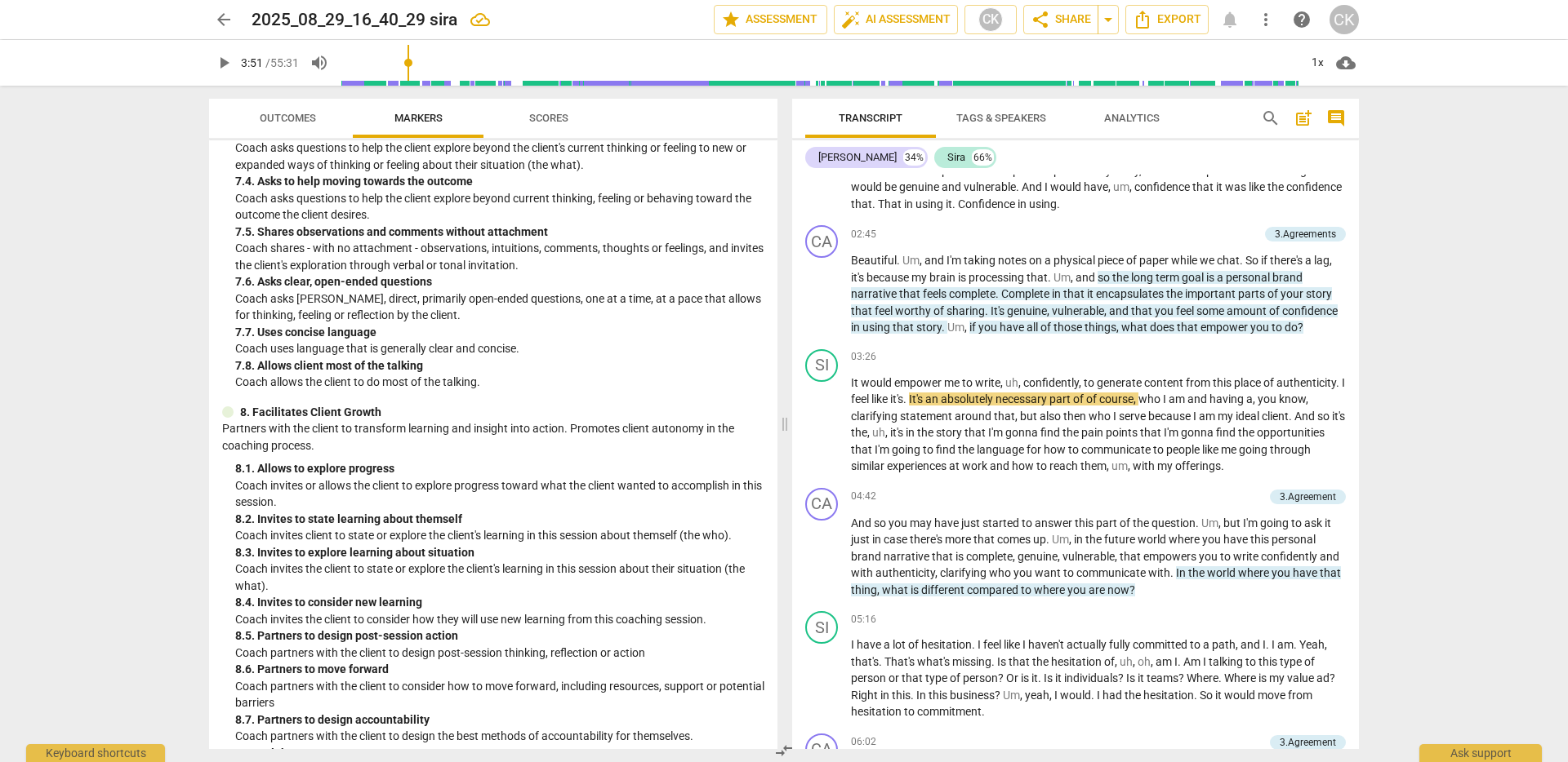
click at [1481, 416] on div "arrow_back 2025_08_29_16_40_29 sira edit star Assessment auto_fix_high AI Asses…" at bounding box center [784, 381] width 1568 height 762
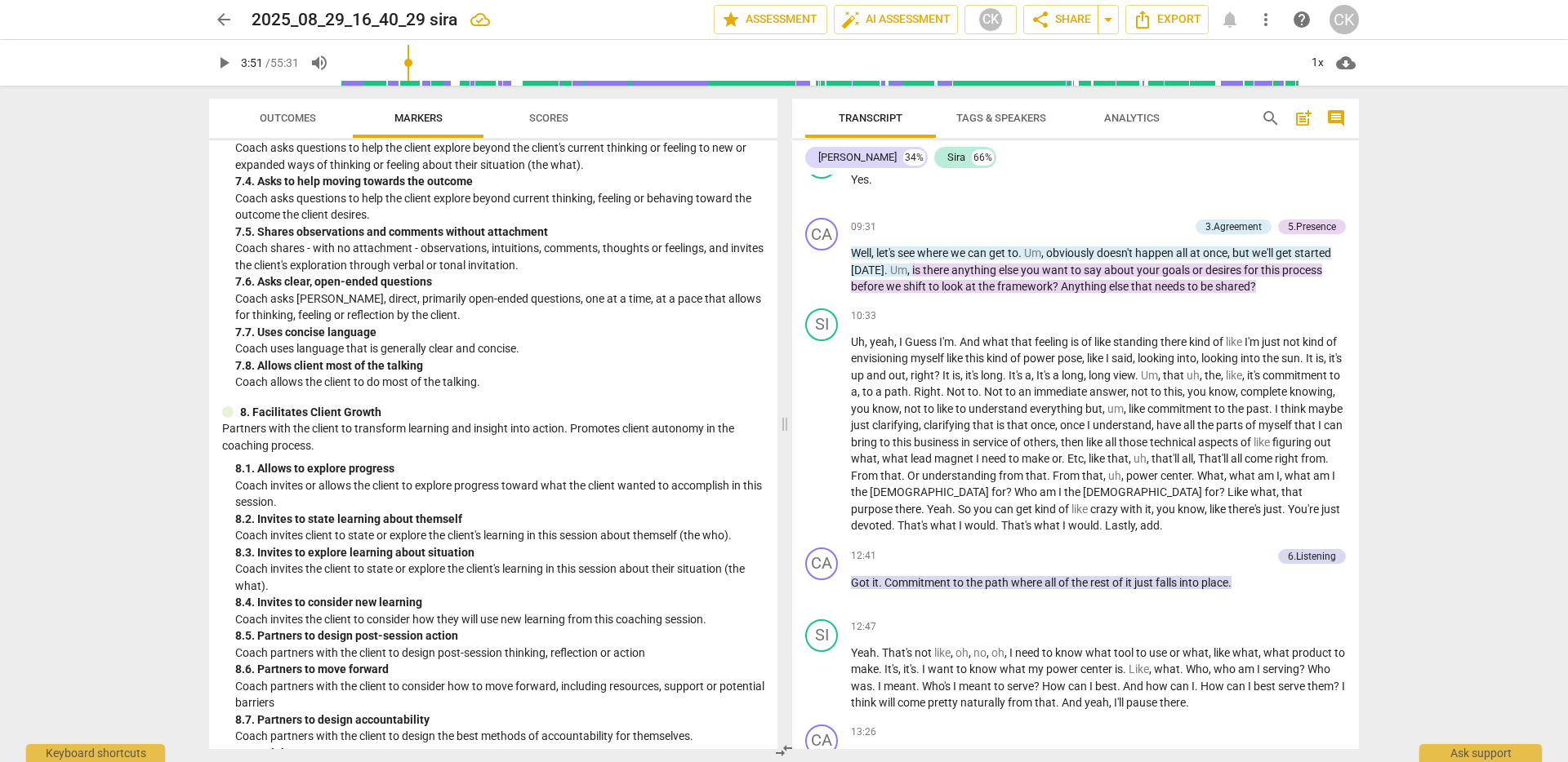
scroll to position [1680, 0]
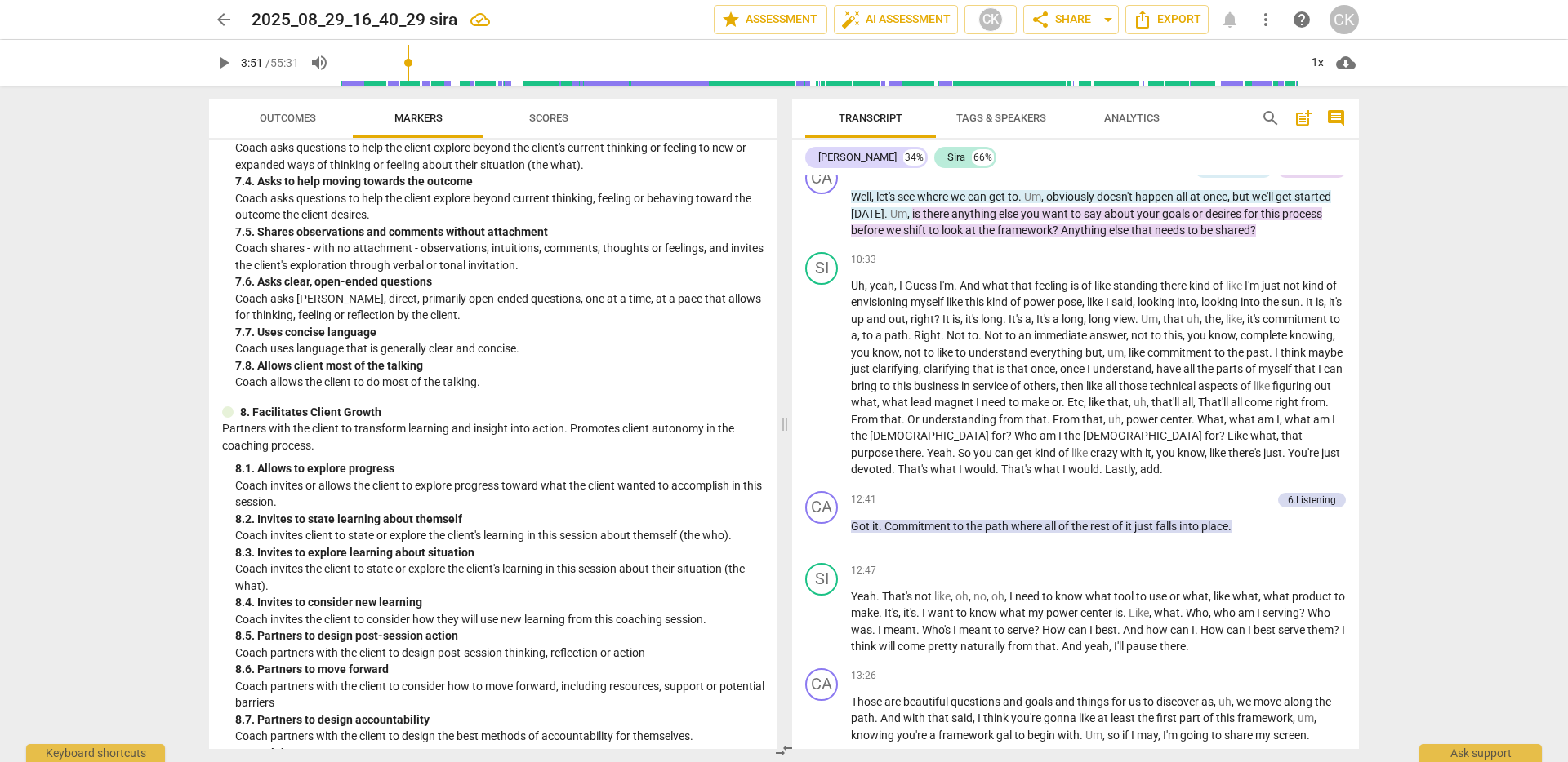
click at [1471, 529] on div "arrow_back 2025_08_29_16_40_29 sira edit star Assessment auto_fix_high AI Asses…" at bounding box center [784, 381] width 1568 height 762
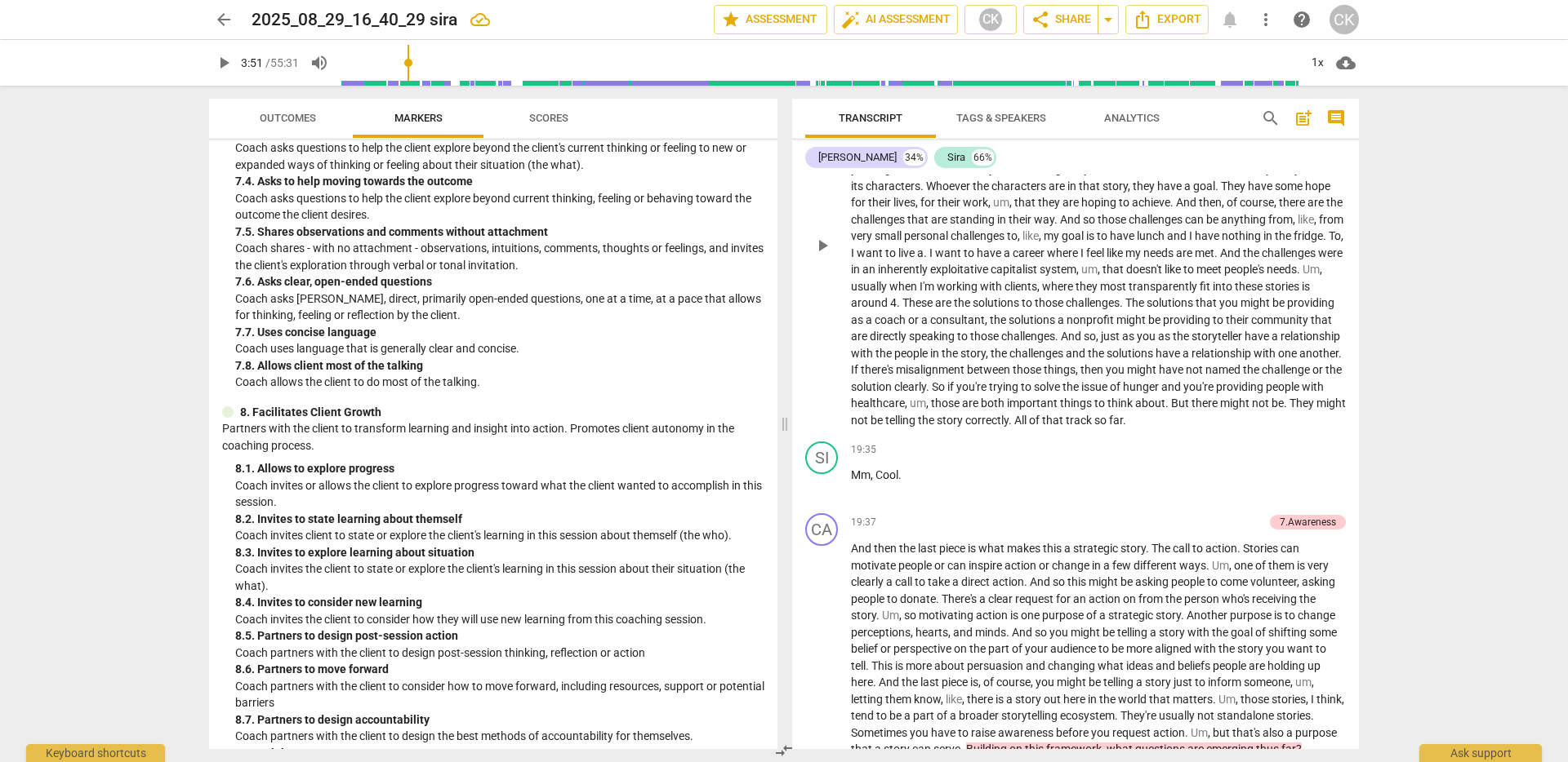
scroll to position [3391, 0]
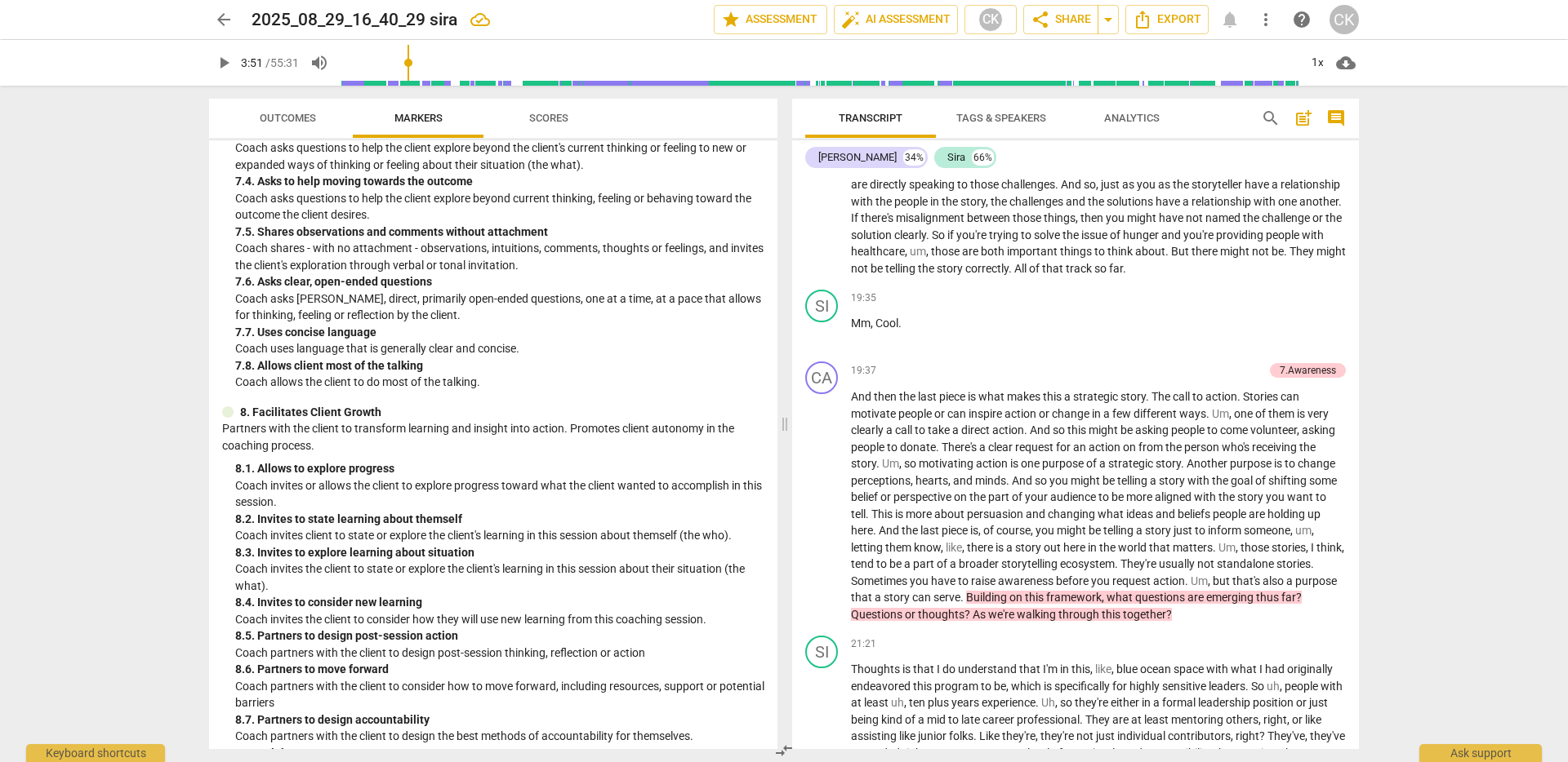
click at [1357, 375] on div "Transcript Tags & Speakers Analytics search post_add comment [PERSON_NAME] 34% …" at bounding box center [1079, 424] width 586 height 676
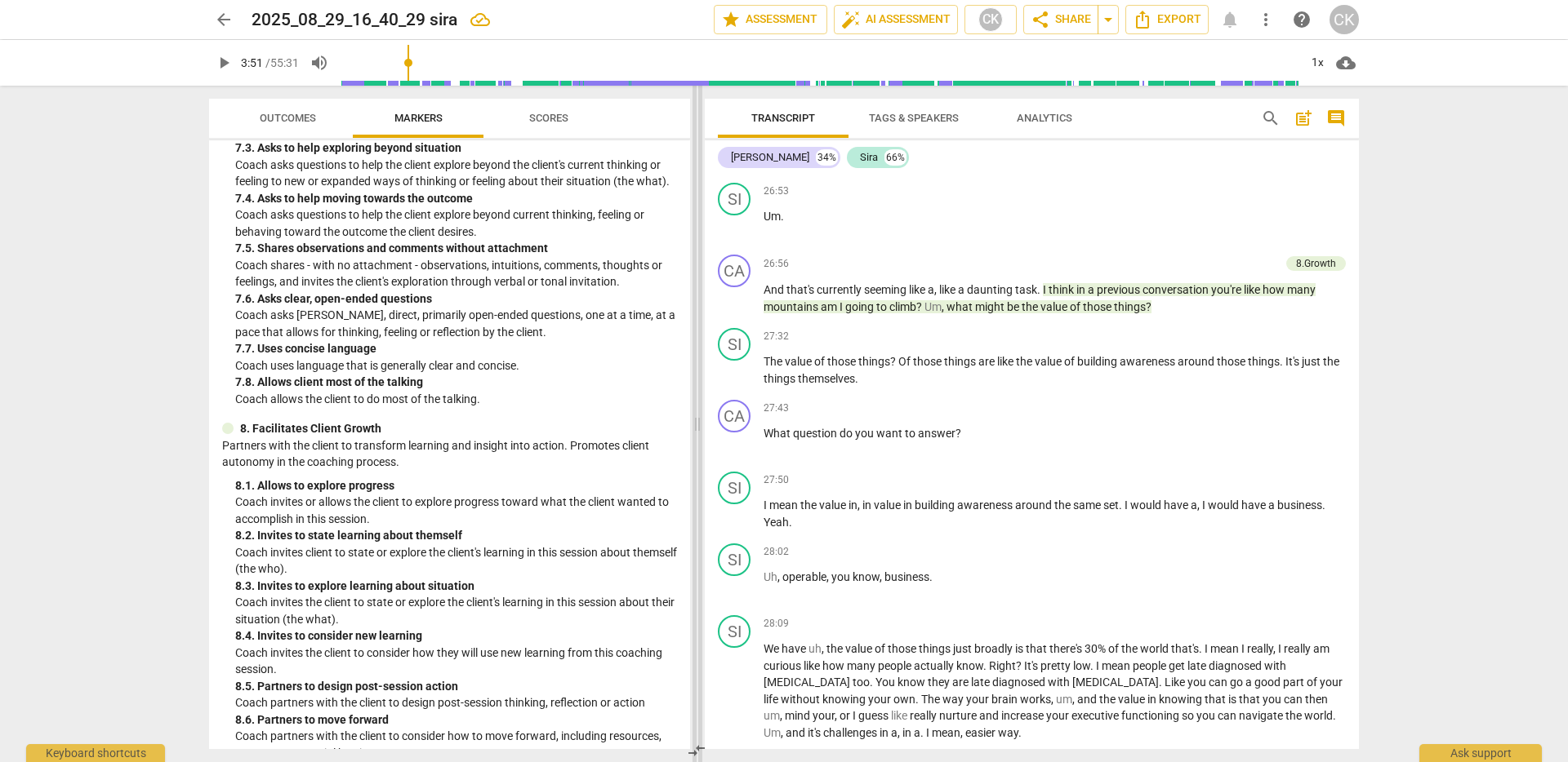
scroll to position [1600, 0]
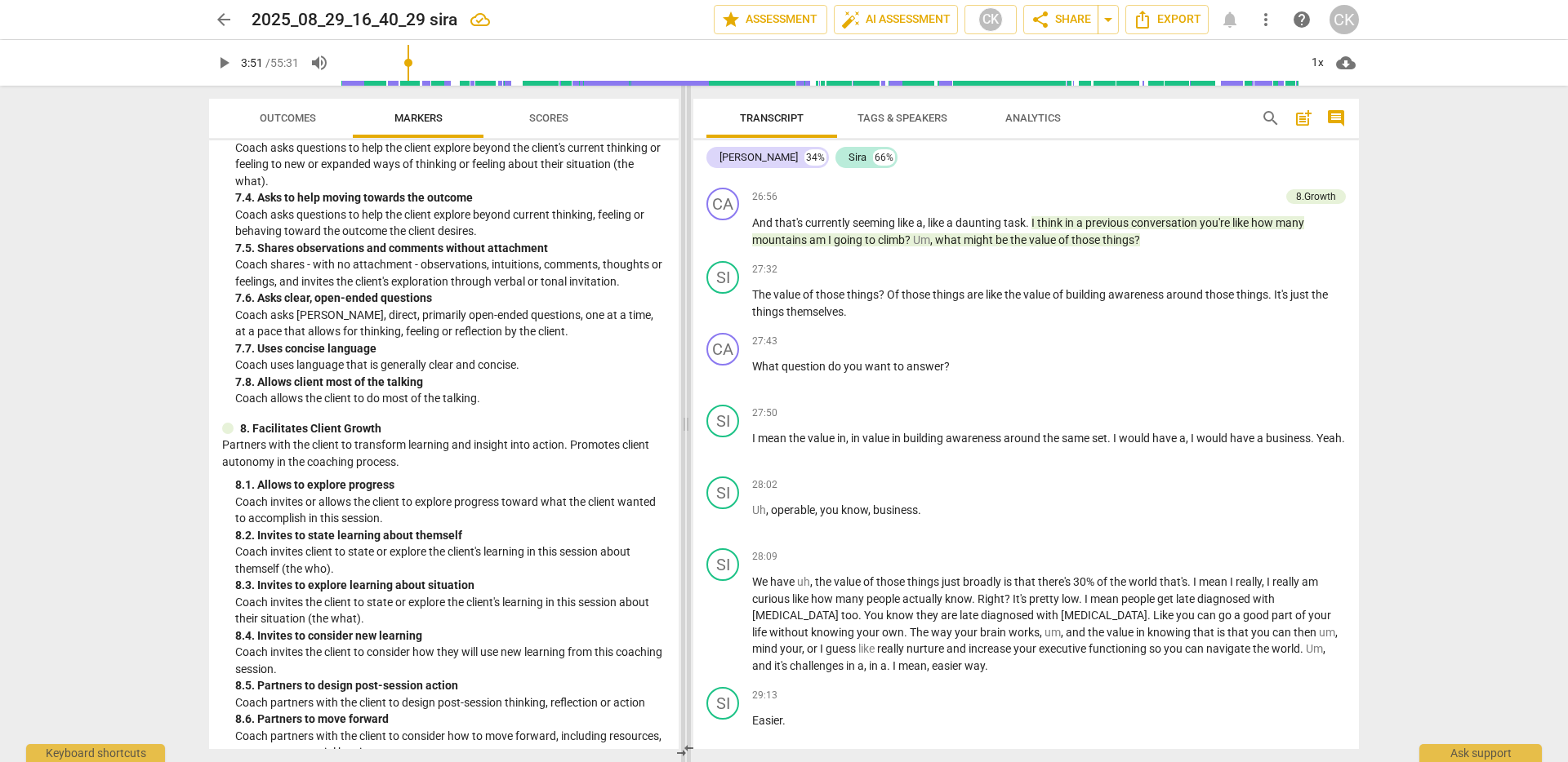
drag, startPoint x: 786, startPoint y: 416, endPoint x: 687, endPoint y: 425, distance: 99.4
click at [687, 425] on span at bounding box center [685, 424] width 10 height 676
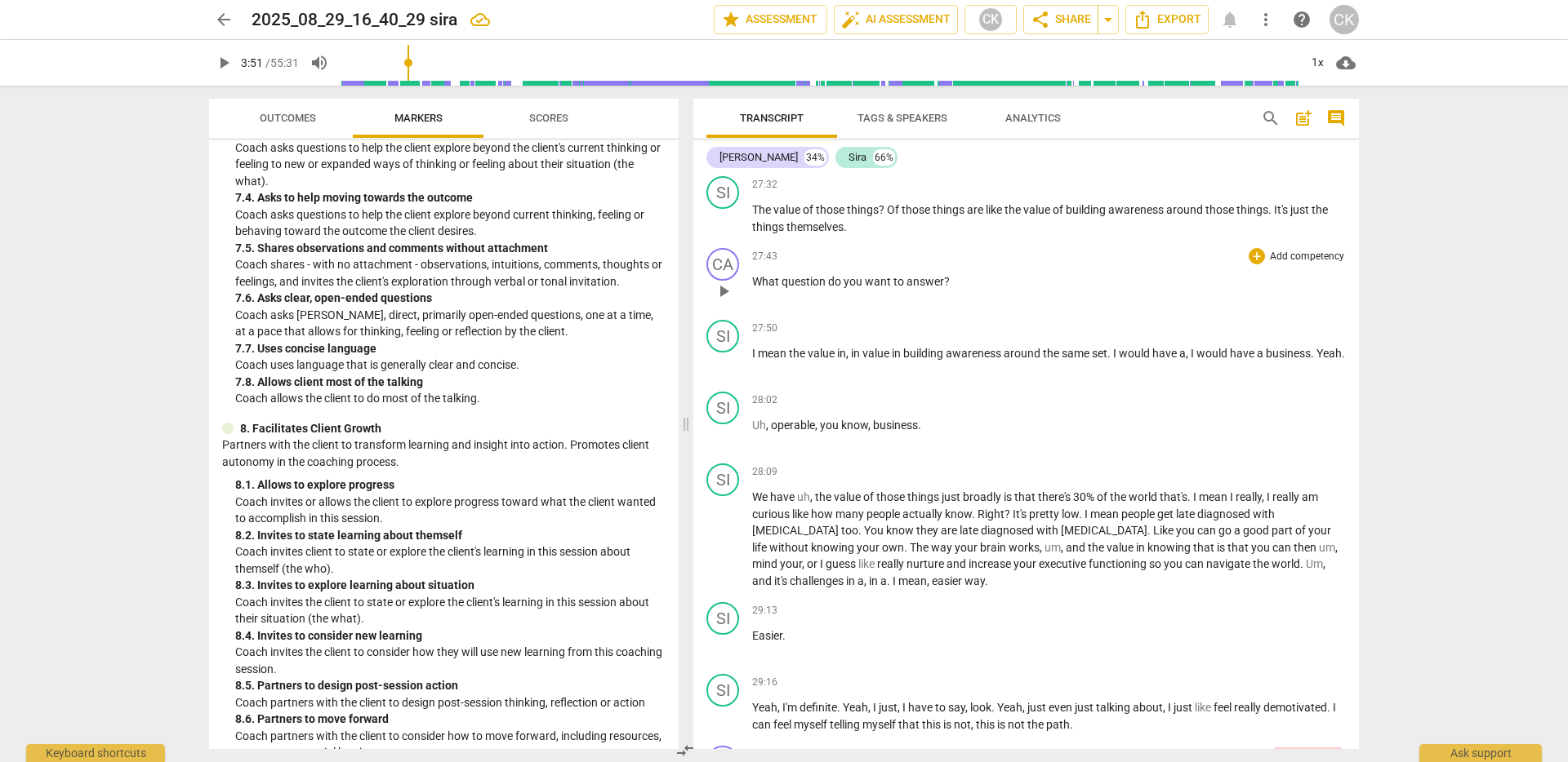
scroll to position [4420, 0]
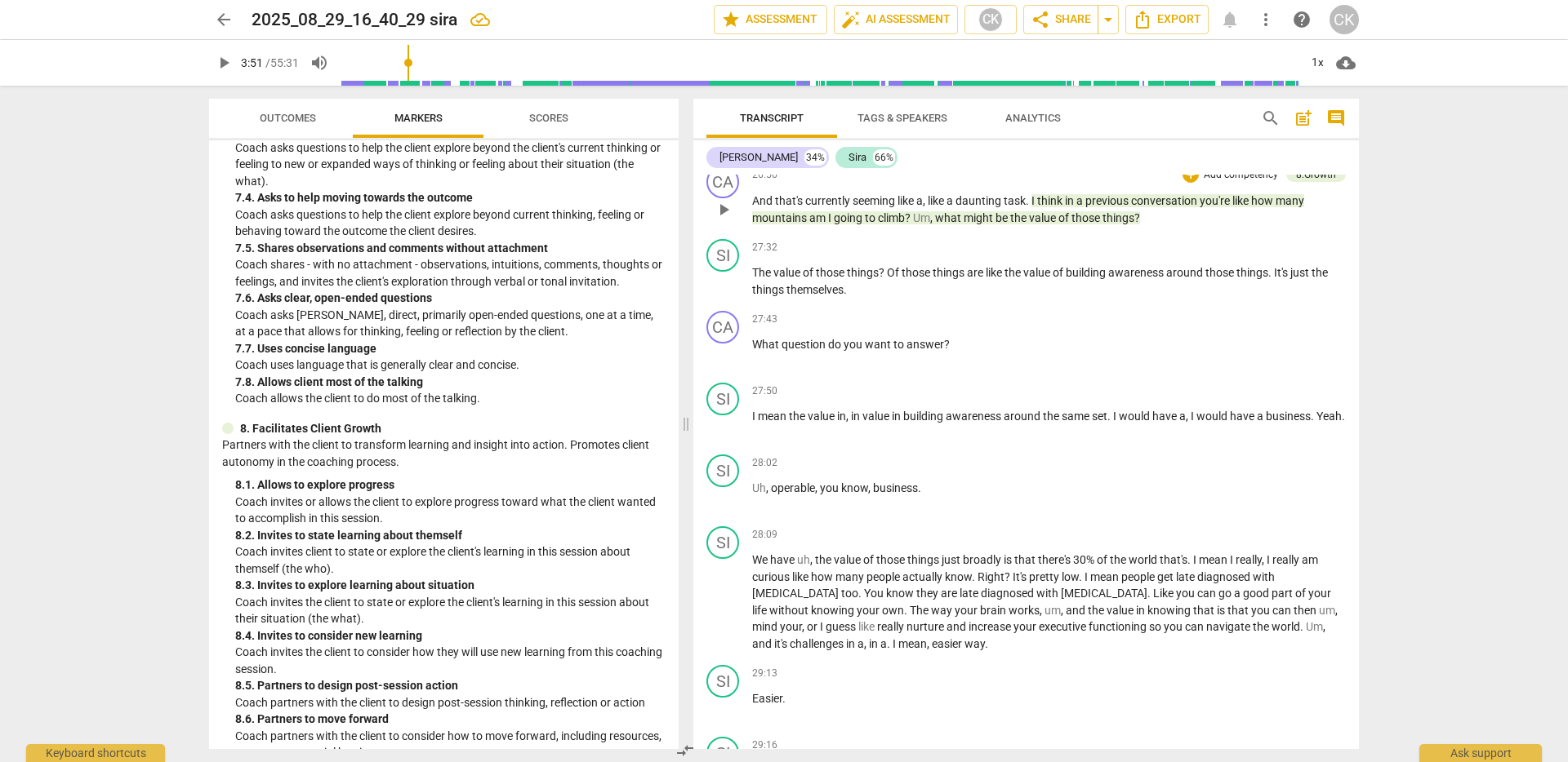
click at [930, 207] on span "like" at bounding box center [936, 200] width 18 height 13
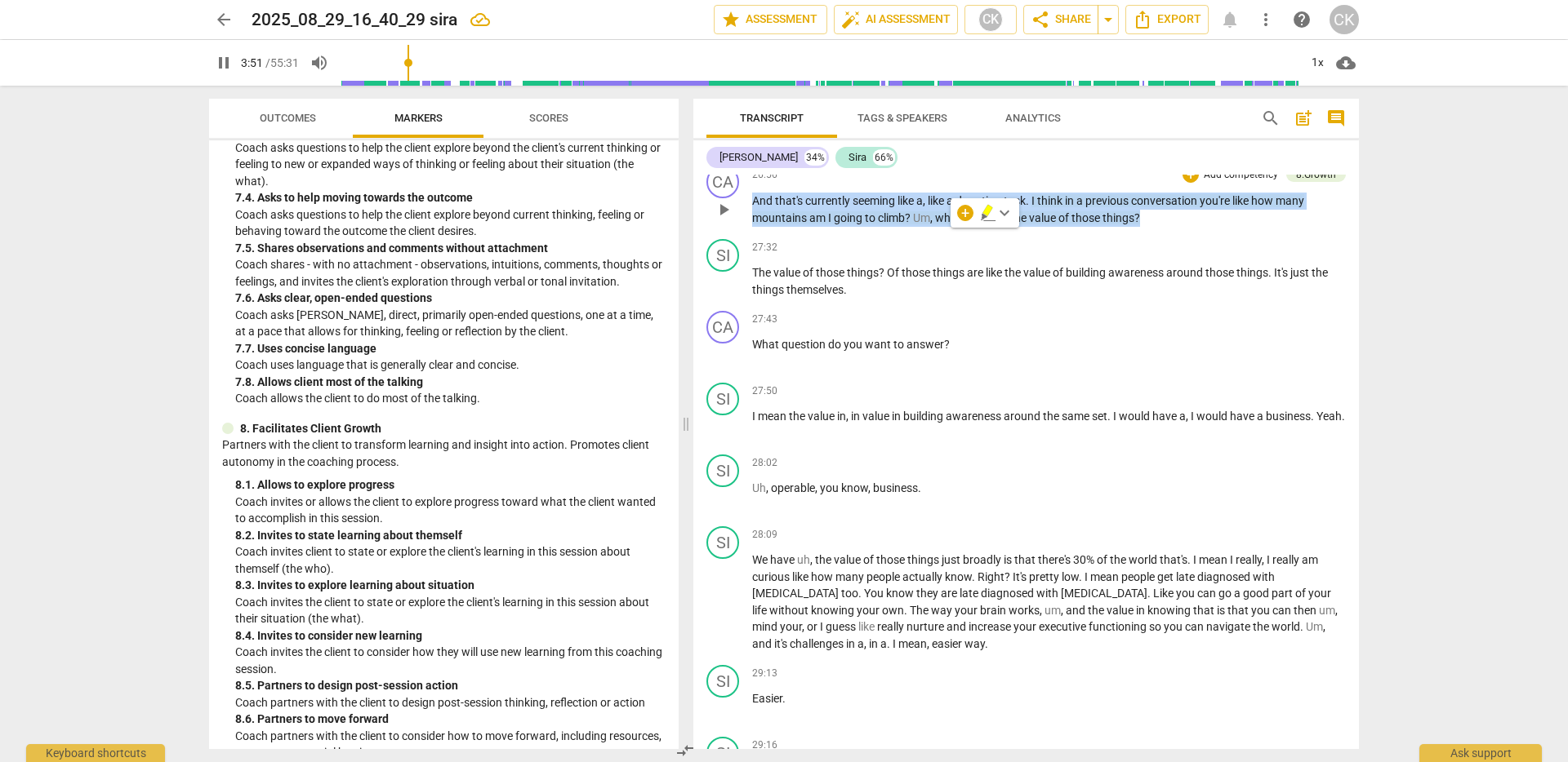
click at [930, 207] on span "like" at bounding box center [936, 200] width 18 height 13
click at [713, 219] on span "pause" at bounding box center [723, 210] width 19 height 19
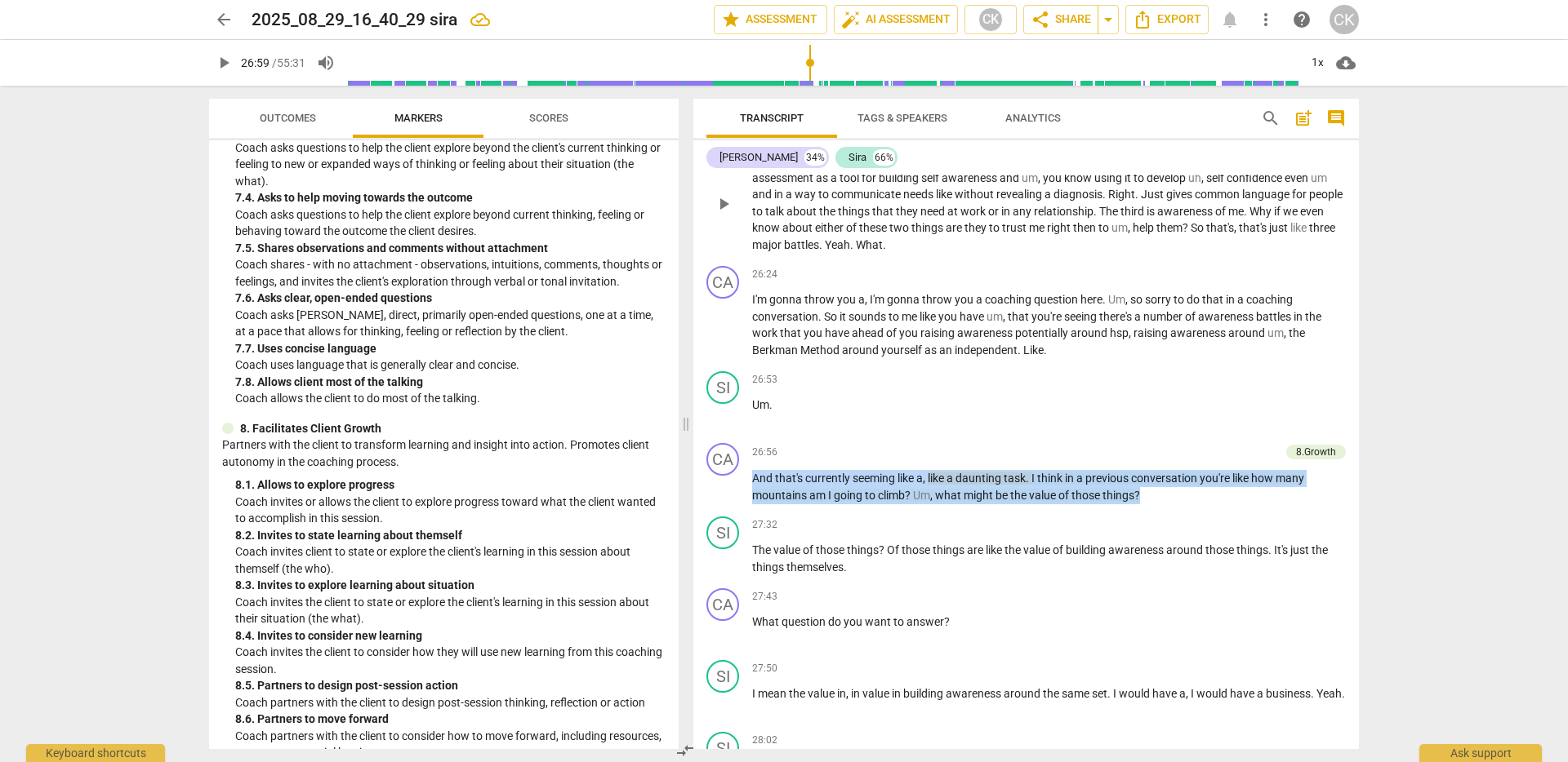
scroll to position [4141, 0]
click at [928, 390] on div "26:53 + Add competency keyboard_arrow_right" at bounding box center [1048, 381] width 593 height 17
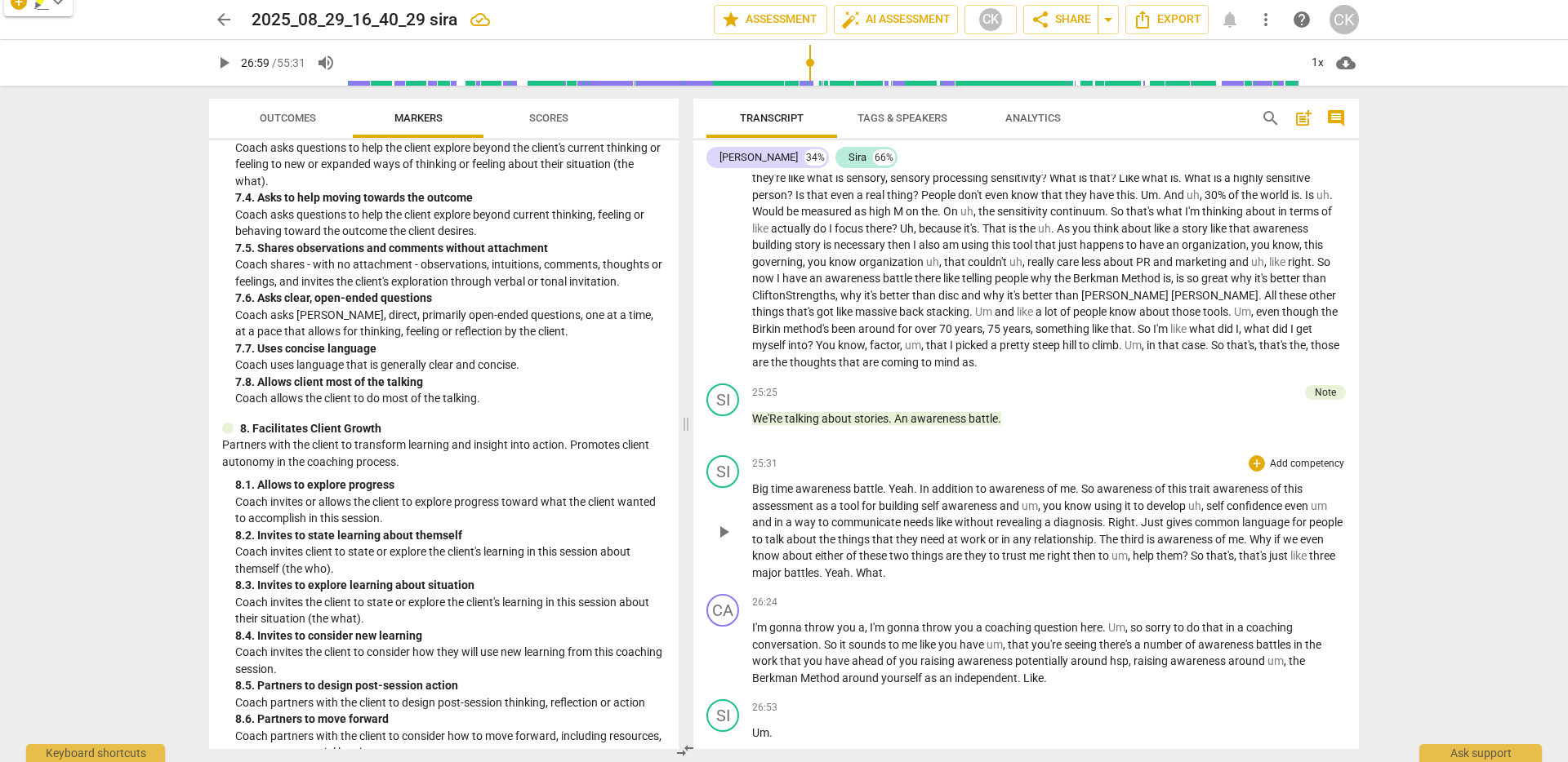
scroll to position [3827, 0]
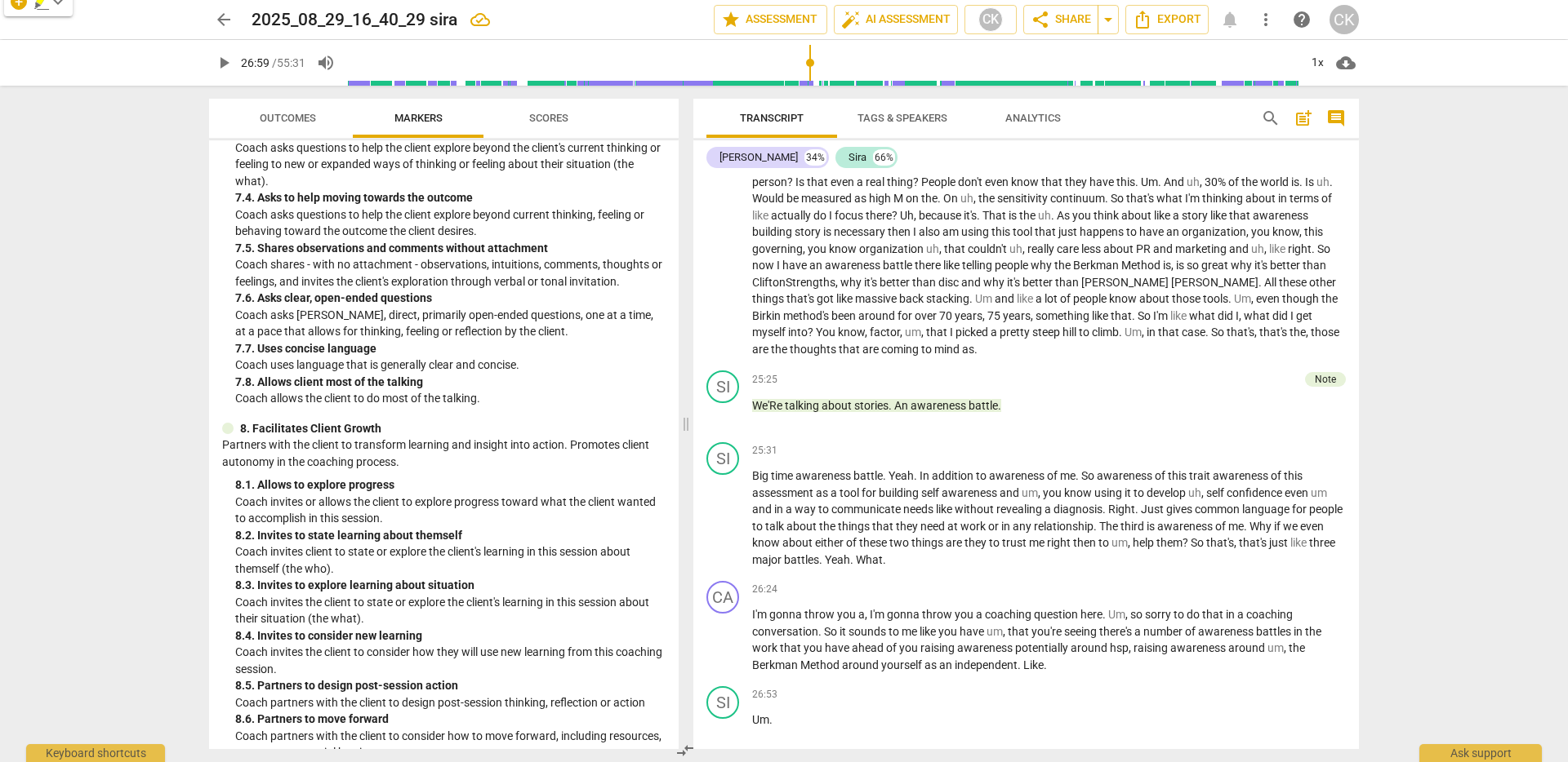
click at [1075, 339] on span "hill" at bounding box center [1070, 332] width 17 height 13
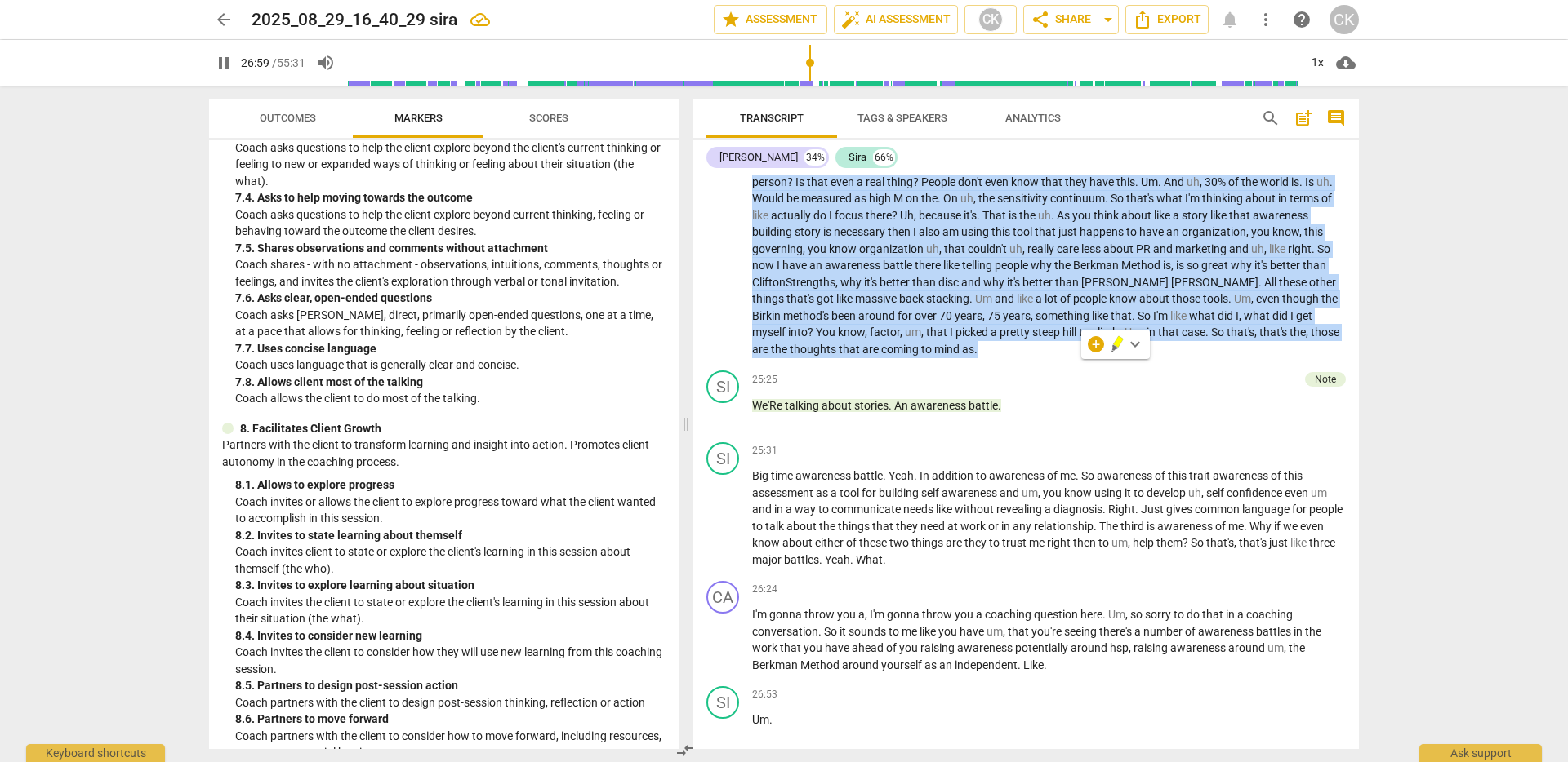
click at [1075, 339] on span "hill" at bounding box center [1070, 332] width 17 height 13
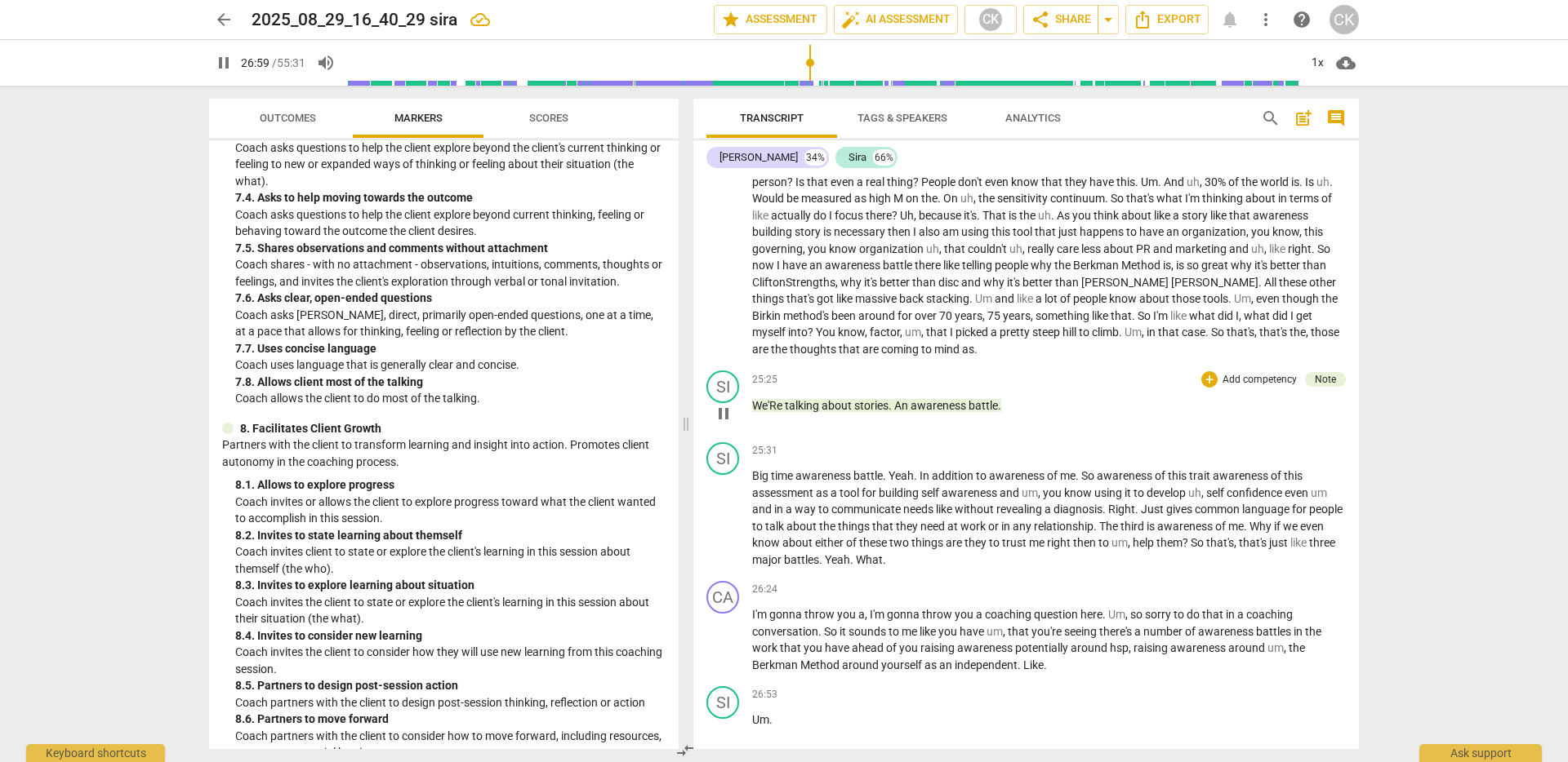
click at [1131, 429] on div "25:25 + Add competency Note keyboard_arrow_right We'Re talking about stories . …" at bounding box center [1048, 399] width 593 height 59
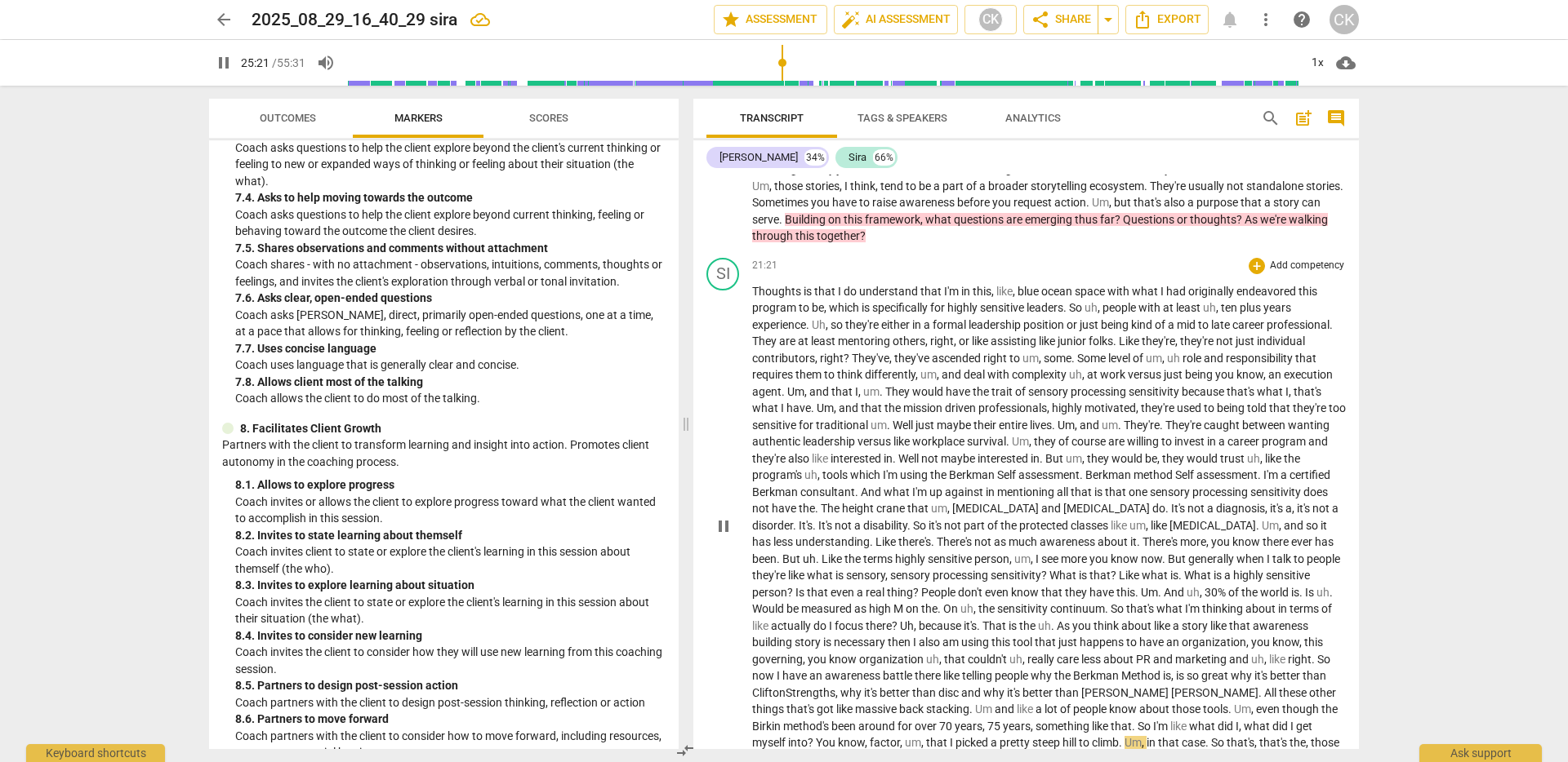
scroll to position [3353, 0]
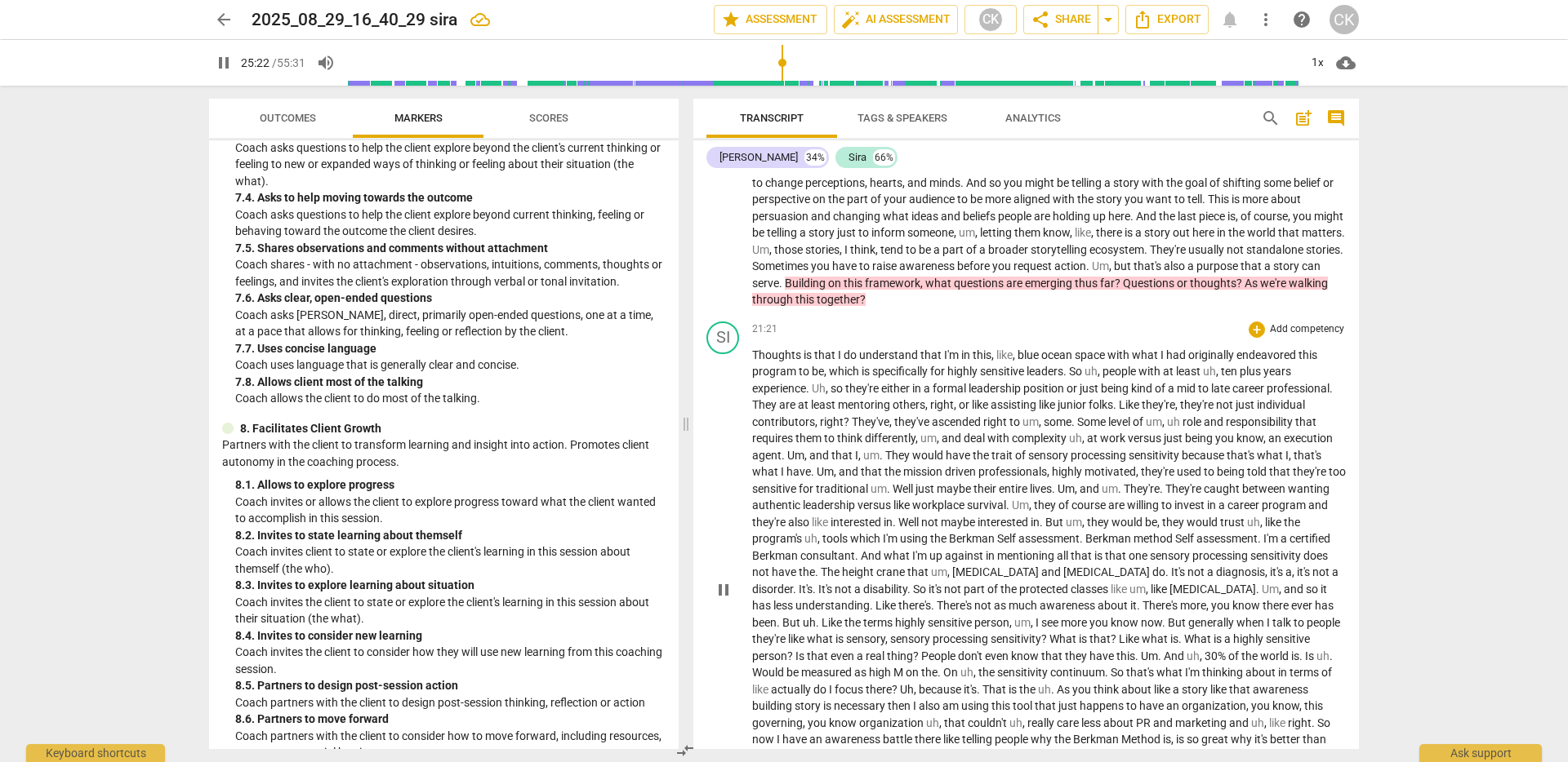
click at [732, 600] on span "pause" at bounding box center [723, 590] width 19 height 19
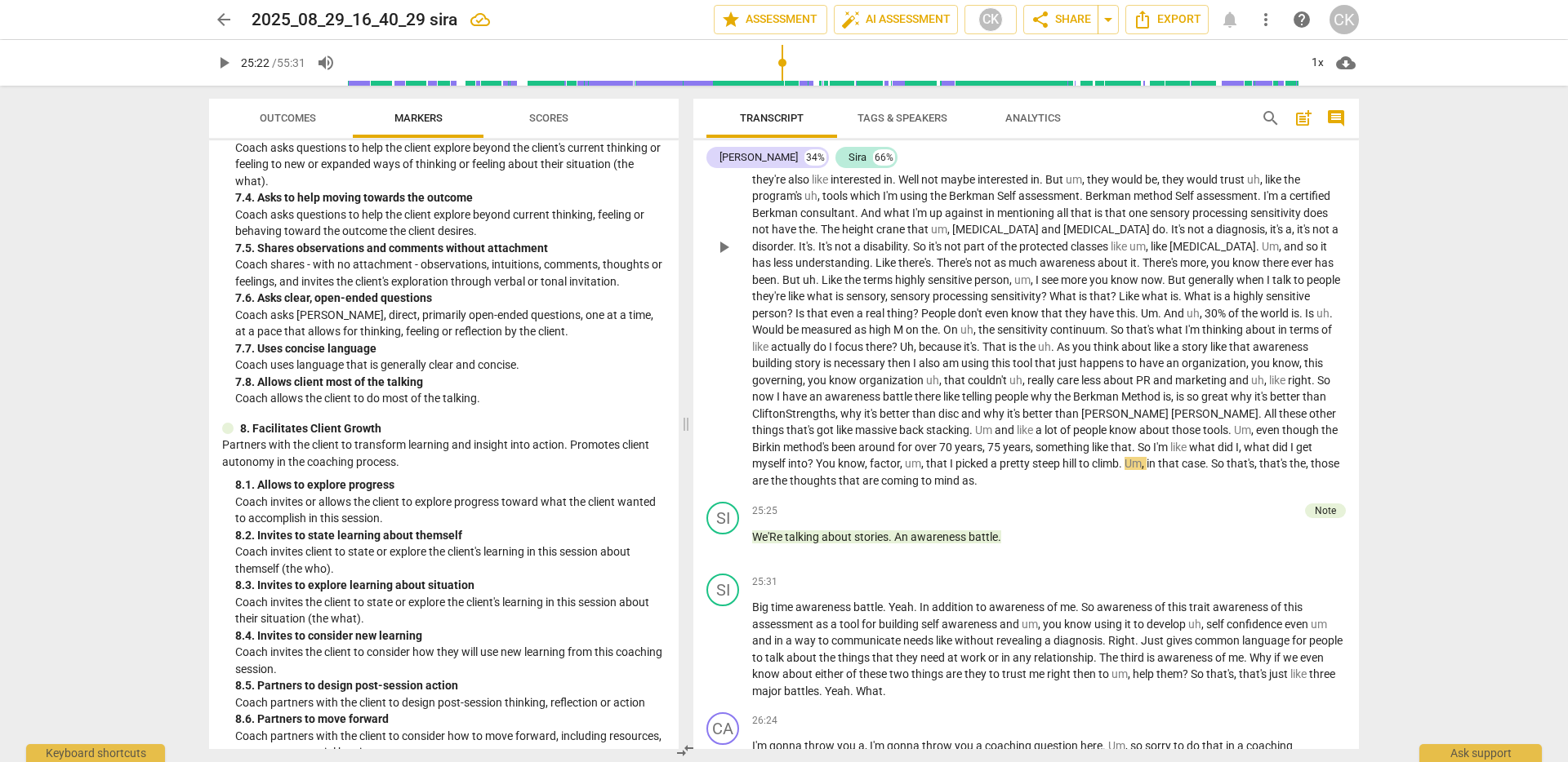
scroll to position [3728, 0]
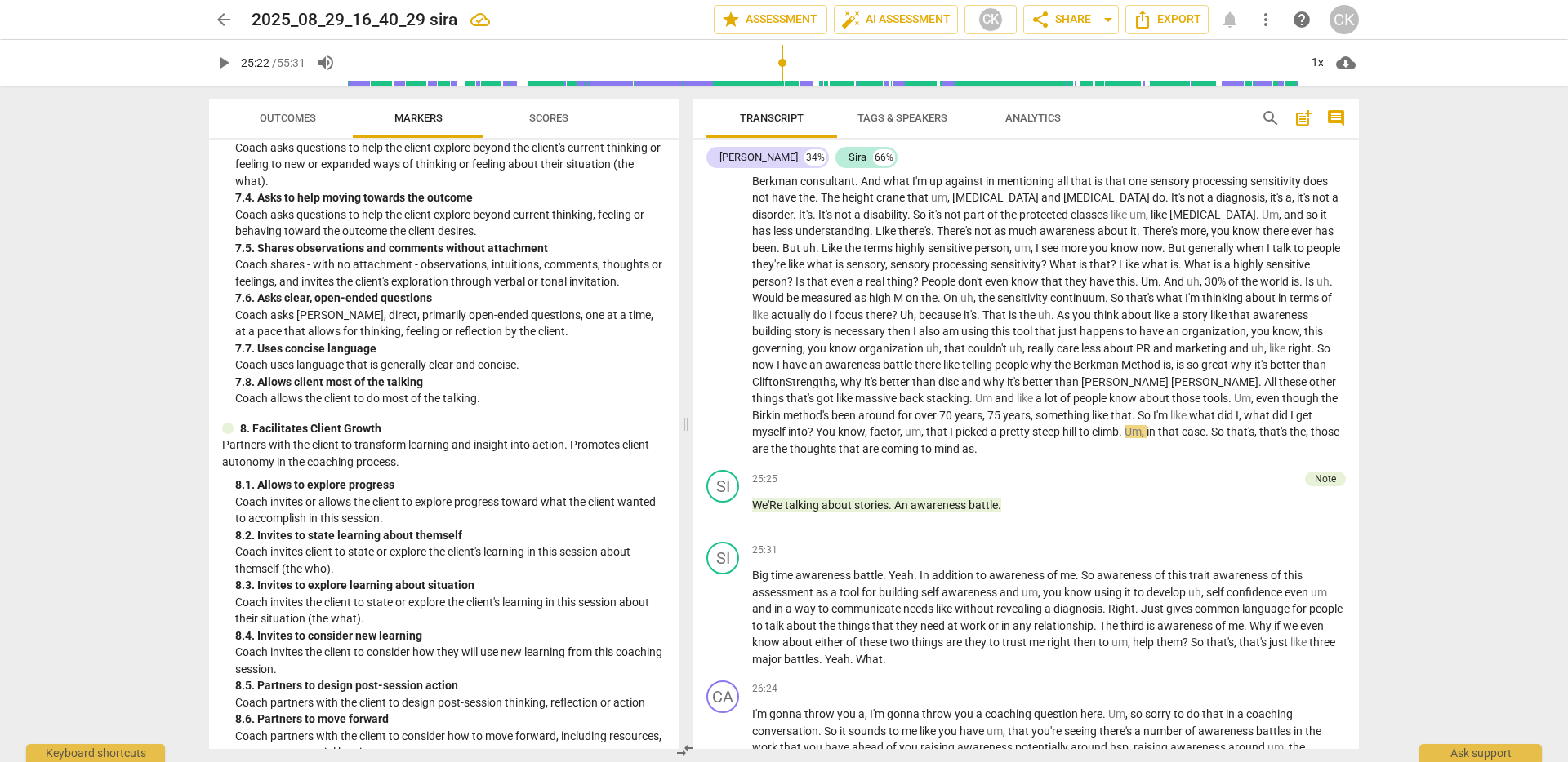
click at [1439, 433] on div "arrow_back 2025_08_29_16_40_29 sira edit star Assessment auto_fix_high AI Asses…" at bounding box center [784, 381] width 1568 height 762
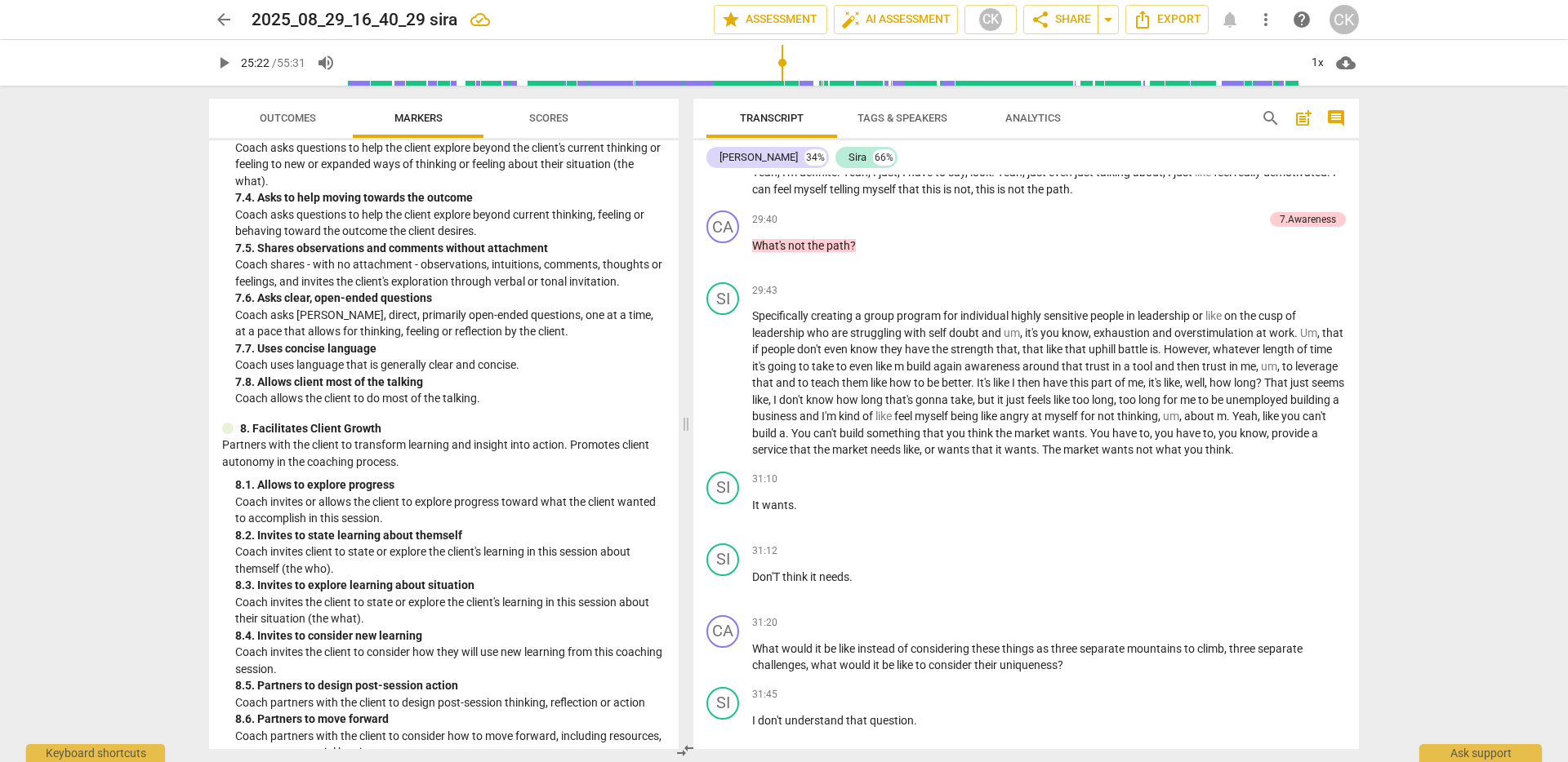
scroll to position [5019, 0]
drag, startPoint x: 1112, startPoint y: 384, endPoint x: 1169, endPoint y: 384, distance: 57.0
click at [1169, 384] on p "Specifically creating a group program for individual highly sensitive people in…" at bounding box center [1048, 382] width 593 height 151
click at [1197, 530] on div "31:10 + Add competency keyboard_arrow_right It wants ." at bounding box center [1048, 500] width 593 height 59
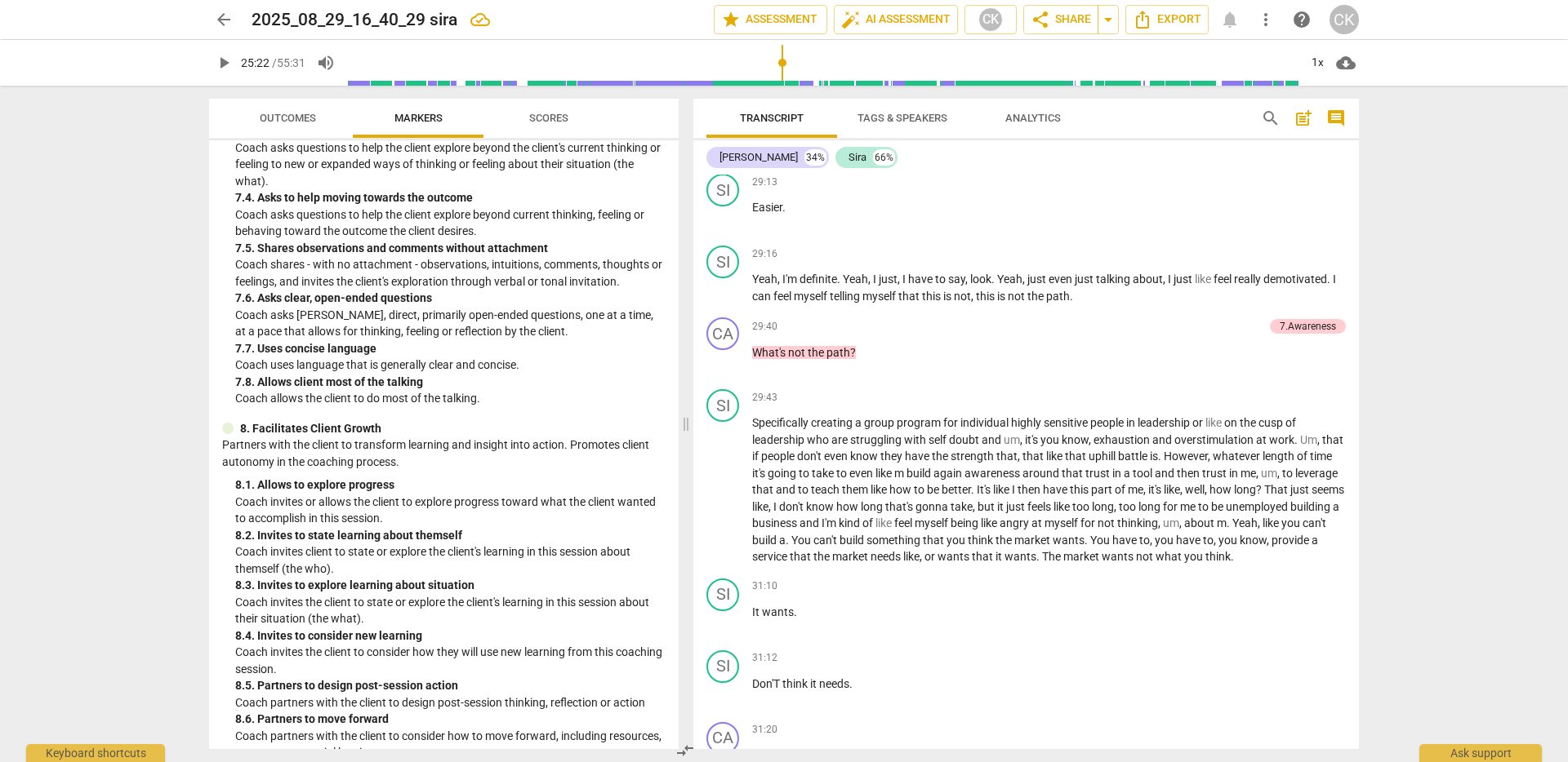
scroll to position [4925, 0]
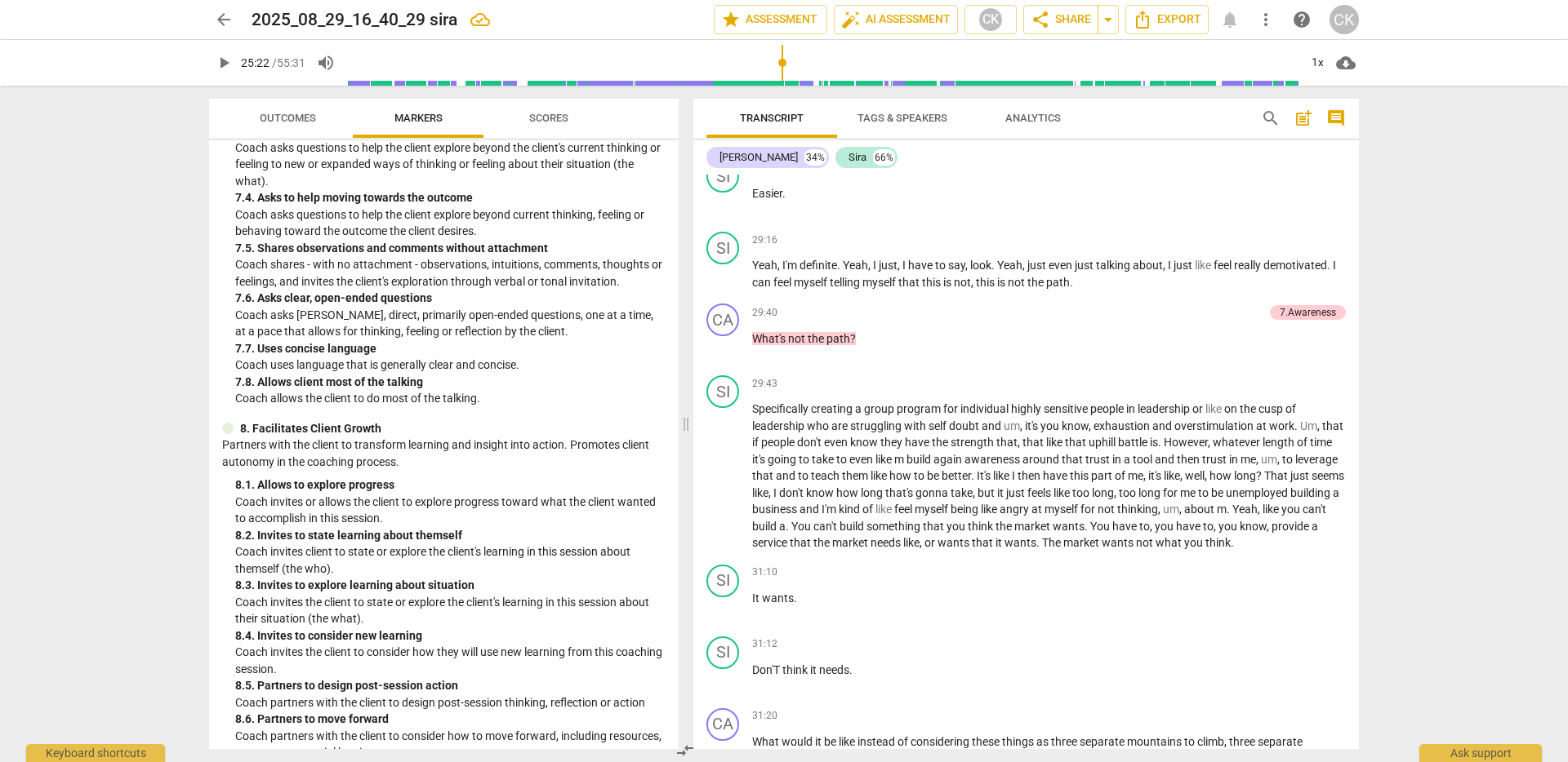
type input "1523"
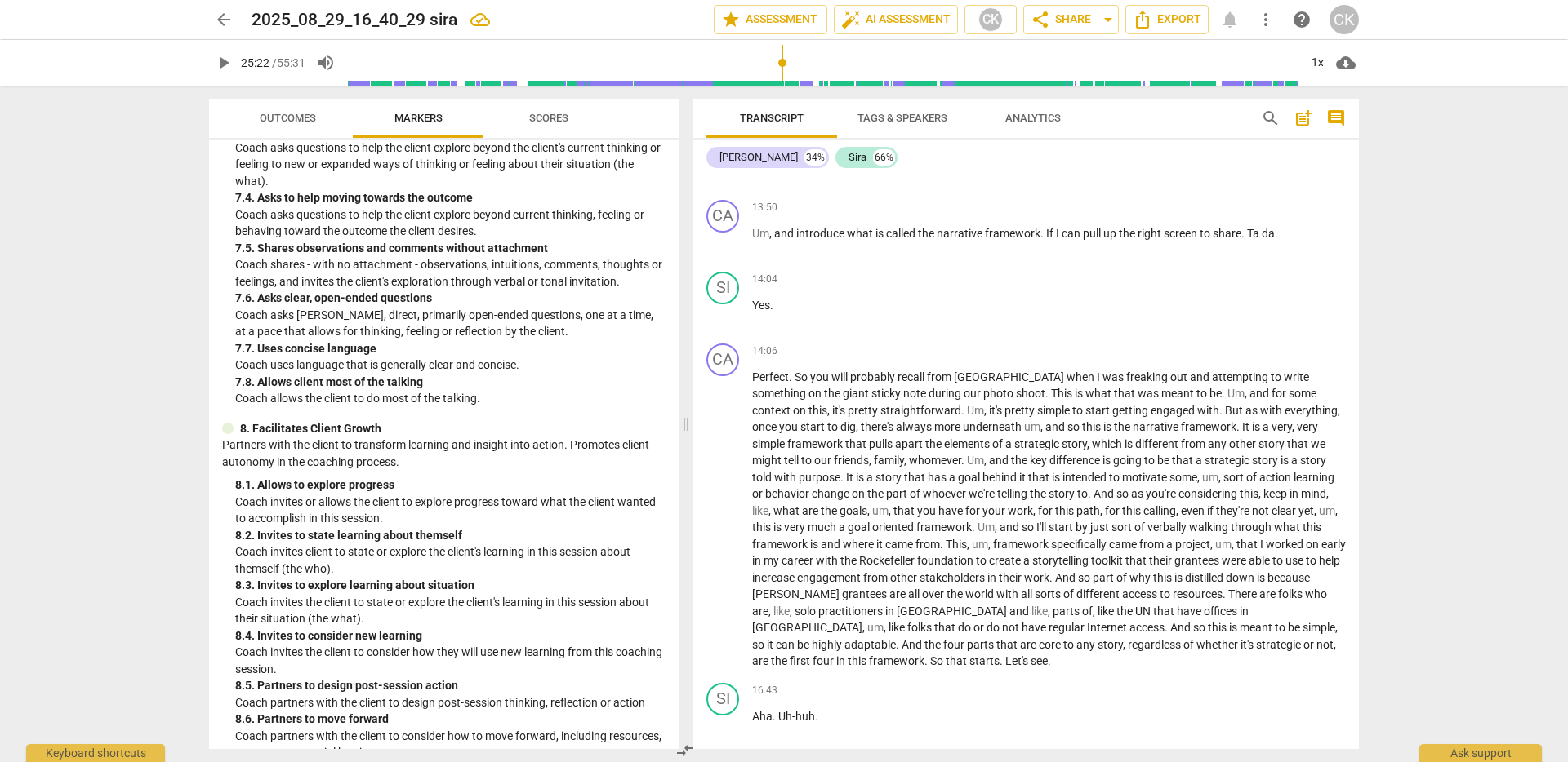
scroll to position [2124, 0]
